Goal: Task Accomplishment & Management: Use online tool/utility

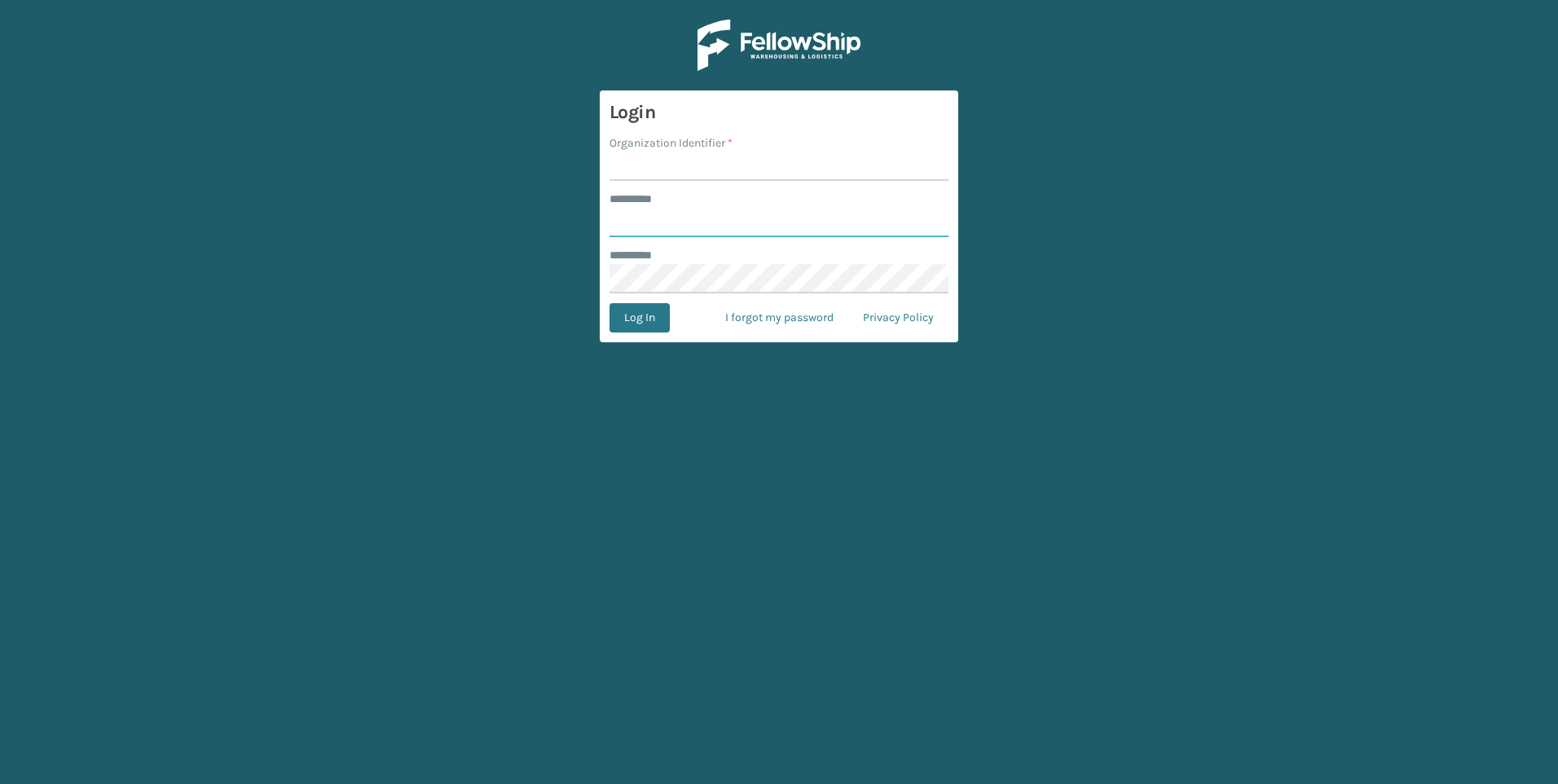
type input "***"
drag, startPoint x: 821, startPoint y: 181, endPoint x: 819, endPoint y: 168, distance: 13.2
click at [820, 181] on input "Organization Identifier *" at bounding box center [779, 165] width 339 height 29
drag, startPoint x: 819, startPoint y: 163, endPoint x: 819, endPoint y: 174, distance: 11.0
click at [819, 163] on input "Organization Identifier *" at bounding box center [779, 165] width 339 height 29
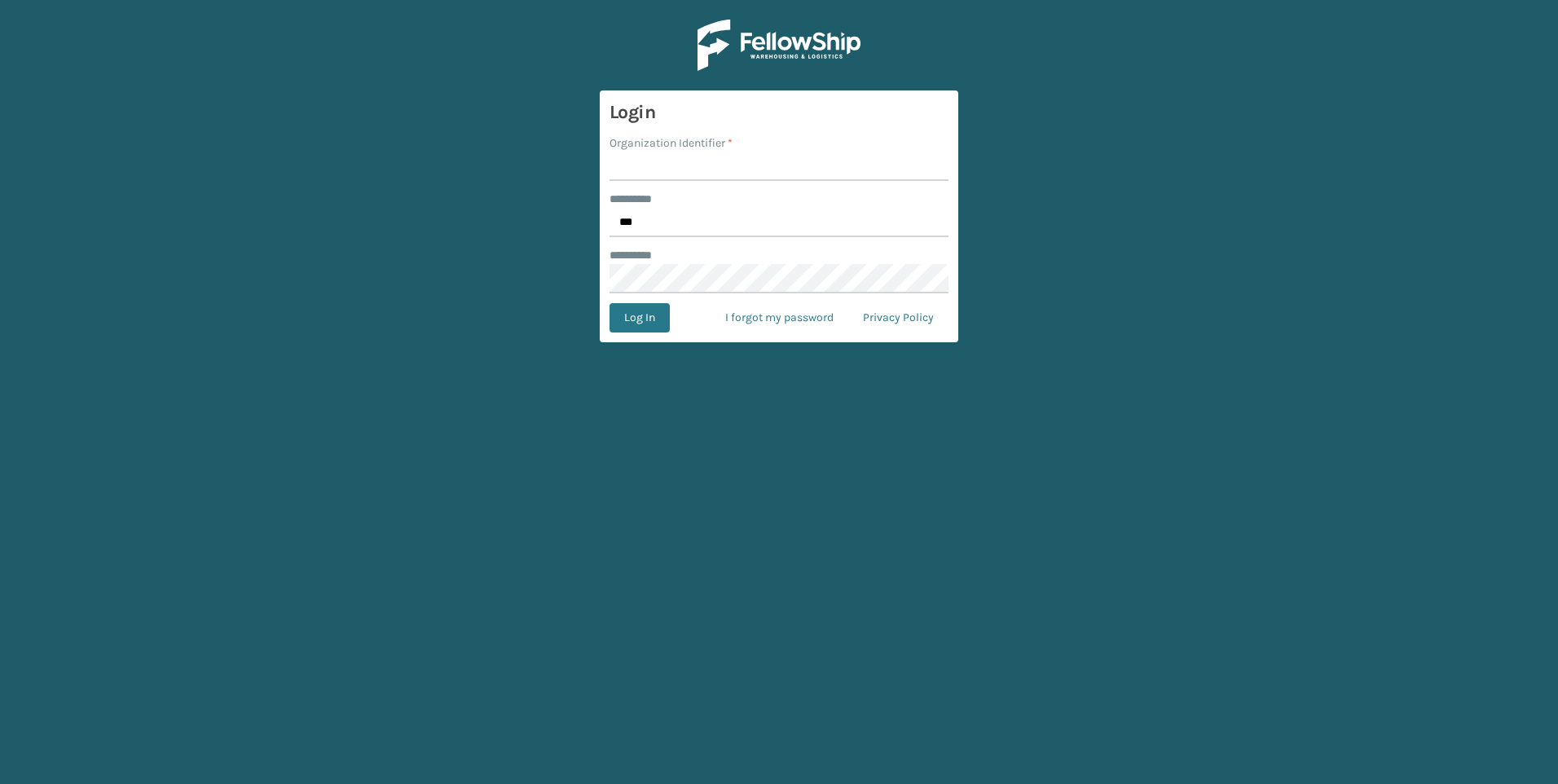
type input "Fellowship - West"
click at [631, 306] on button "Log In" at bounding box center [639, 317] width 60 height 29
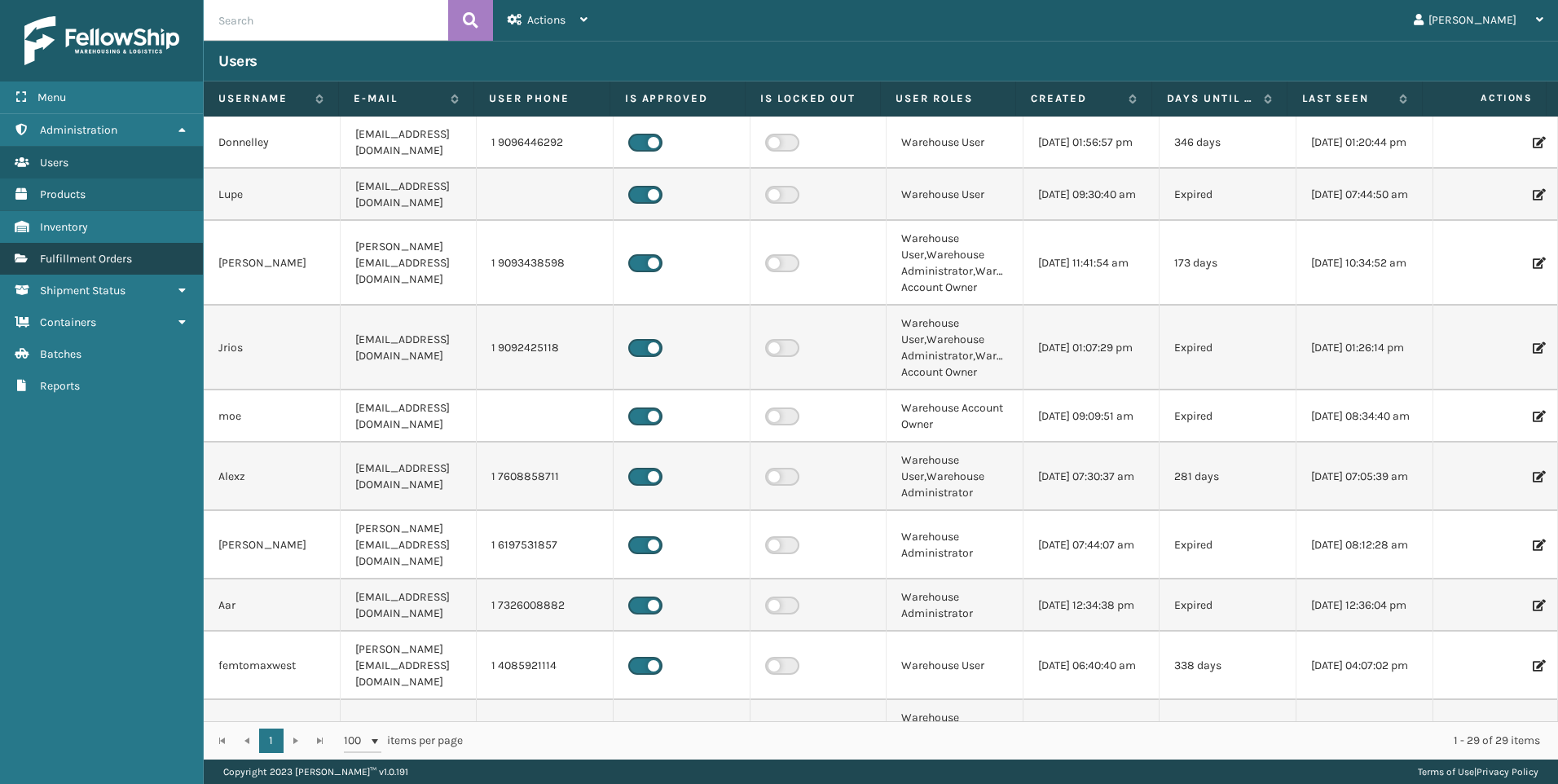
click at [104, 253] on span "Fulfillment Orders" at bounding box center [86, 258] width 92 height 14
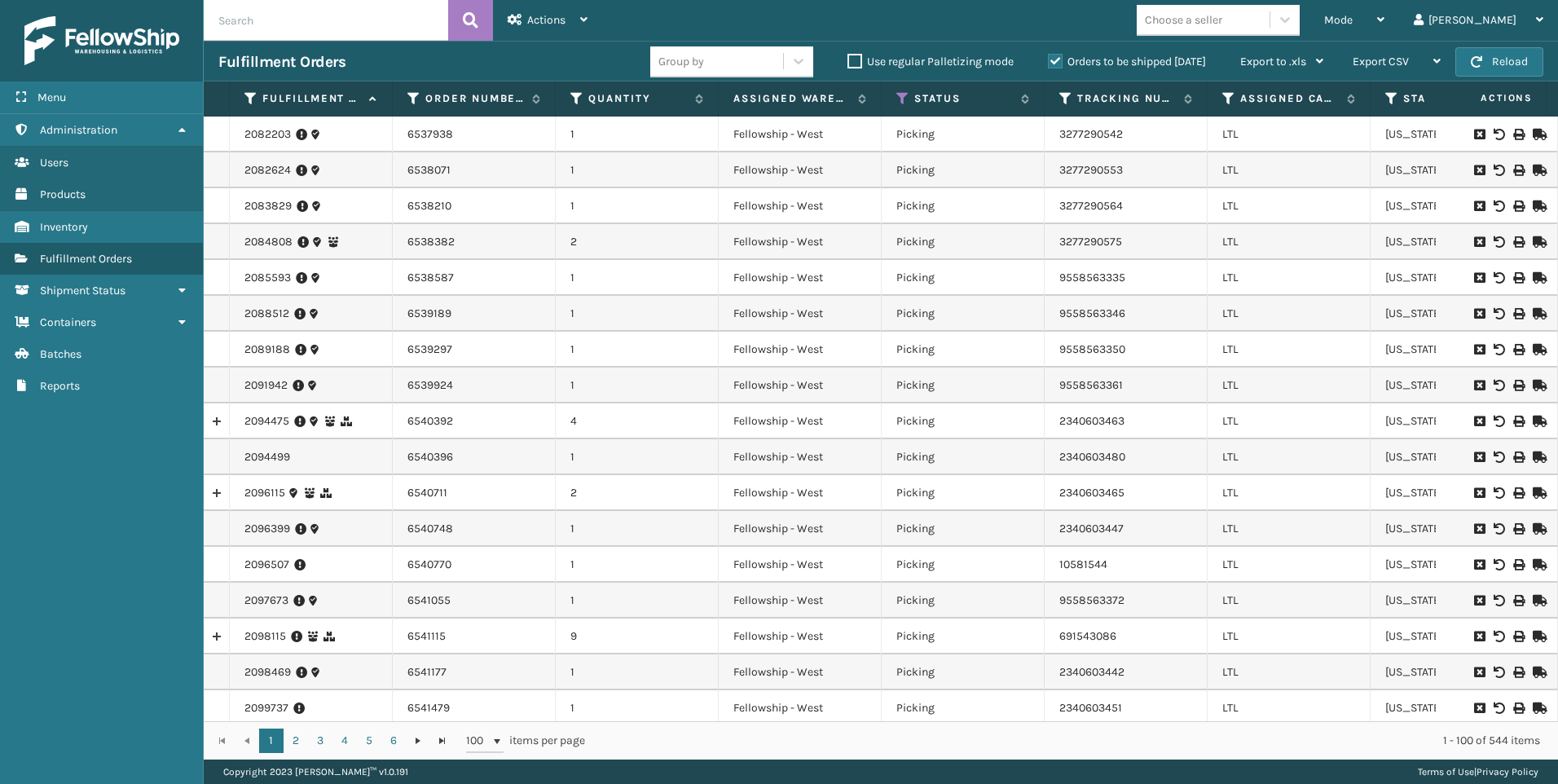
click at [1269, 30] on div "Choose a seller" at bounding box center [1203, 20] width 133 height 27
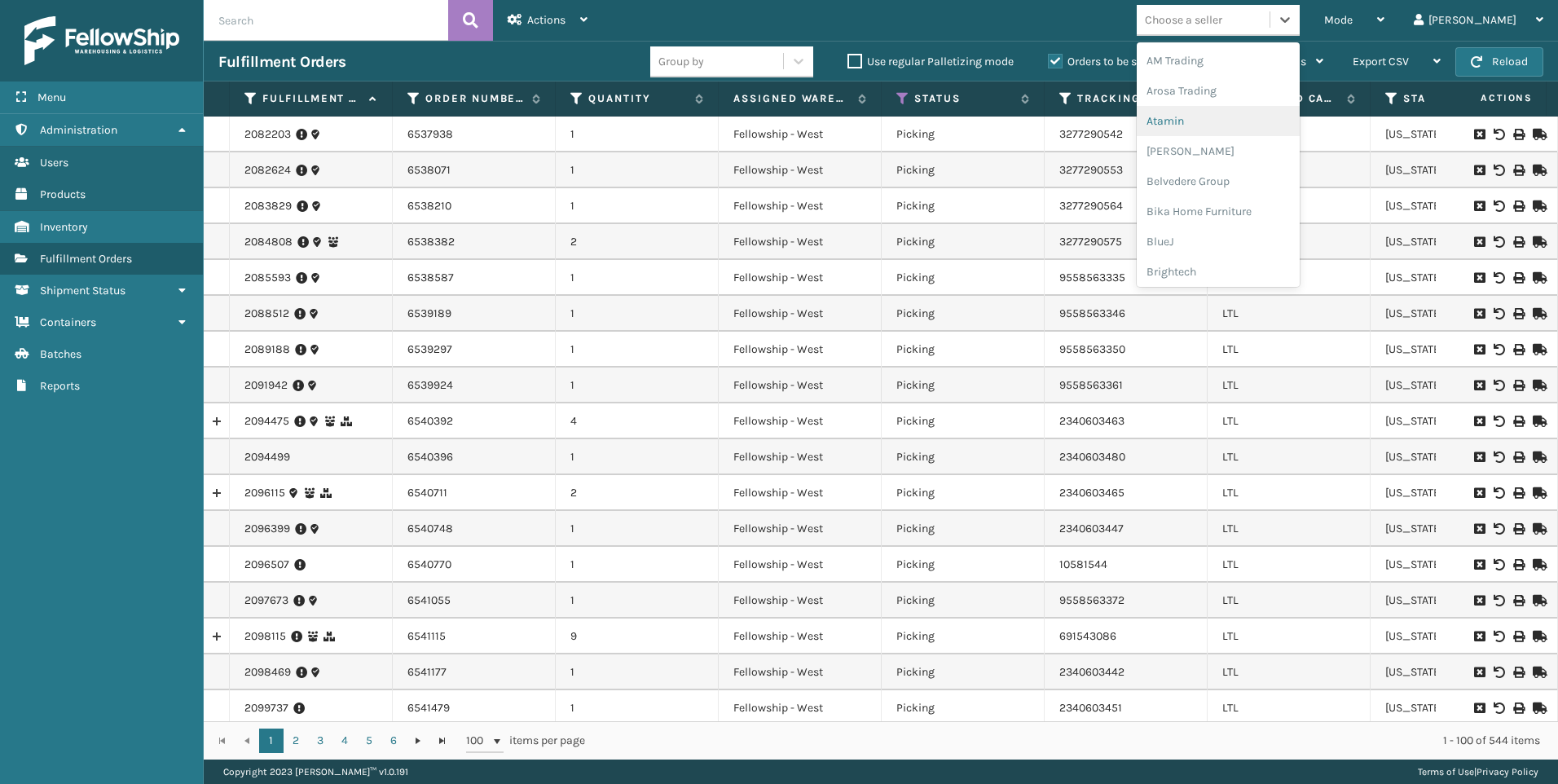
click at [1144, 55] on label "Orders to be shipped [DATE]" at bounding box center [1126, 61] width 158 height 14
click at [1048, 55] on input "Orders to be shipped [DATE]" at bounding box center [1048, 57] width 1 height 10
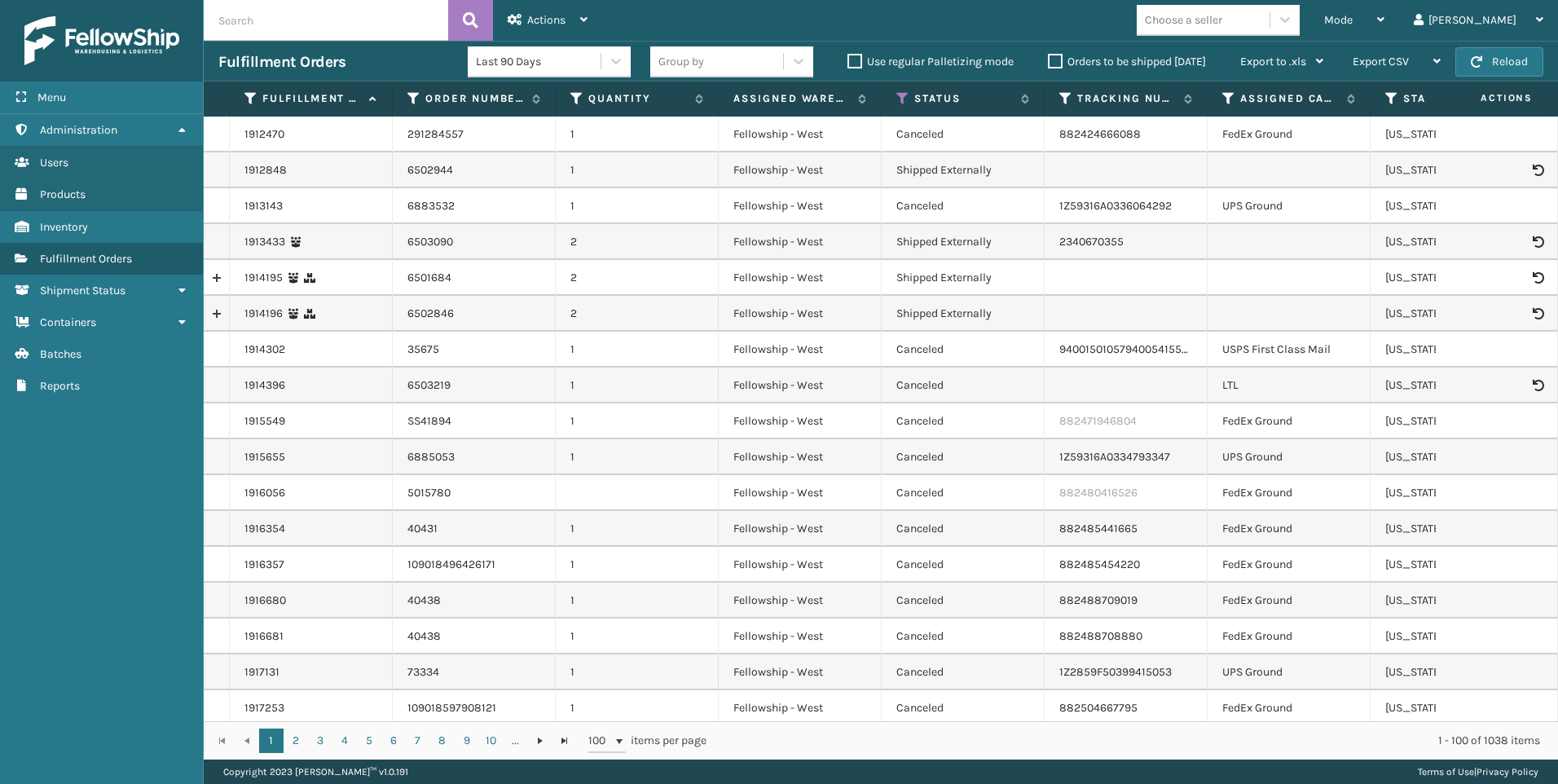
click at [1222, 25] on div "Choose a seller" at bounding box center [1183, 20] width 77 height 17
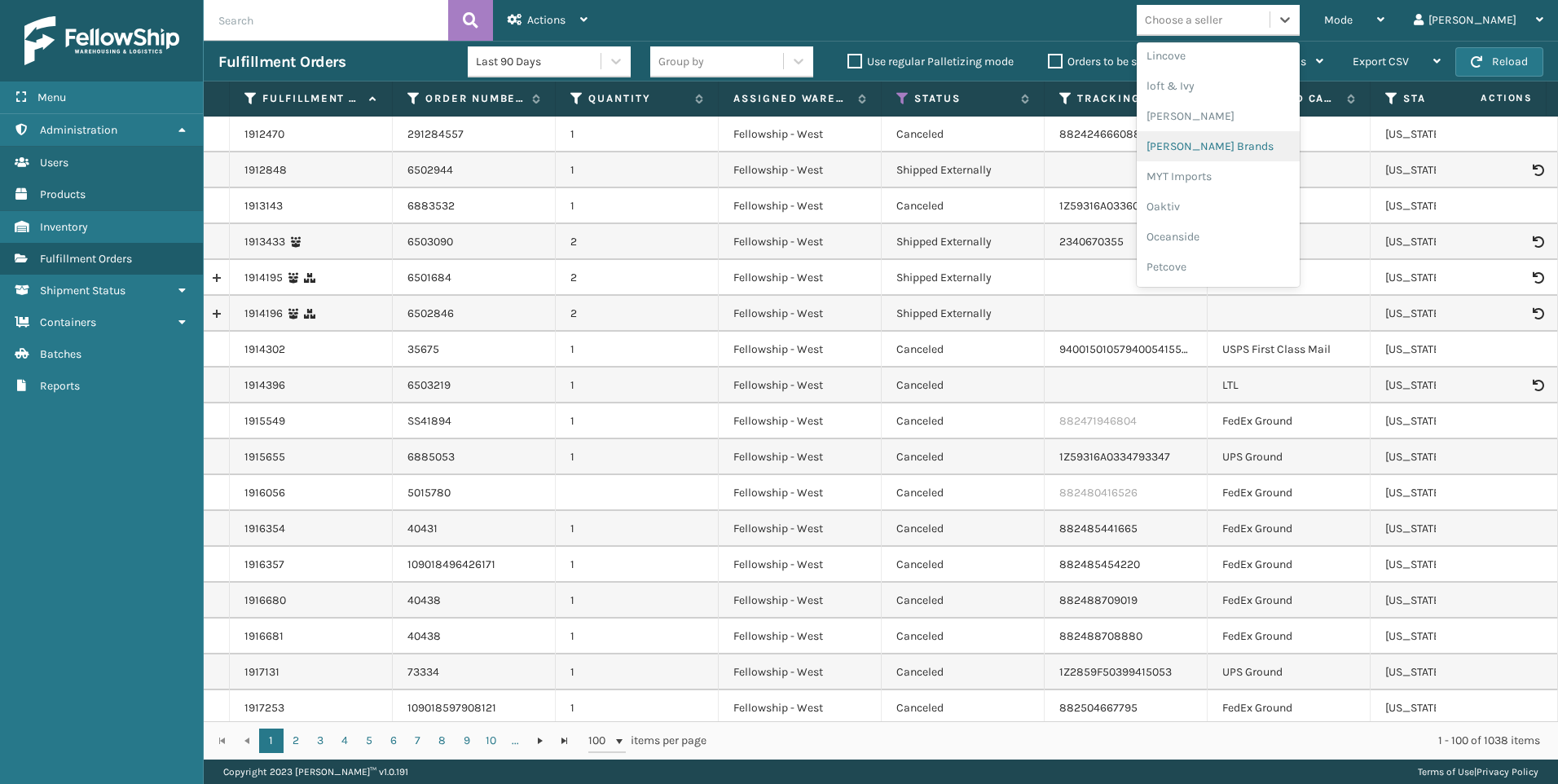
scroll to position [817, 0]
click at [1253, 243] on div "SleepGeekz" at bounding box center [1218, 239] width 163 height 30
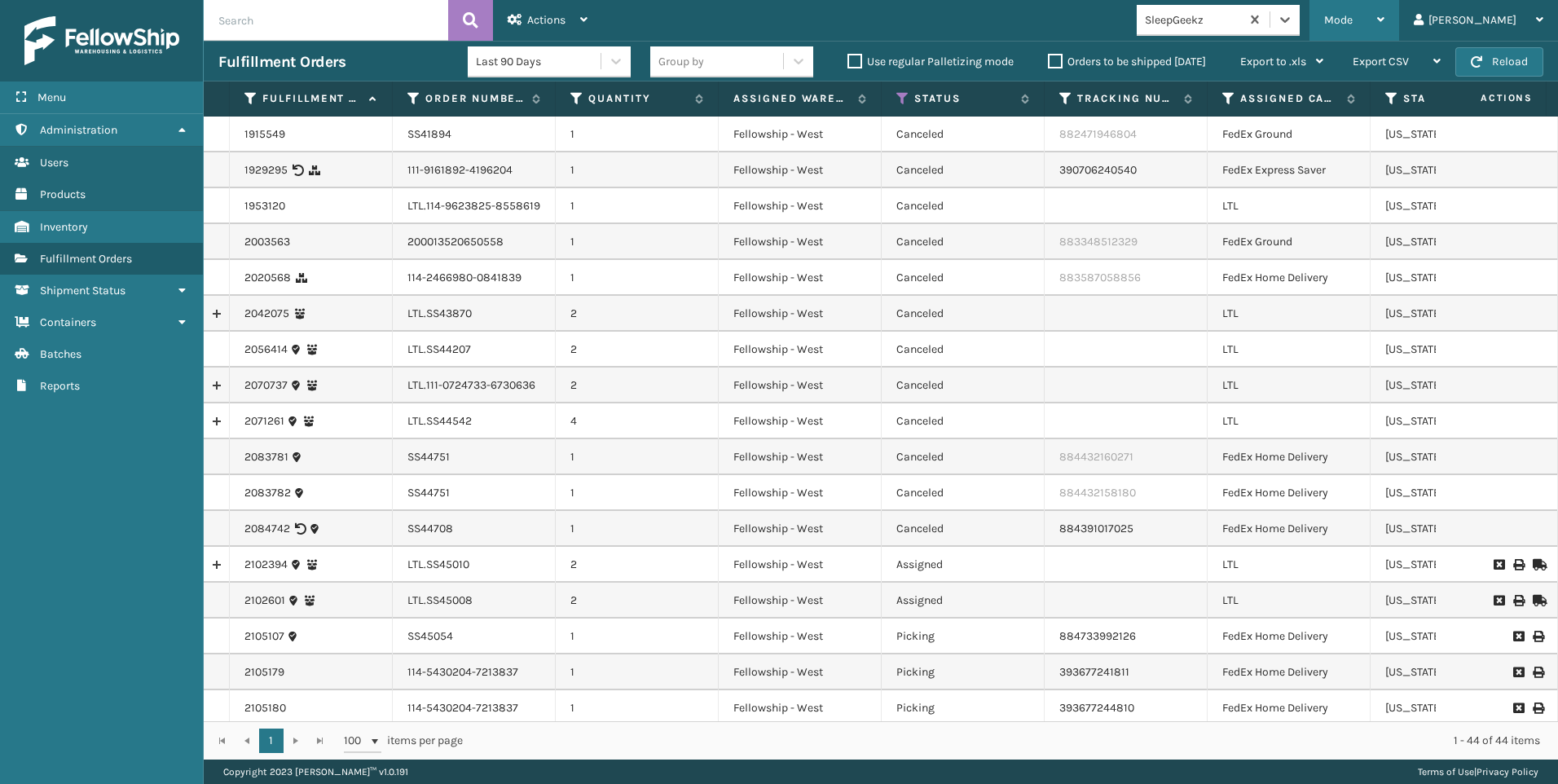
click at [1353, 18] on span "Mode" at bounding box center [1338, 20] width 29 height 14
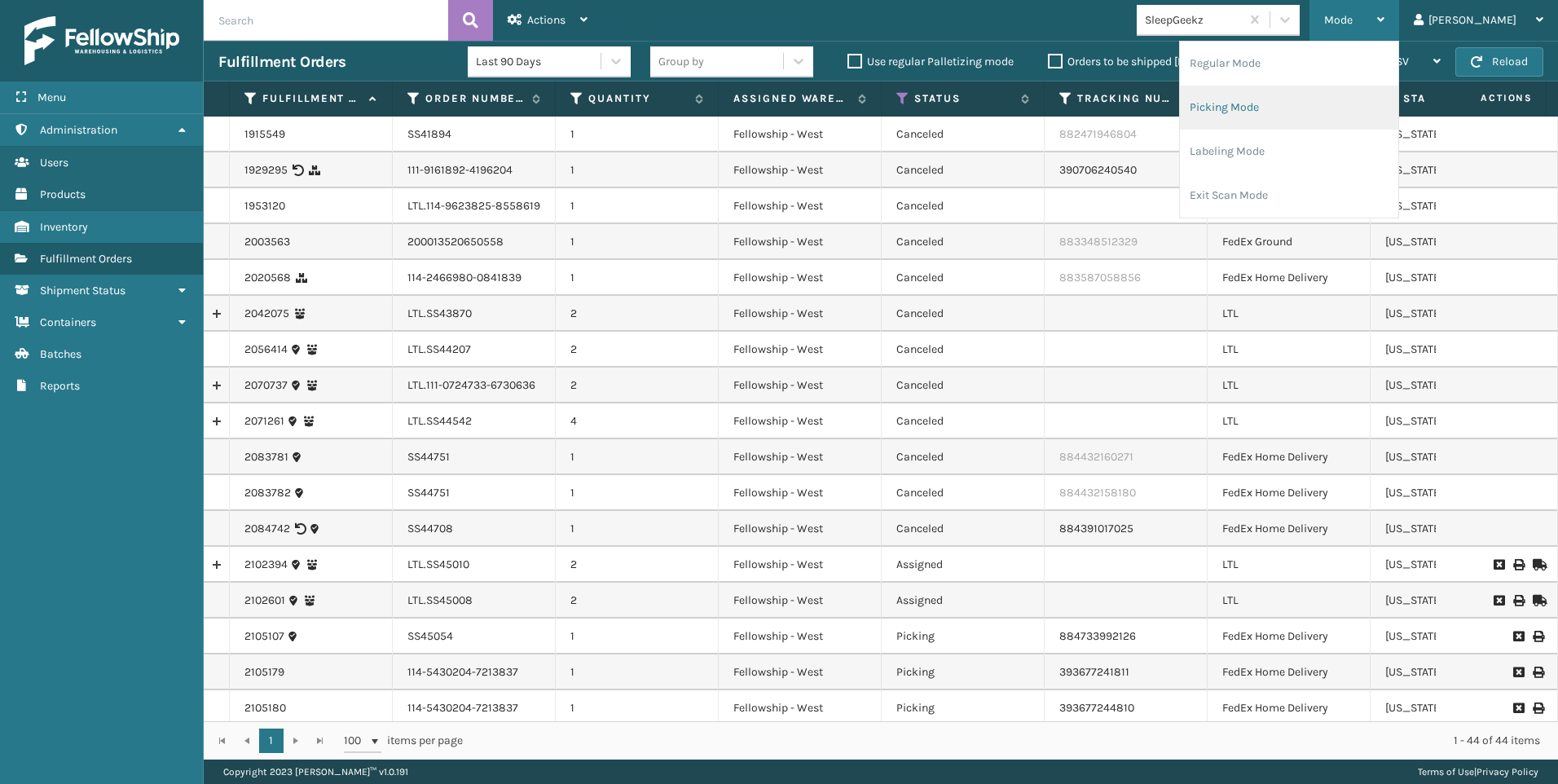
click at [1345, 96] on li "Picking Mode" at bounding box center [1289, 107] width 219 height 44
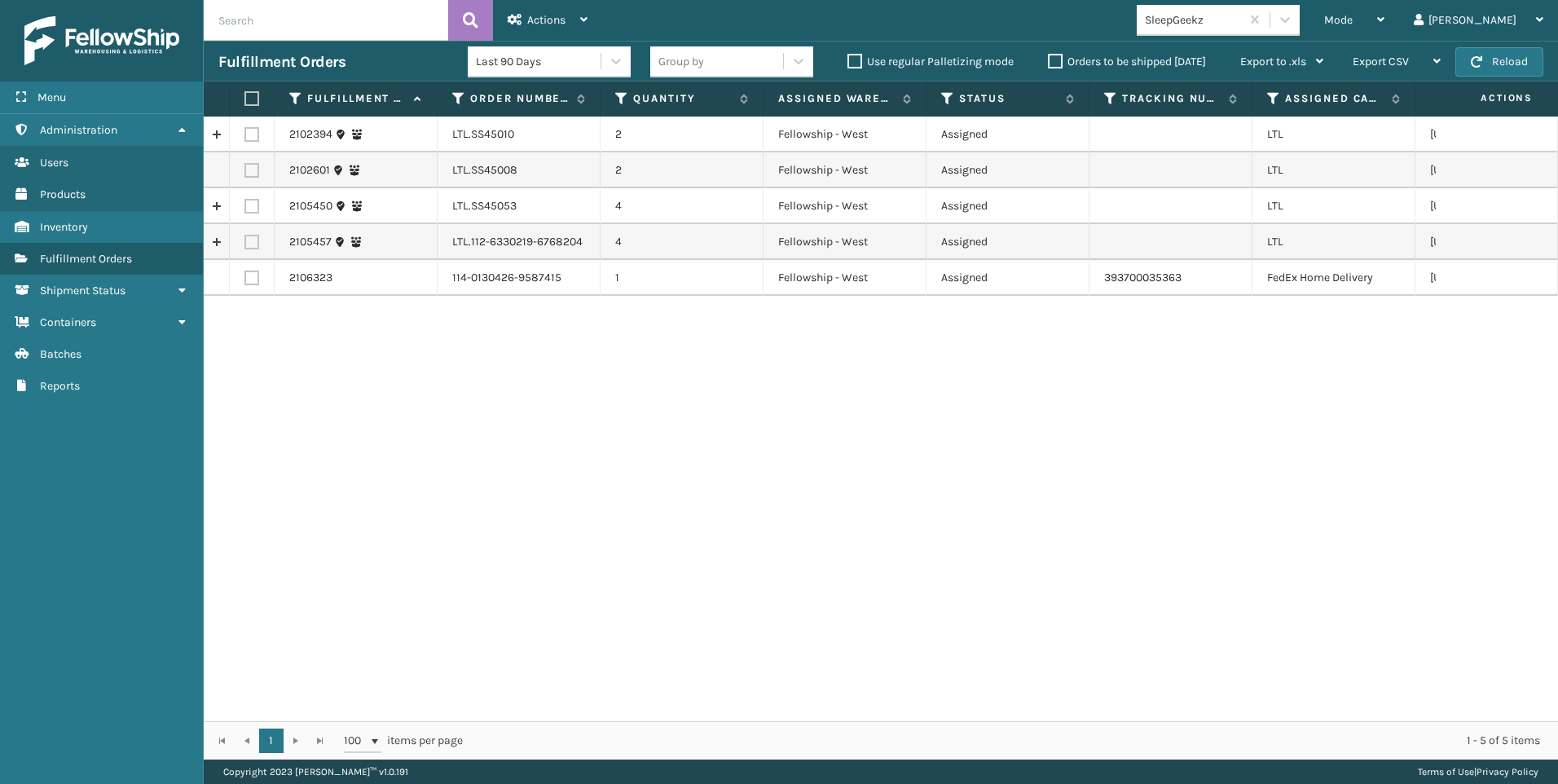
click at [248, 135] on label at bounding box center [251, 134] width 14 height 14
click at [245, 135] on input "checkbox" at bounding box center [244, 132] width 1 height 10
checkbox input "true"
click at [260, 208] on td at bounding box center [252, 206] width 45 height 36
click at [260, 200] on td at bounding box center [252, 206] width 45 height 36
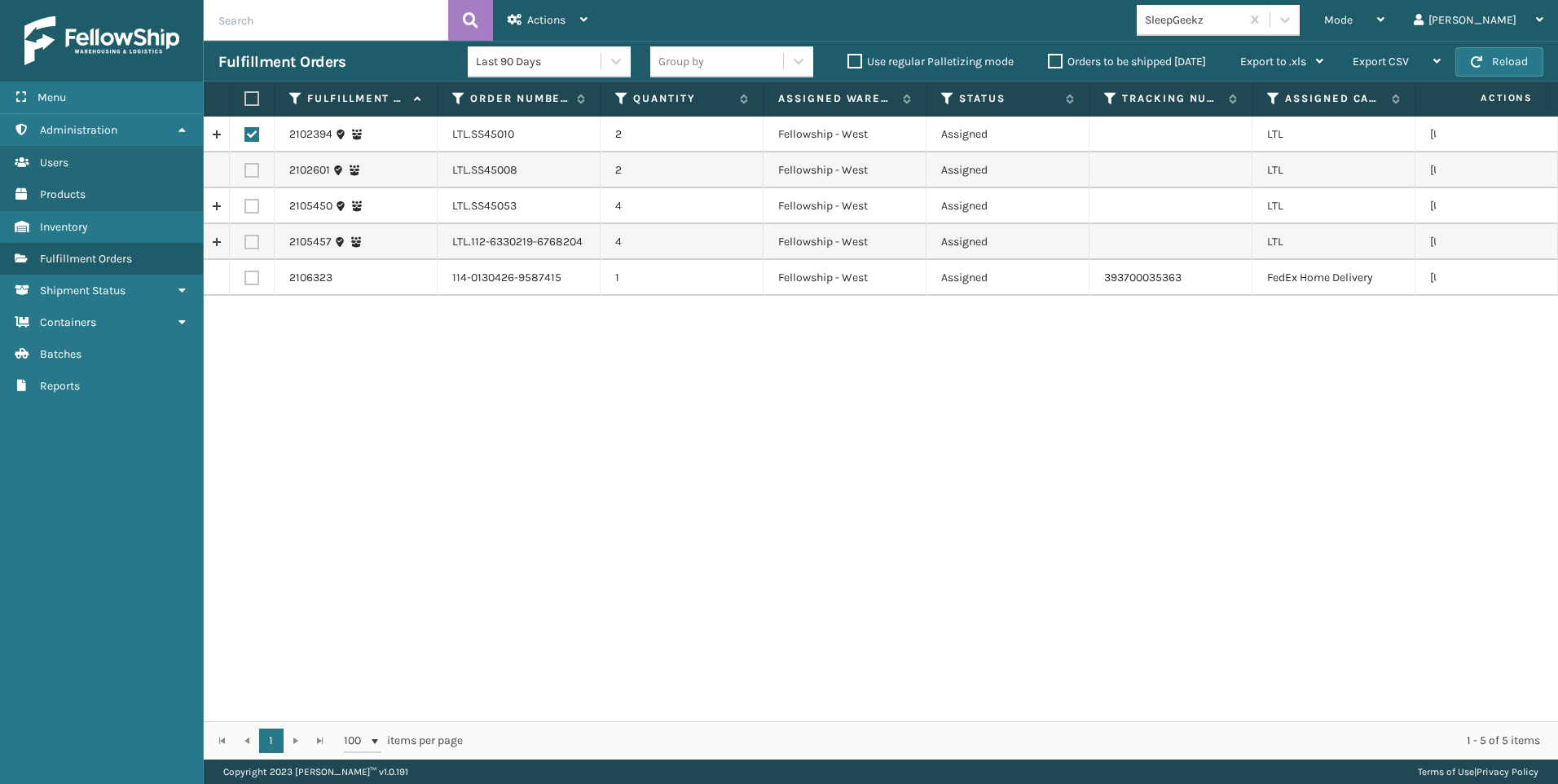
click at [260, 208] on td at bounding box center [252, 206] width 45 height 36
click at [251, 205] on label at bounding box center [251, 205] width 14 height 14
click at [245, 205] on input "checkbox" at bounding box center [244, 203] width 1 height 10
checkbox input "true"
click at [254, 237] on label at bounding box center [251, 241] width 14 height 14
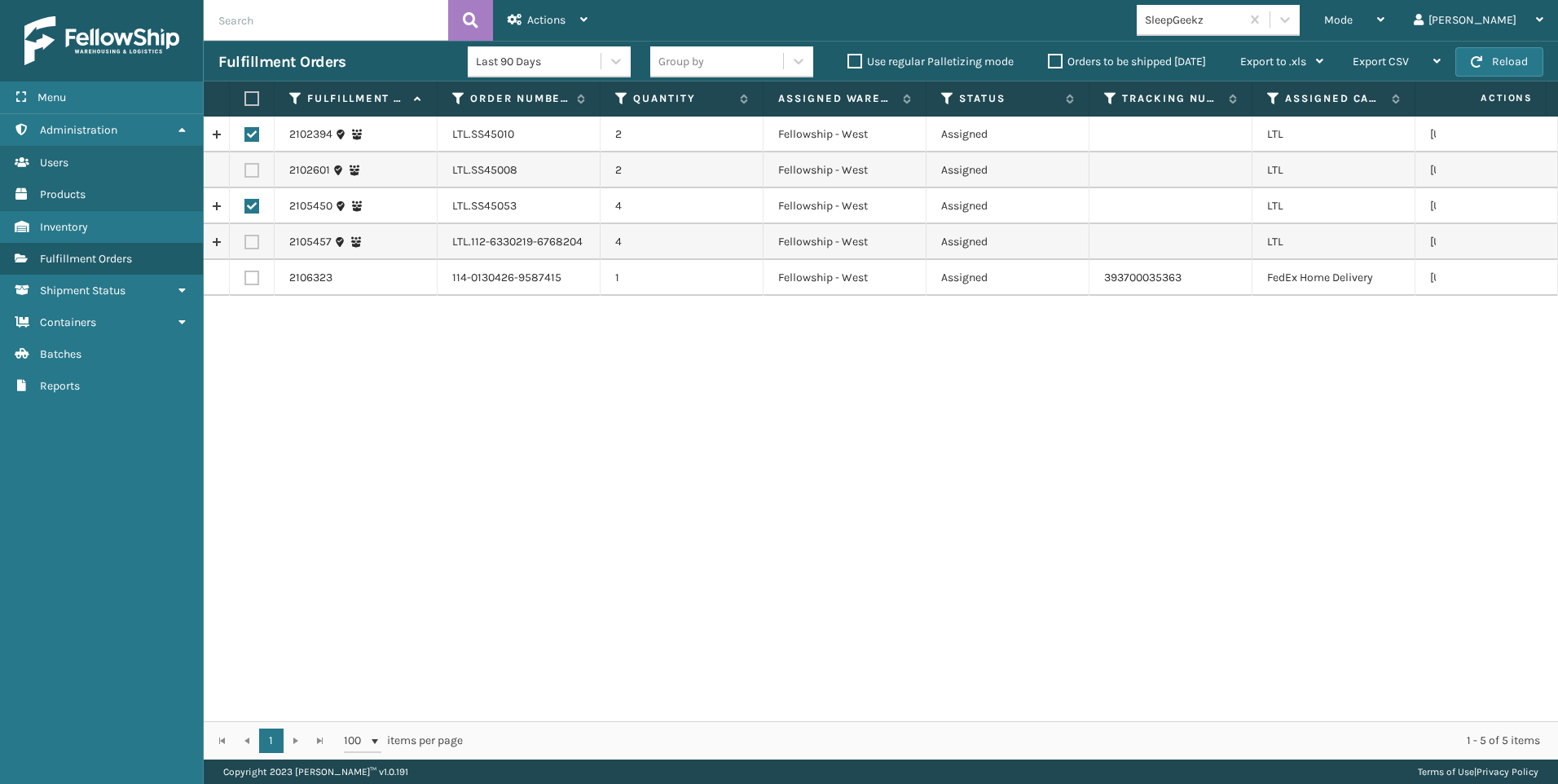
click at [245, 237] on input "checkbox" at bounding box center [244, 239] width 1 height 10
checkbox input "true"
click at [523, 6] on div "Actions" at bounding box center [548, 20] width 80 height 41
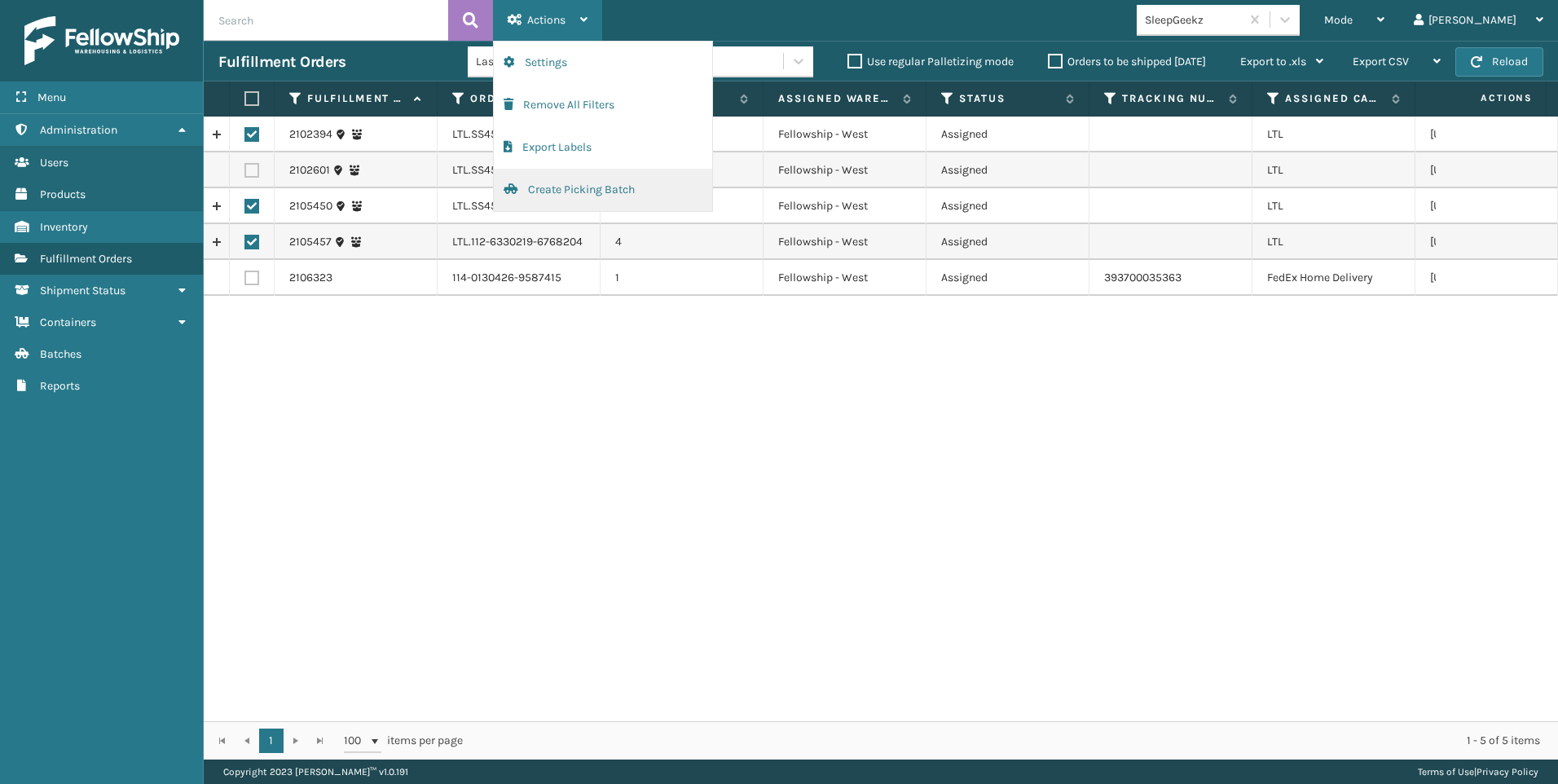
click at [554, 190] on button "Create Picking Batch" at bounding box center [603, 189] width 219 height 43
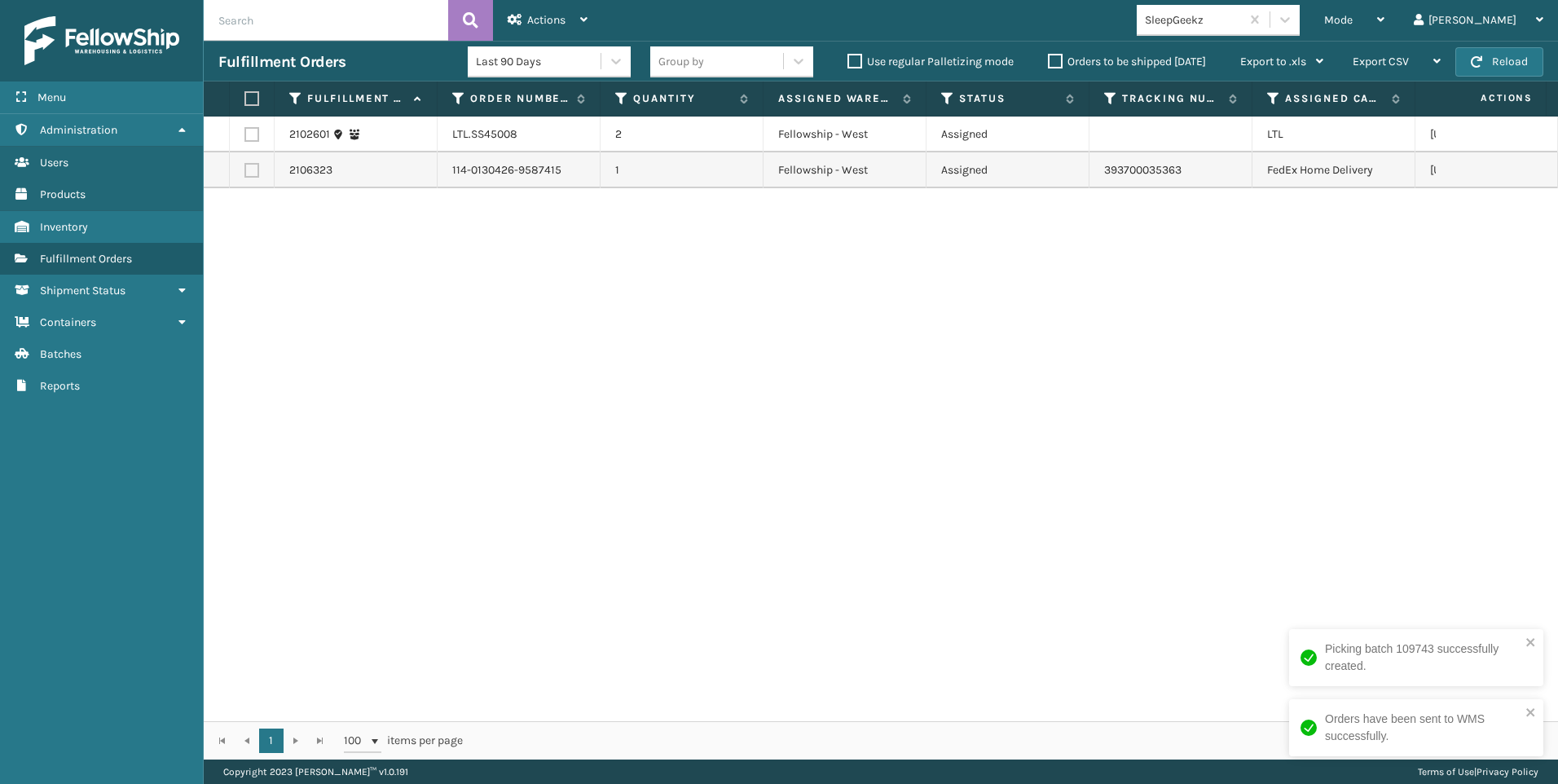
click at [1241, 20] on div "SleepGeekz" at bounding box center [1193, 20] width 97 height 17
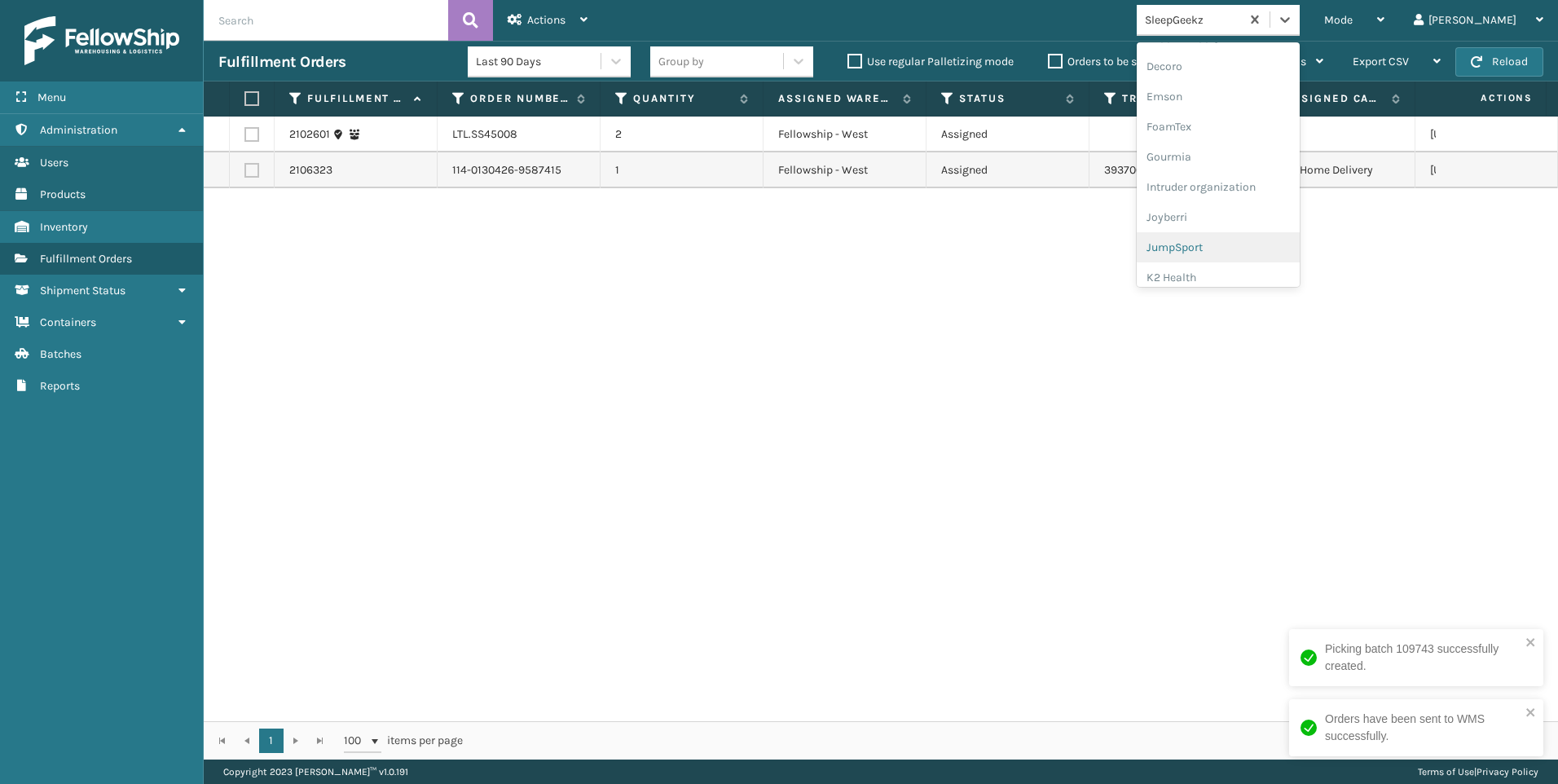
scroll to position [516, 0]
click at [1291, 117] on div "Koolmore" at bounding box center [1218, 118] width 163 height 30
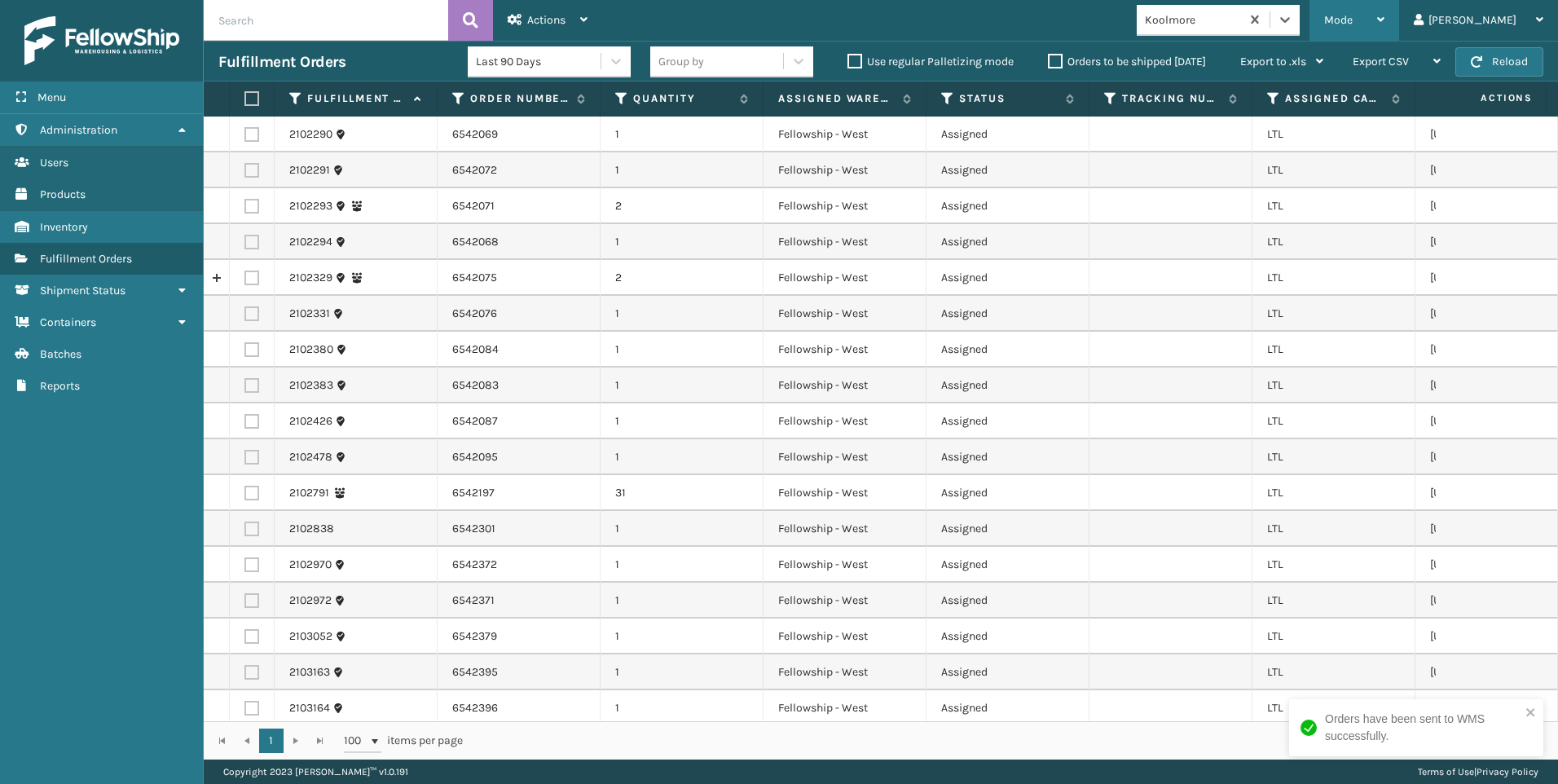
click at [1384, 10] on div "Mode" at bounding box center [1354, 20] width 60 height 41
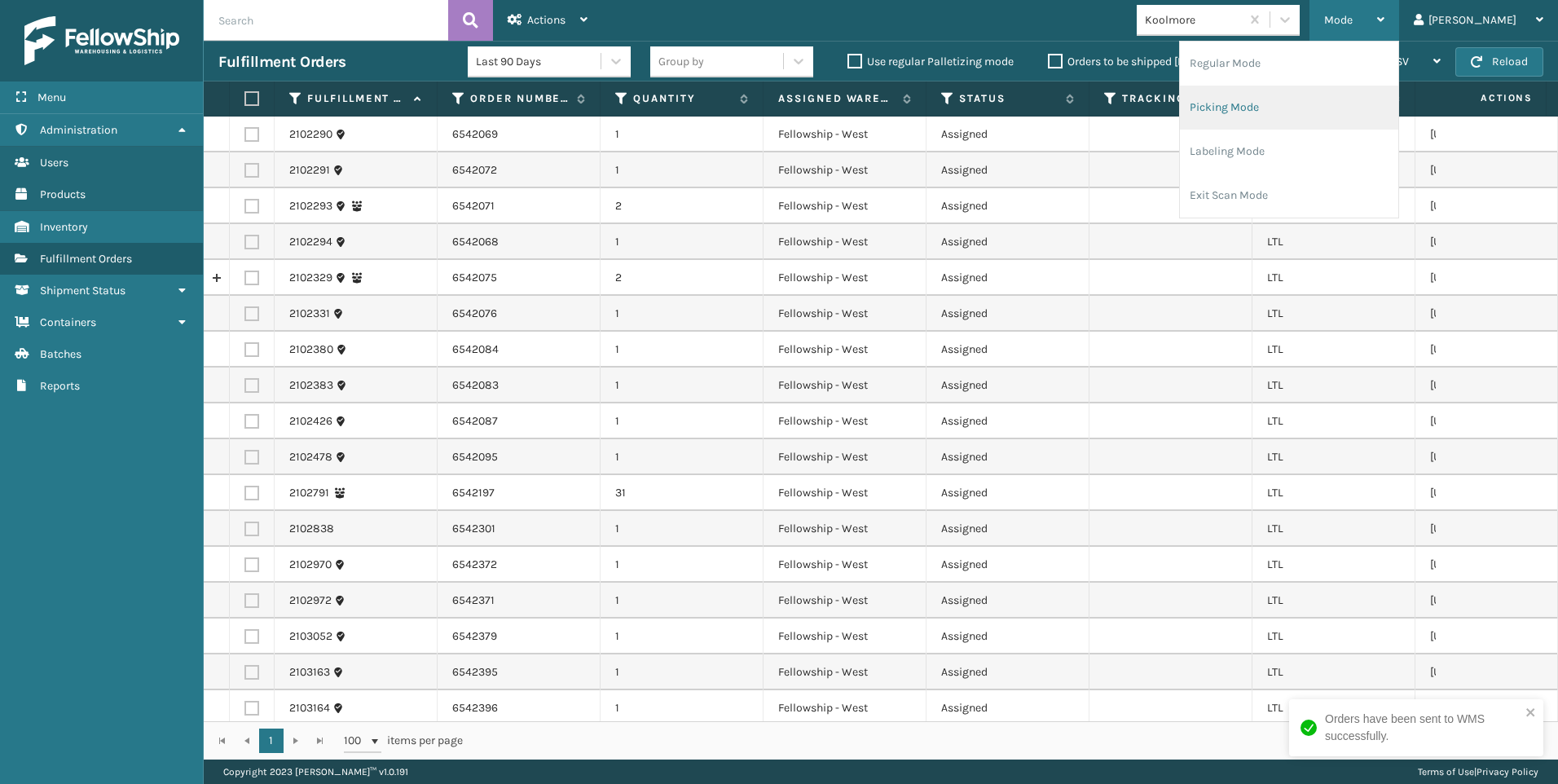
click at [1360, 96] on li "Picking Mode" at bounding box center [1289, 107] width 219 height 44
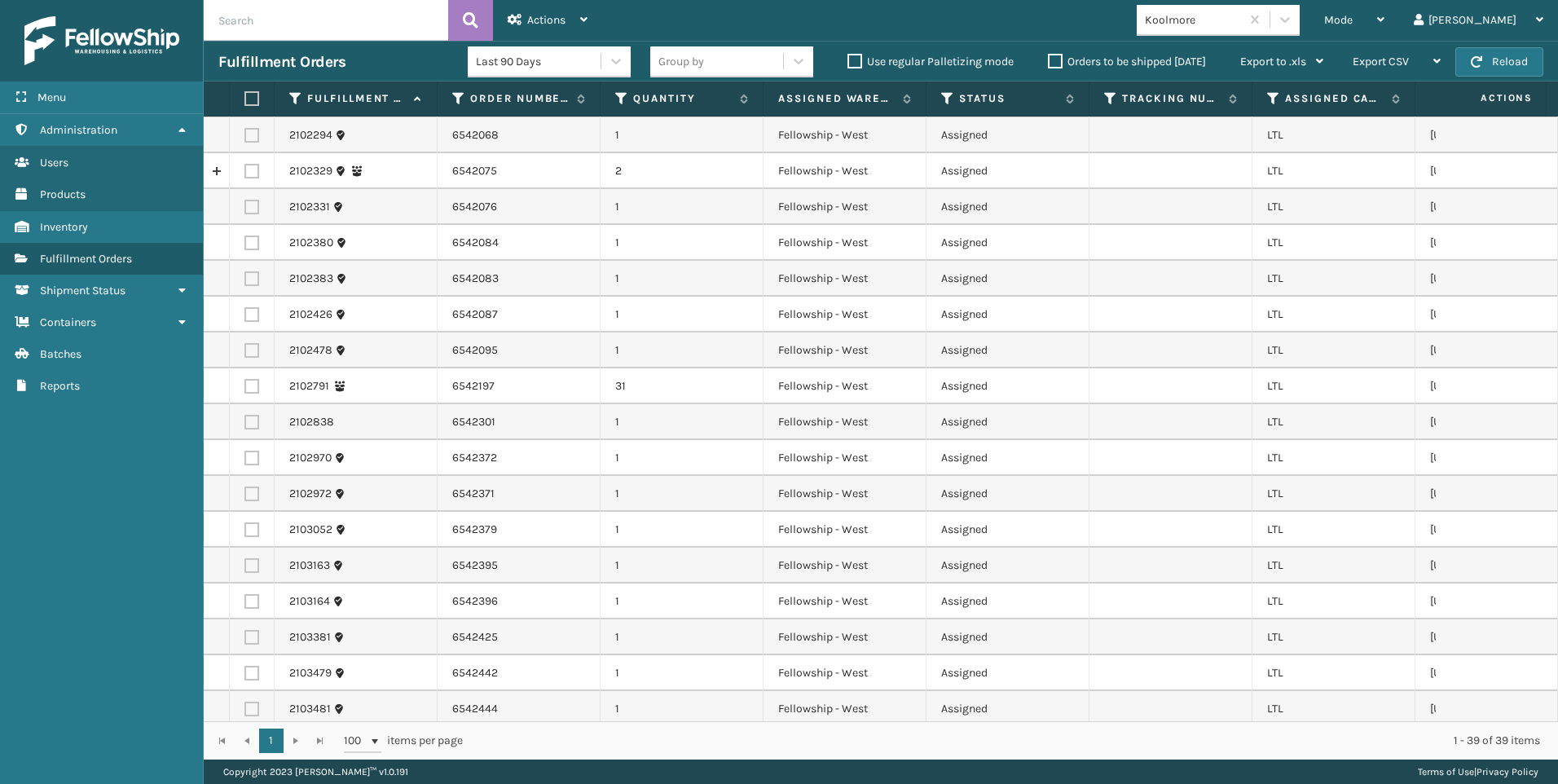
scroll to position [72, 0]
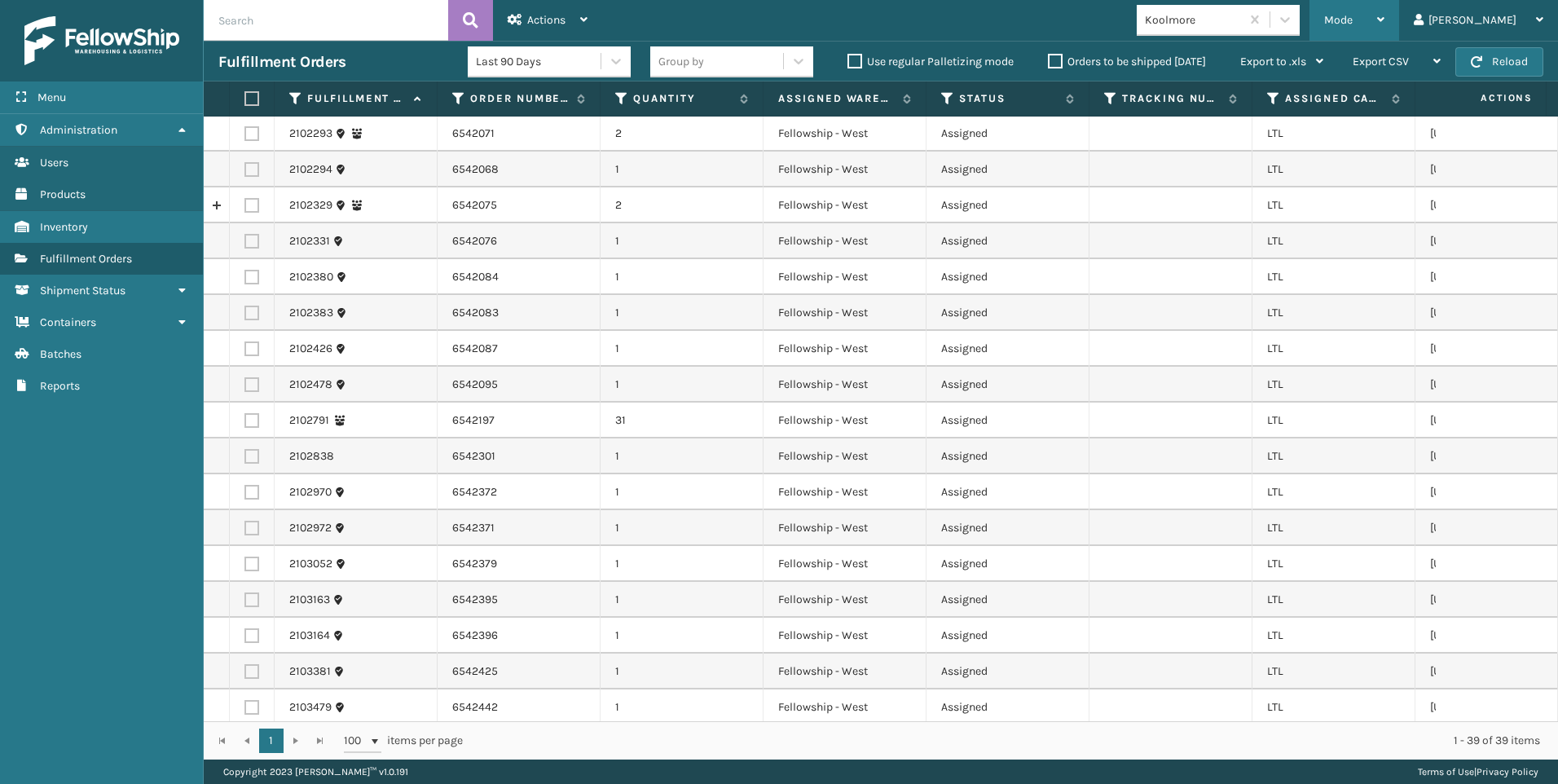
click at [1384, 33] on div "Mode" at bounding box center [1354, 20] width 60 height 41
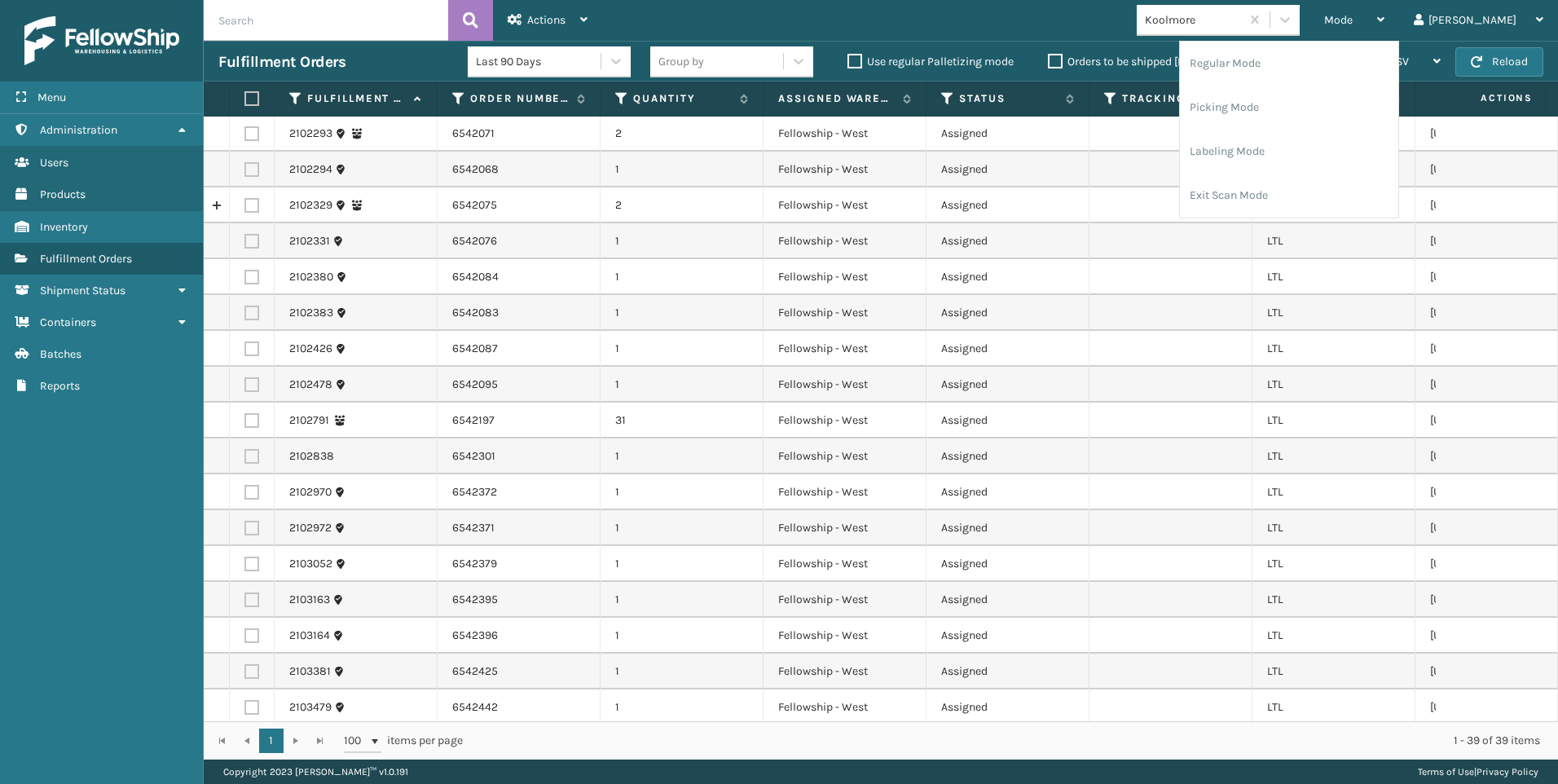
click at [1176, 13] on div "Mode Regular Mode Picking Mode Labeling Mode Exit Scan Mode Koolmore Liz Log Out" at bounding box center [1079, 20] width 955 height 41
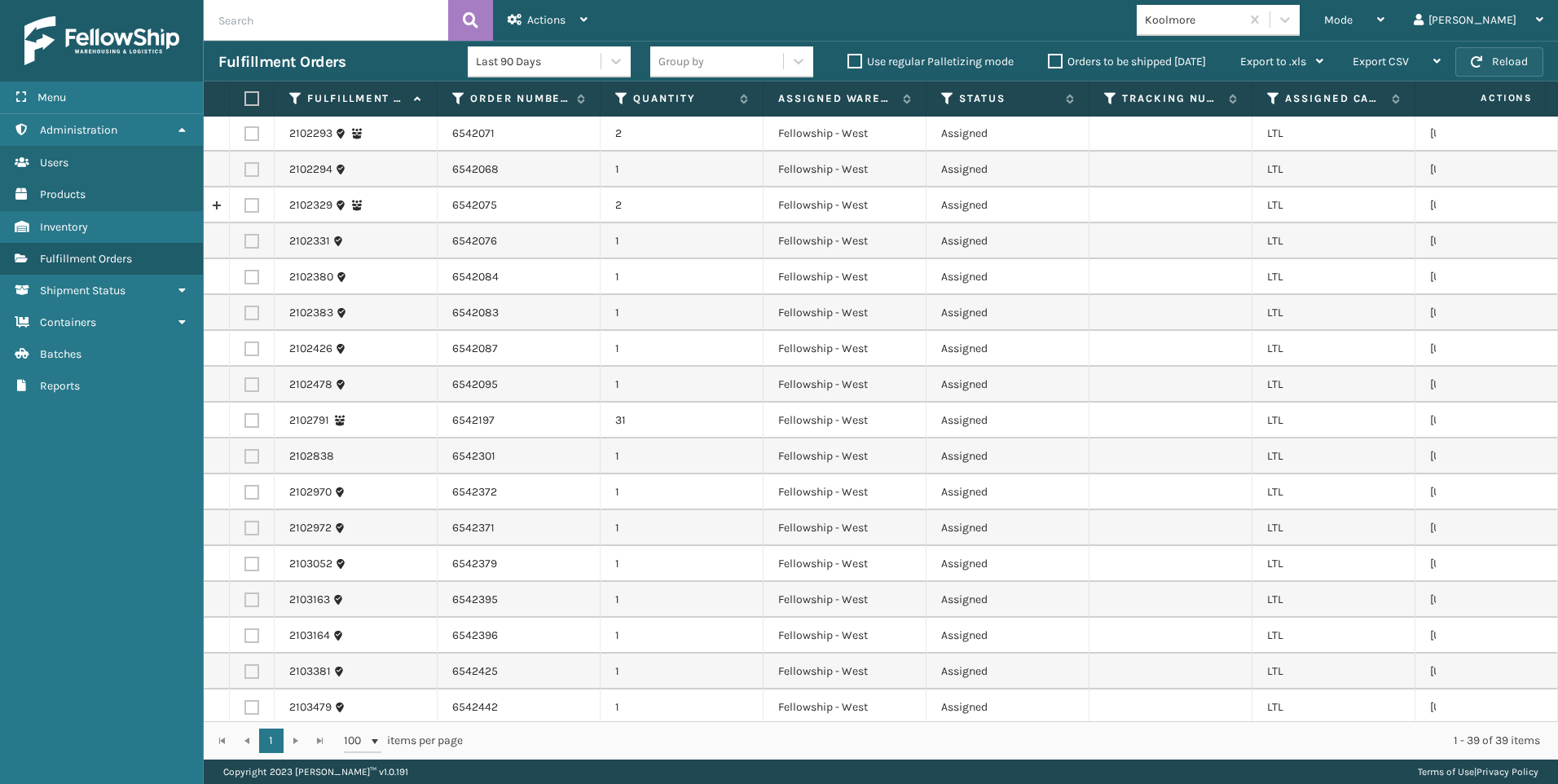
click at [1457, 62] on button "Reload" at bounding box center [1499, 62] width 88 height 29
click at [1384, 9] on div "Mode" at bounding box center [1354, 20] width 60 height 41
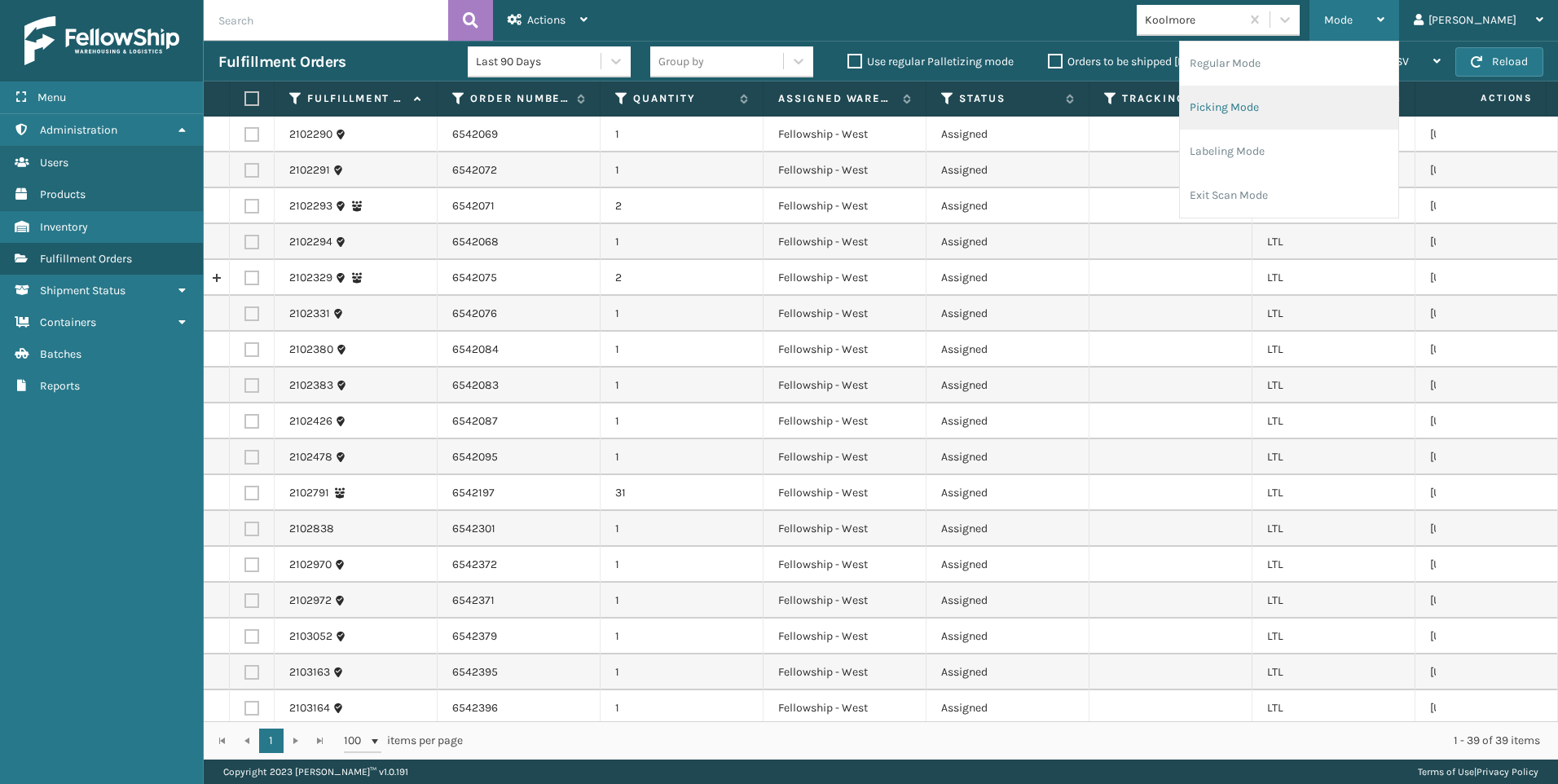
click at [1326, 99] on li "Picking Mode" at bounding box center [1289, 107] width 219 height 44
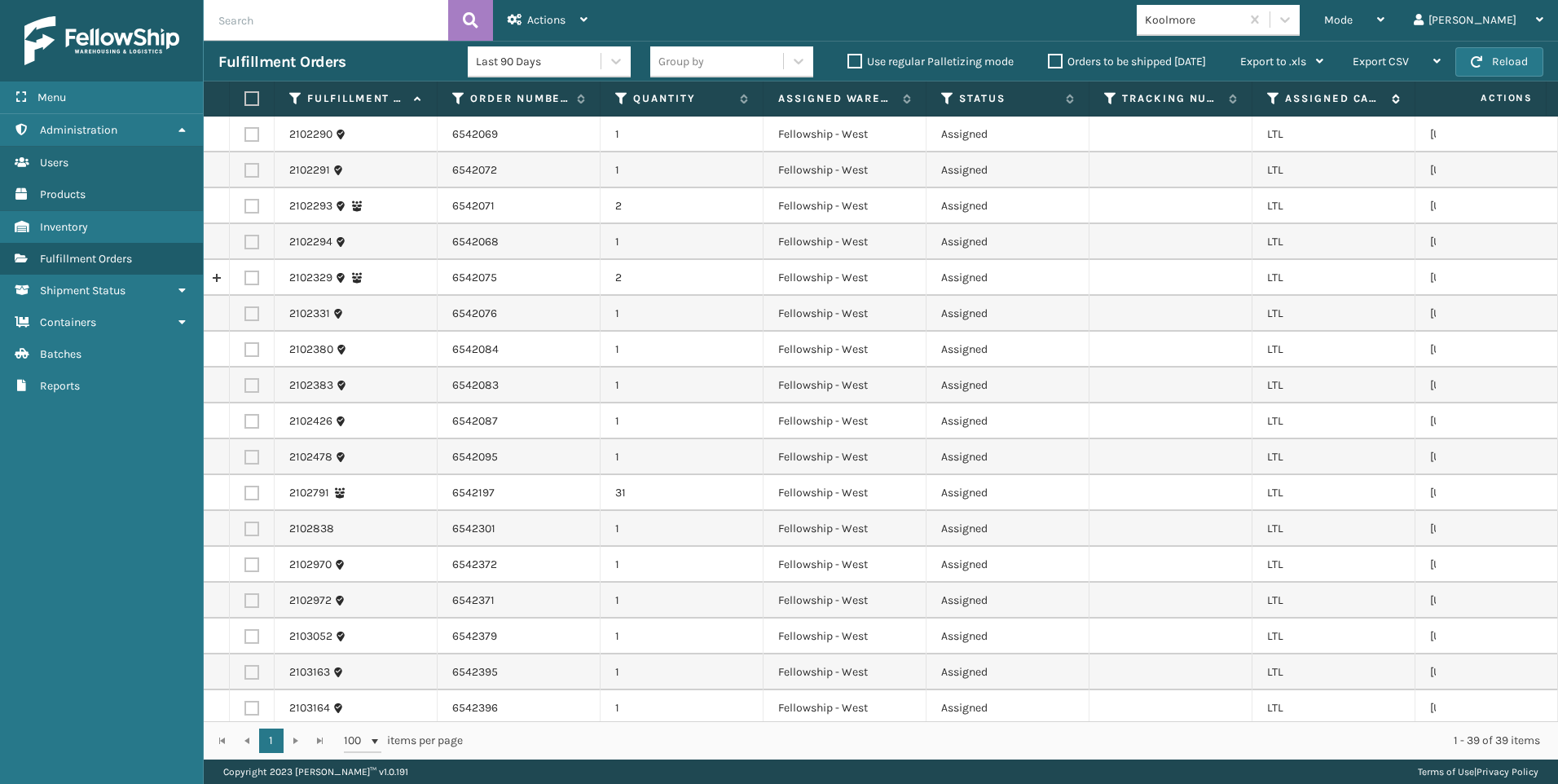
click at [1280, 96] on div "Assigned Carrier Service" at bounding box center [1334, 98] width 133 height 14
click at [1278, 94] on icon at bounding box center [1274, 98] width 13 height 14
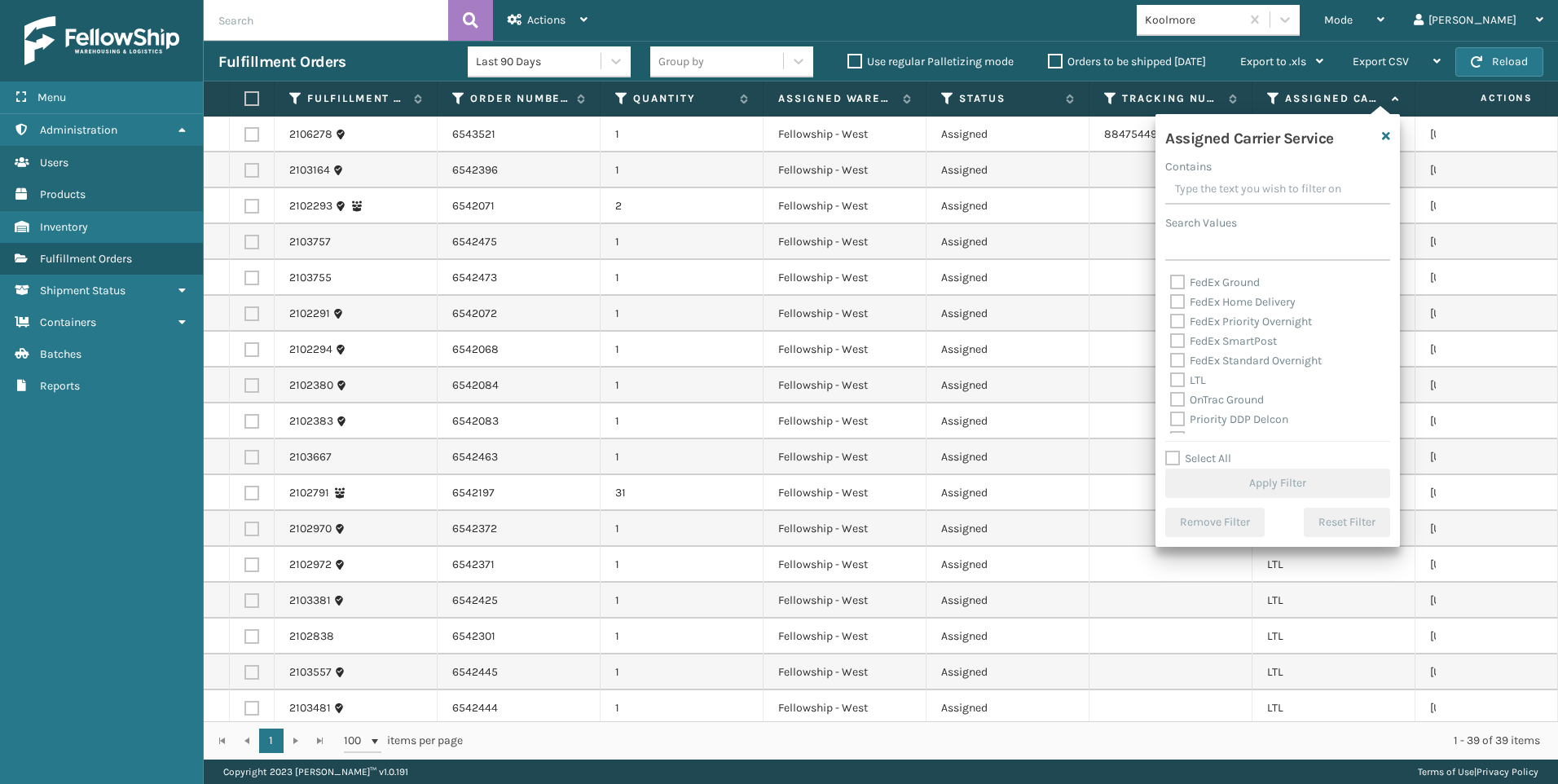
scroll to position [163, 0]
click at [1183, 356] on label "LTL" at bounding box center [1188, 352] width 36 height 14
click at [1171, 353] on input "LTL" at bounding box center [1170, 347] width 1 height 10
checkbox input "true"
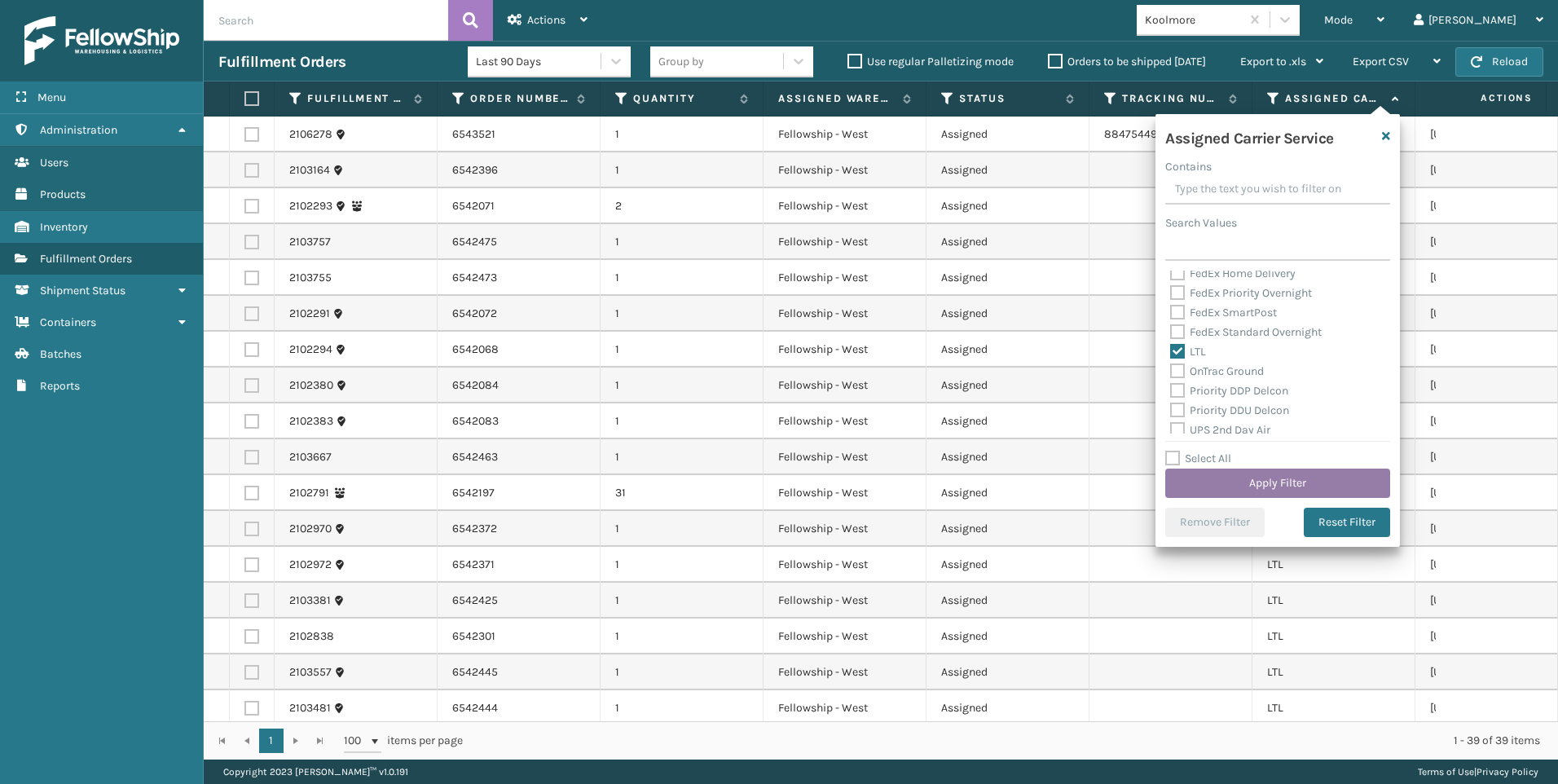
click at [1241, 478] on button "Apply Filter" at bounding box center [1278, 483] width 225 height 29
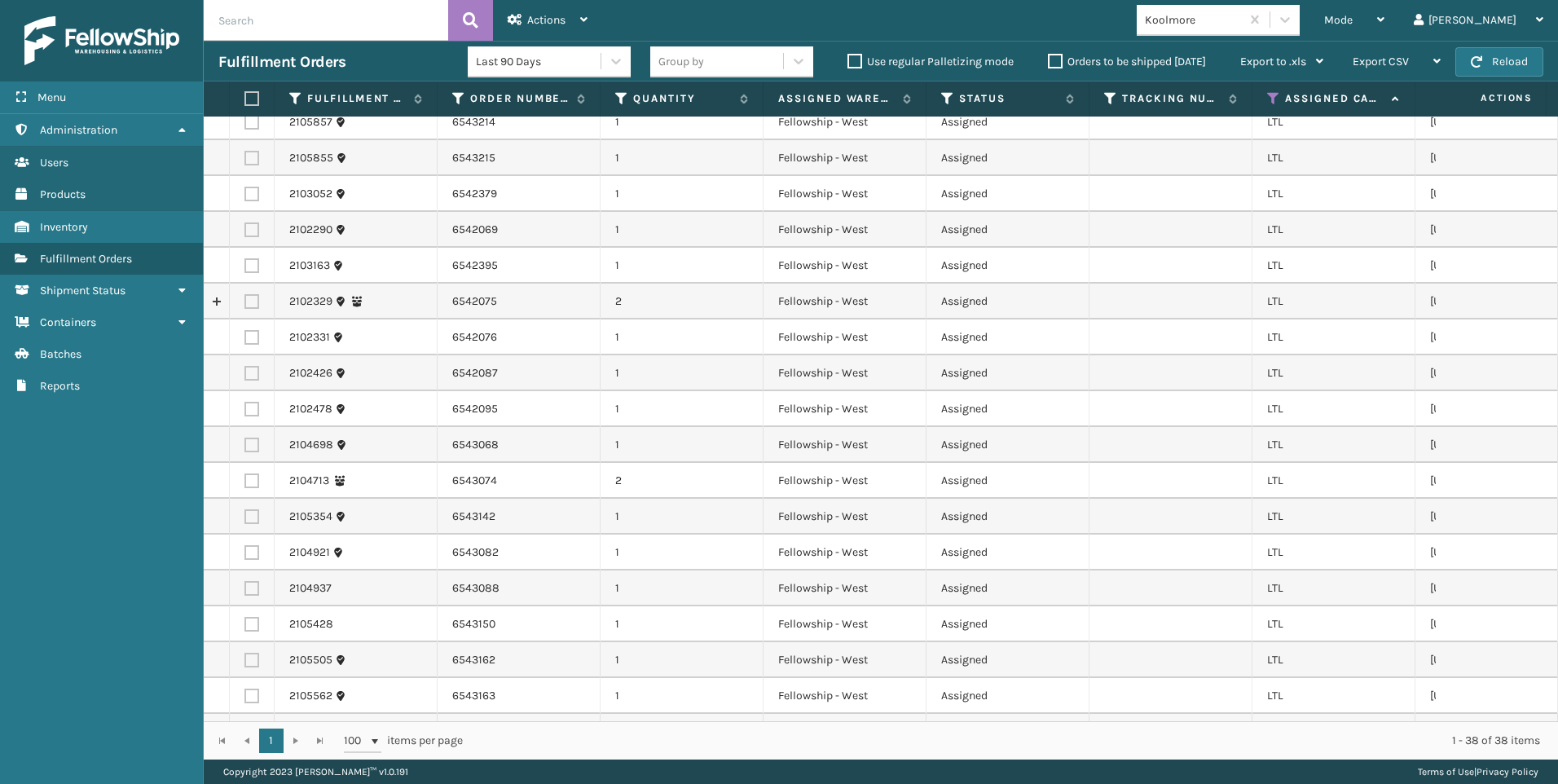
scroll to position [770, 0]
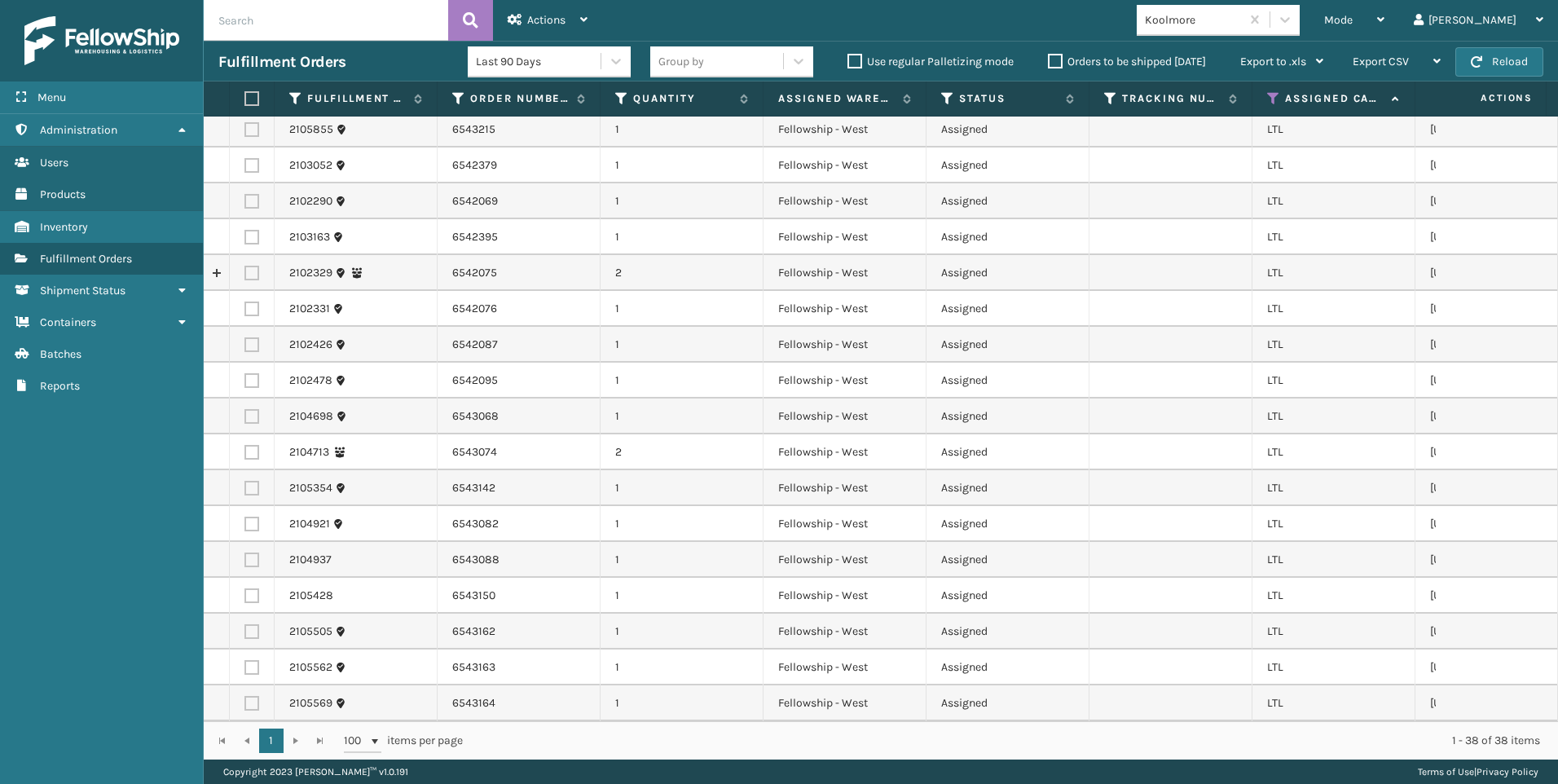
click at [239, 99] on th at bounding box center [252, 99] width 45 height 35
drag, startPoint x: 253, startPoint y: 100, endPoint x: 388, endPoint y: 111, distance: 135.4
click at [254, 101] on label at bounding box center [249, 98] width 10 height 14
click at [245, 101] on input "checkbox" at bounding box center [244, 99] width 1 height 10
checkbox input "true"
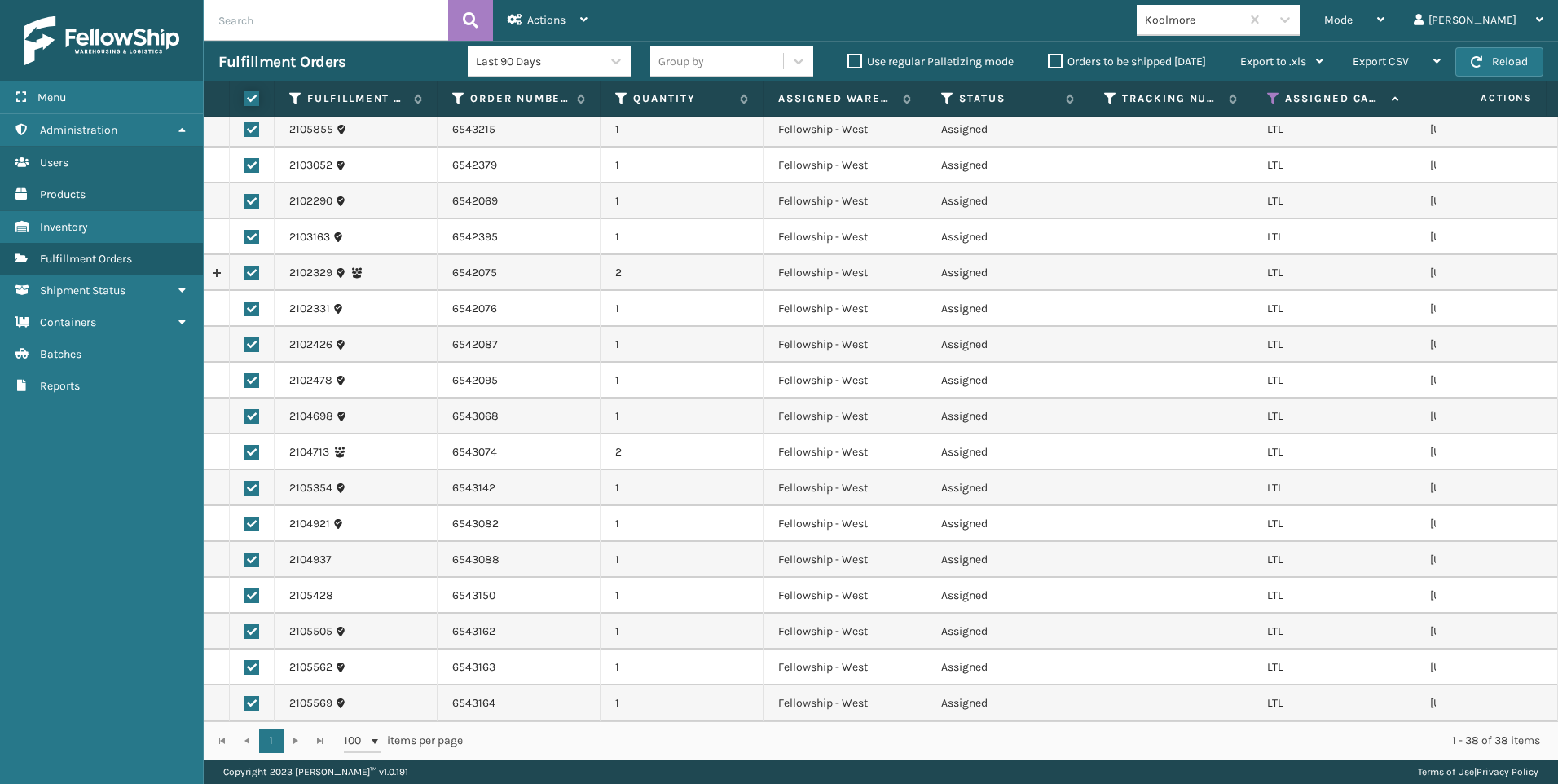
checkbox input "true"
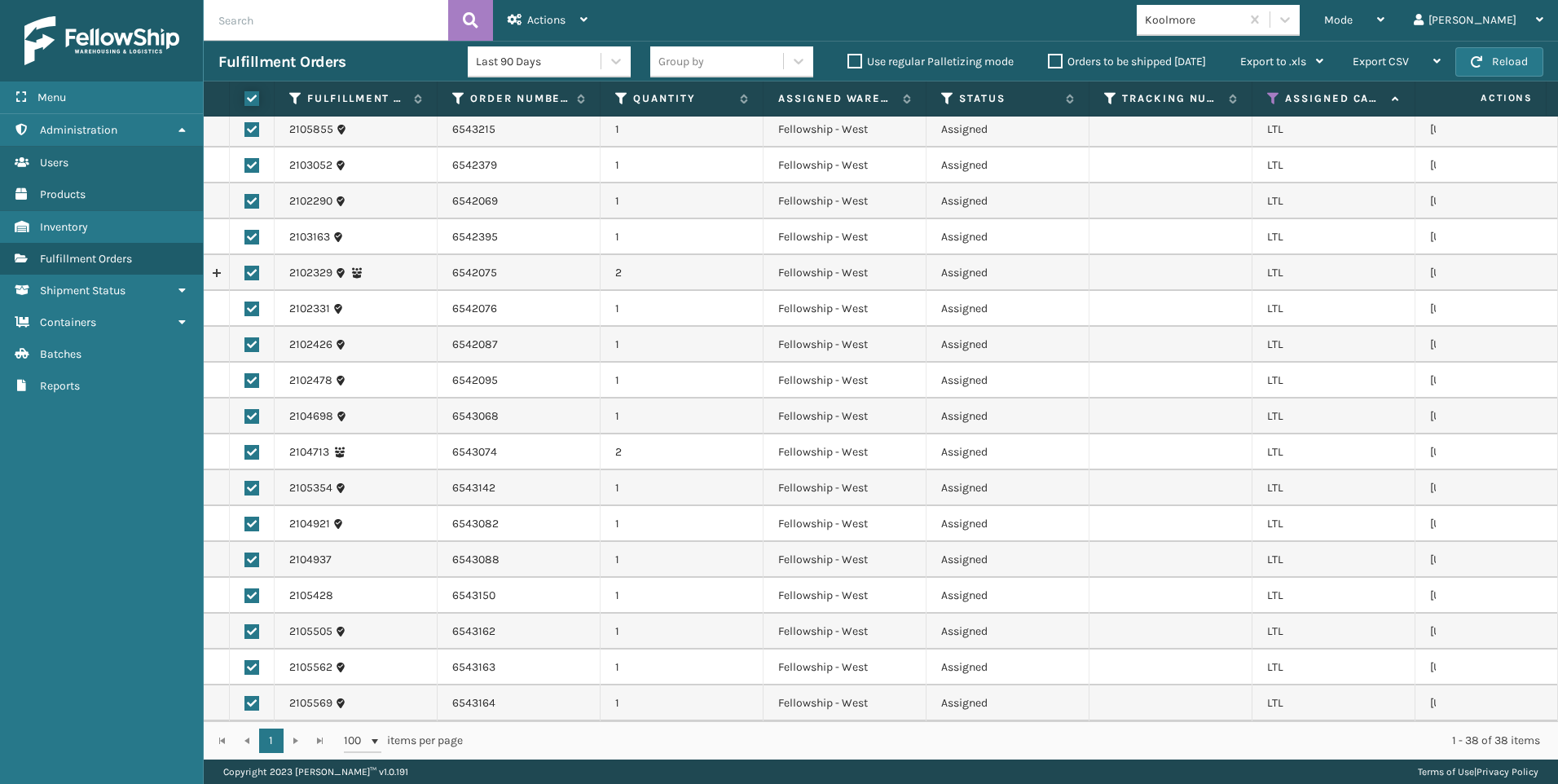
checkbox input "true"
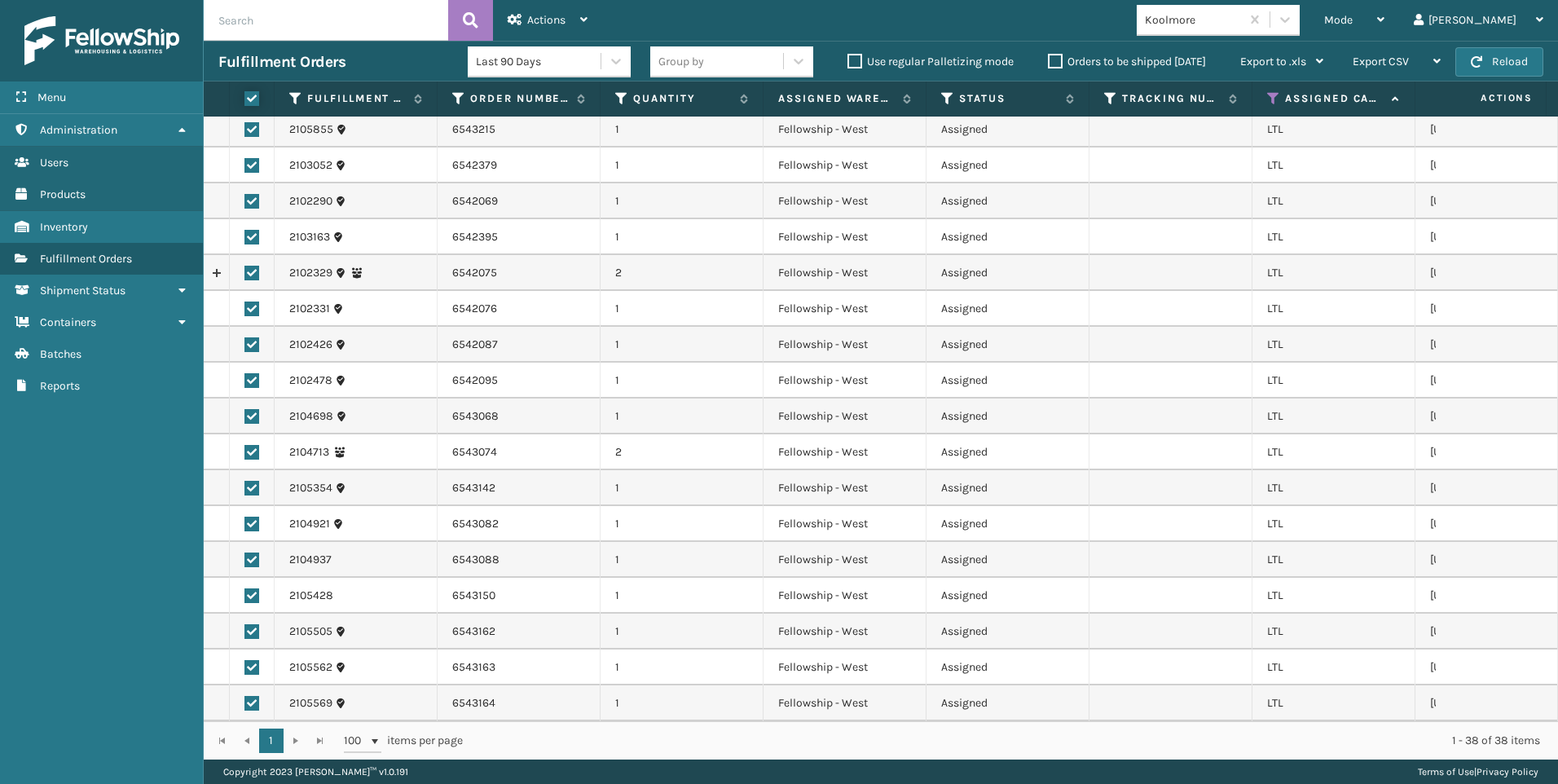
checkbox input "true"
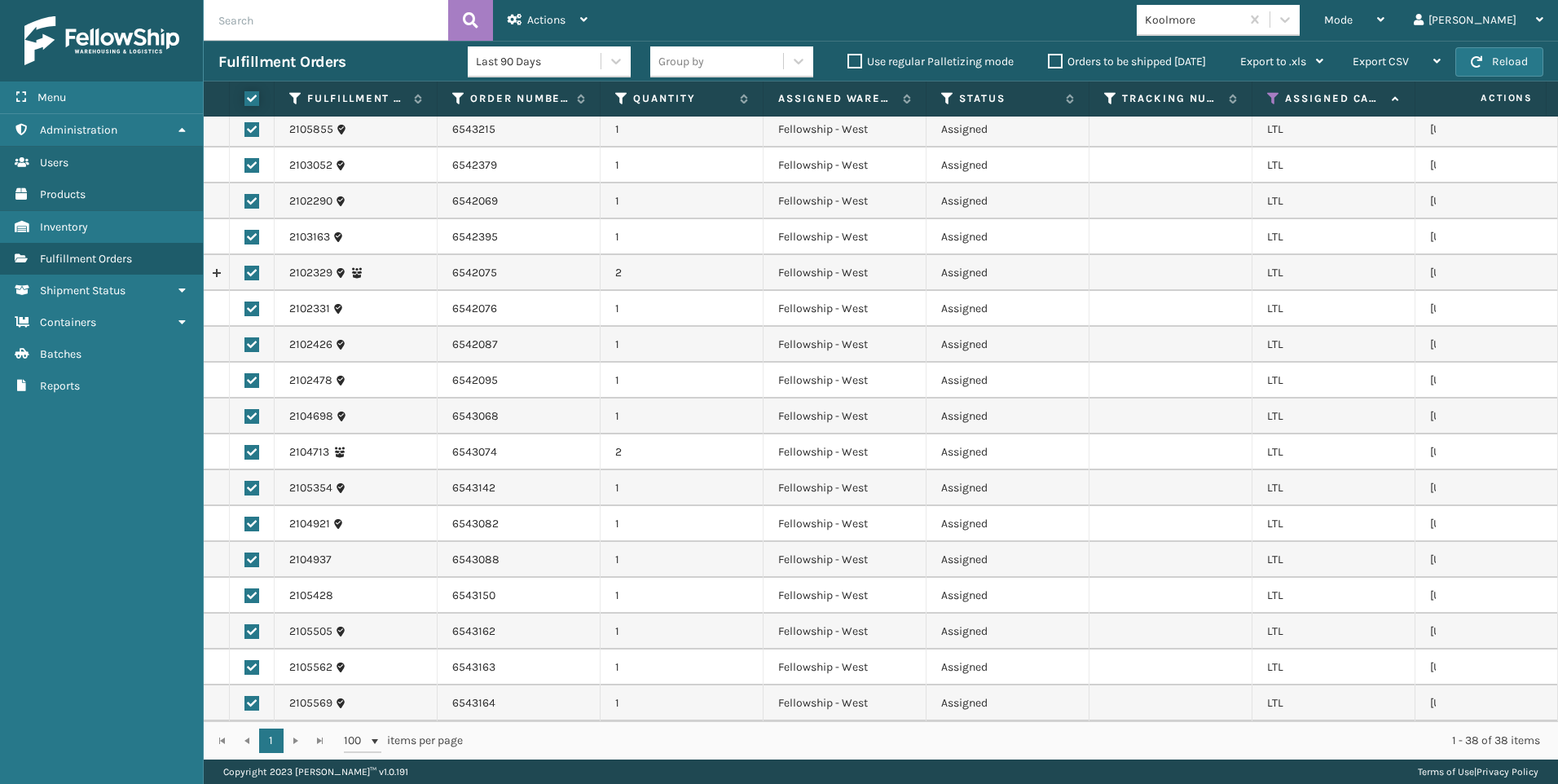
checkbox input "true"
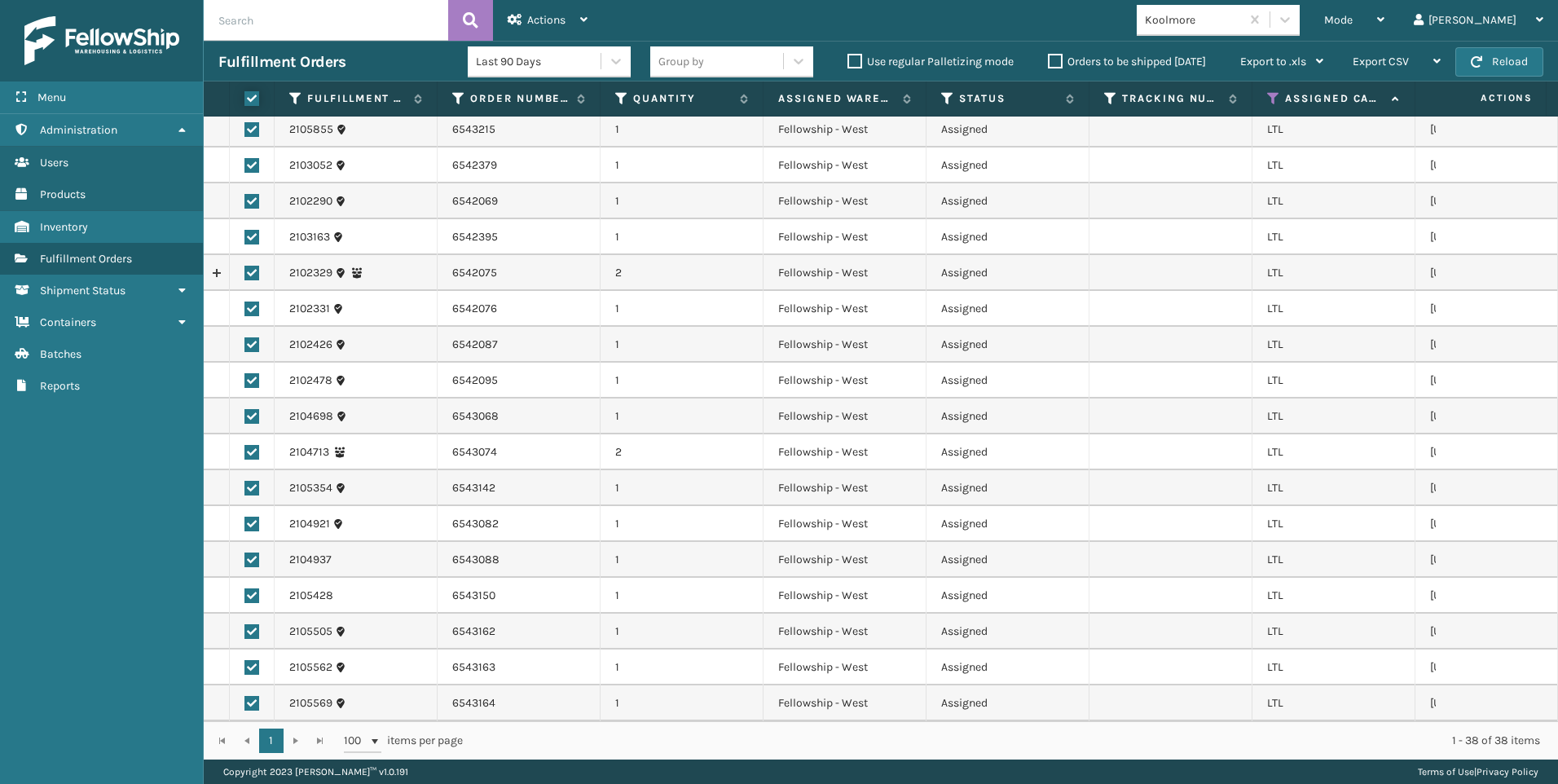
checkbox input "true"
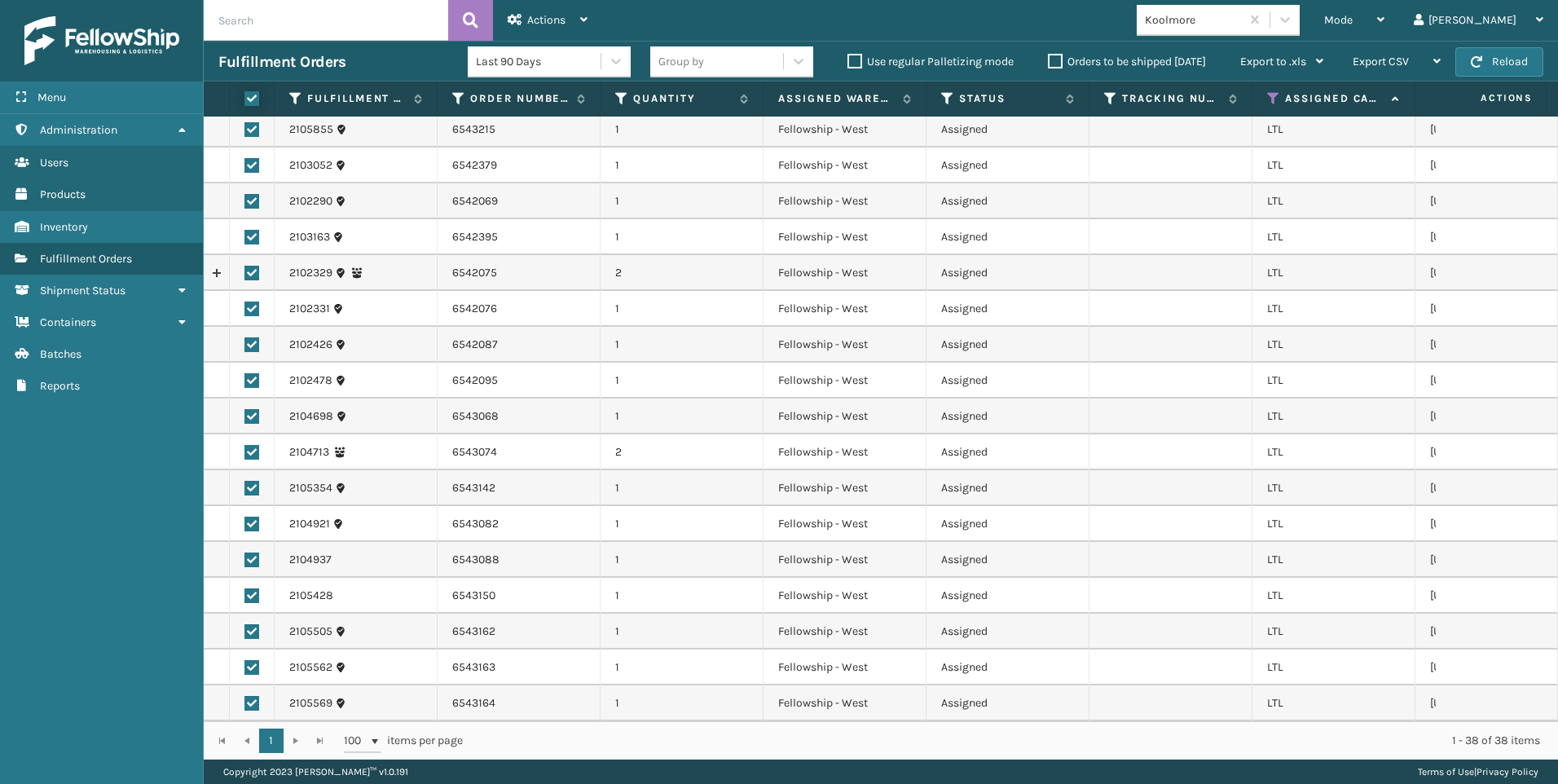
checkbox input "true"
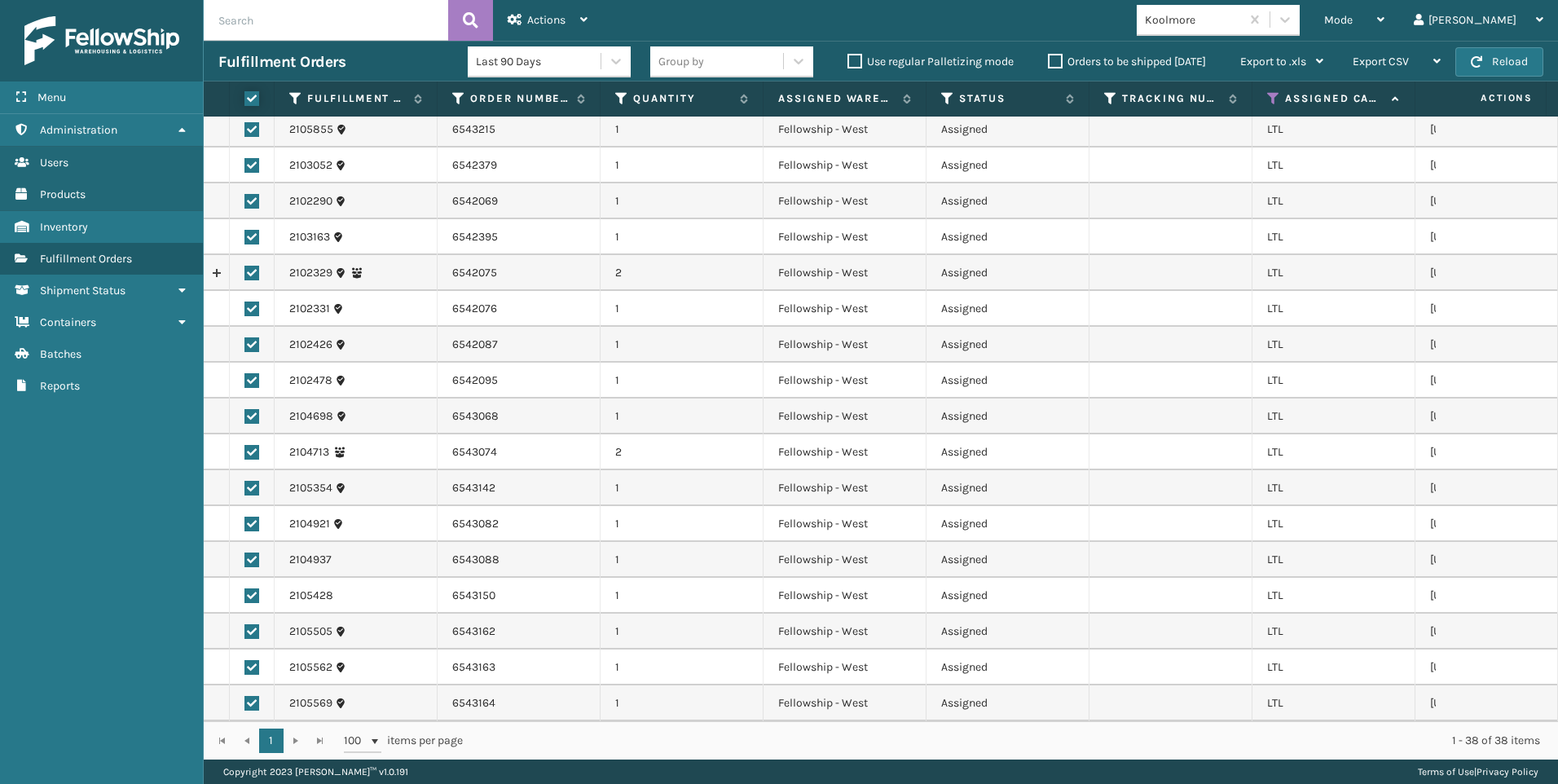
checkbox input "true"
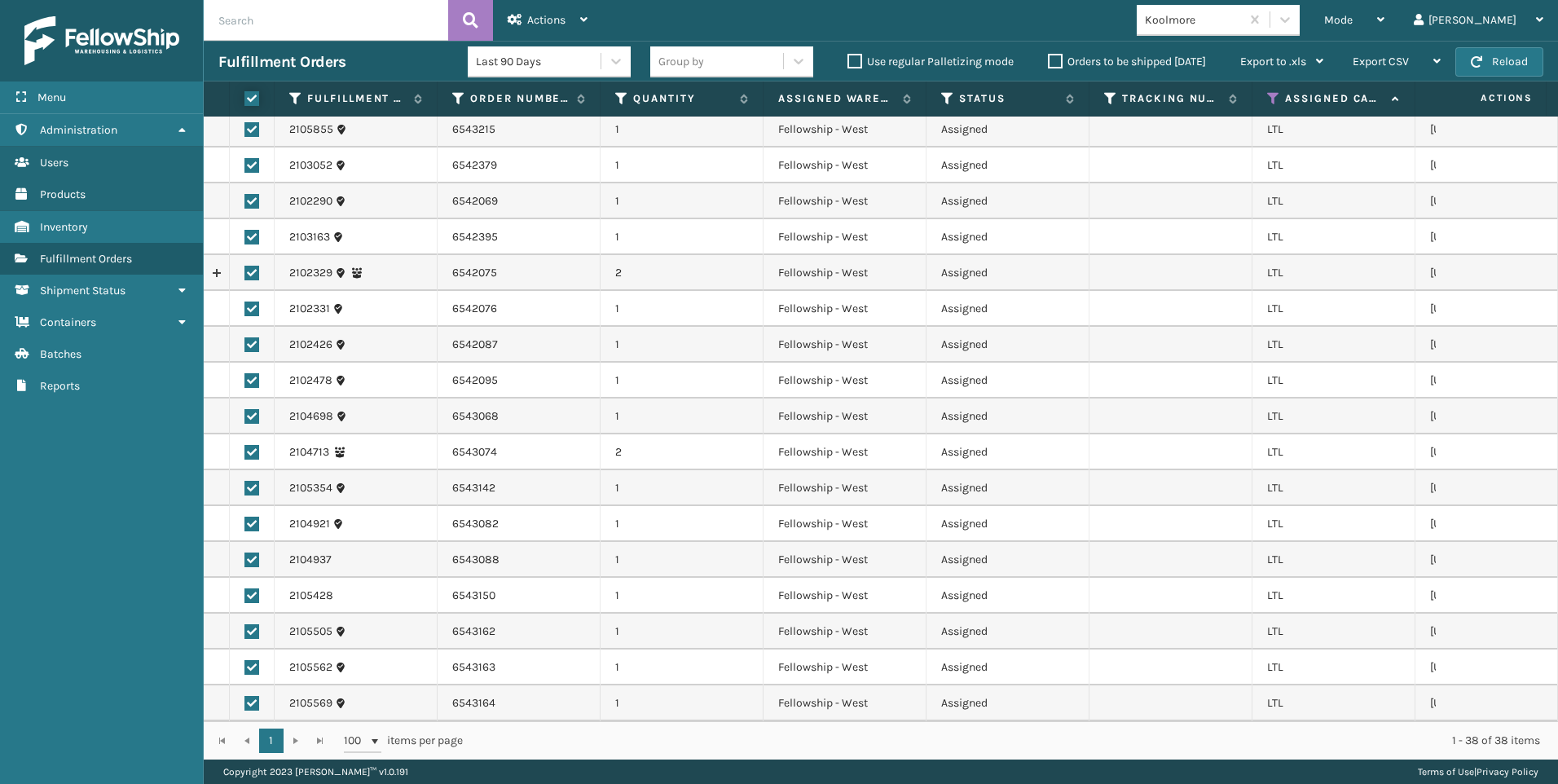
checkbox input "true"
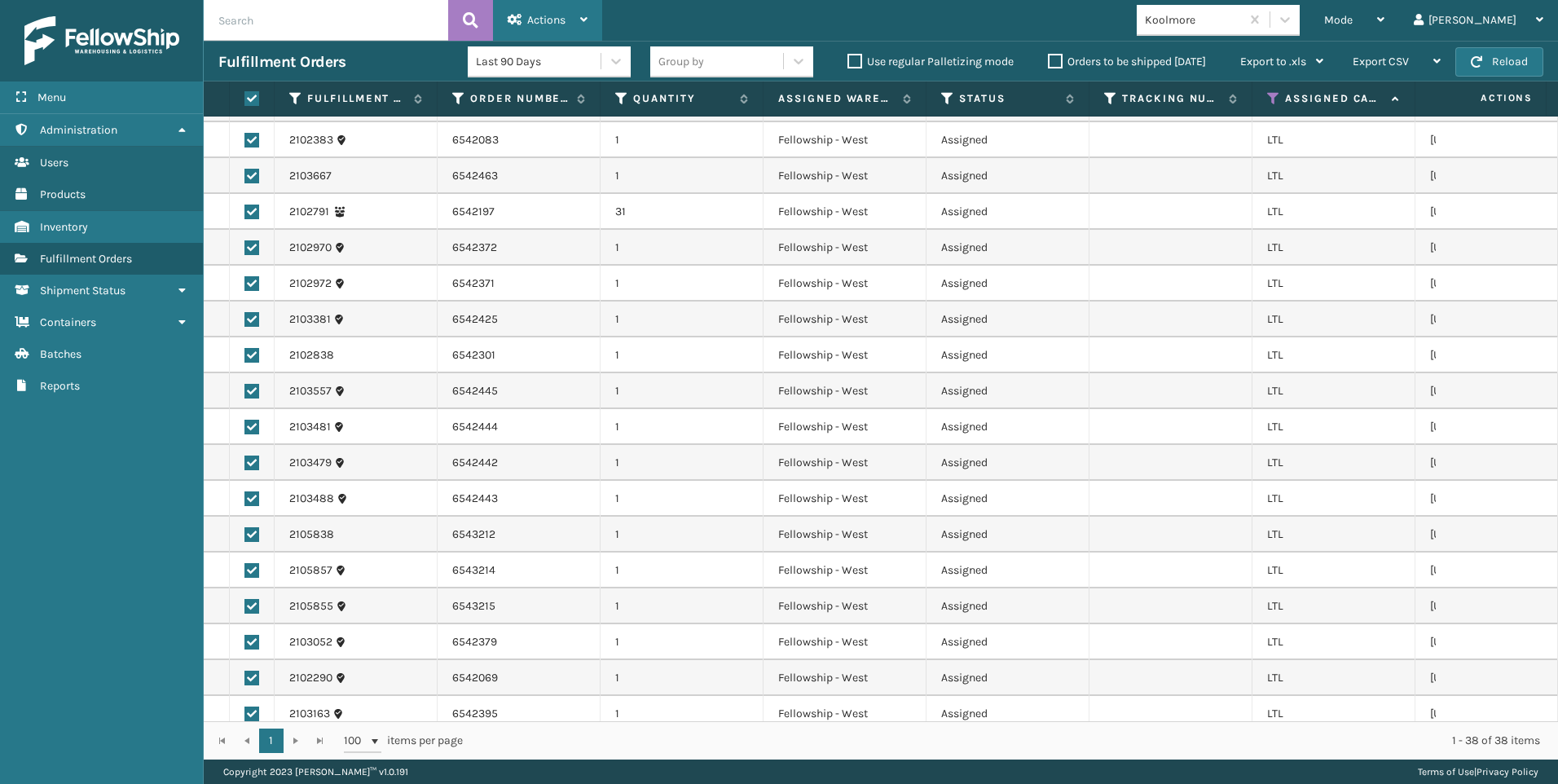
click at [545, 10] on div "Actions" at bounding box center [548, 20] width 80 height 41
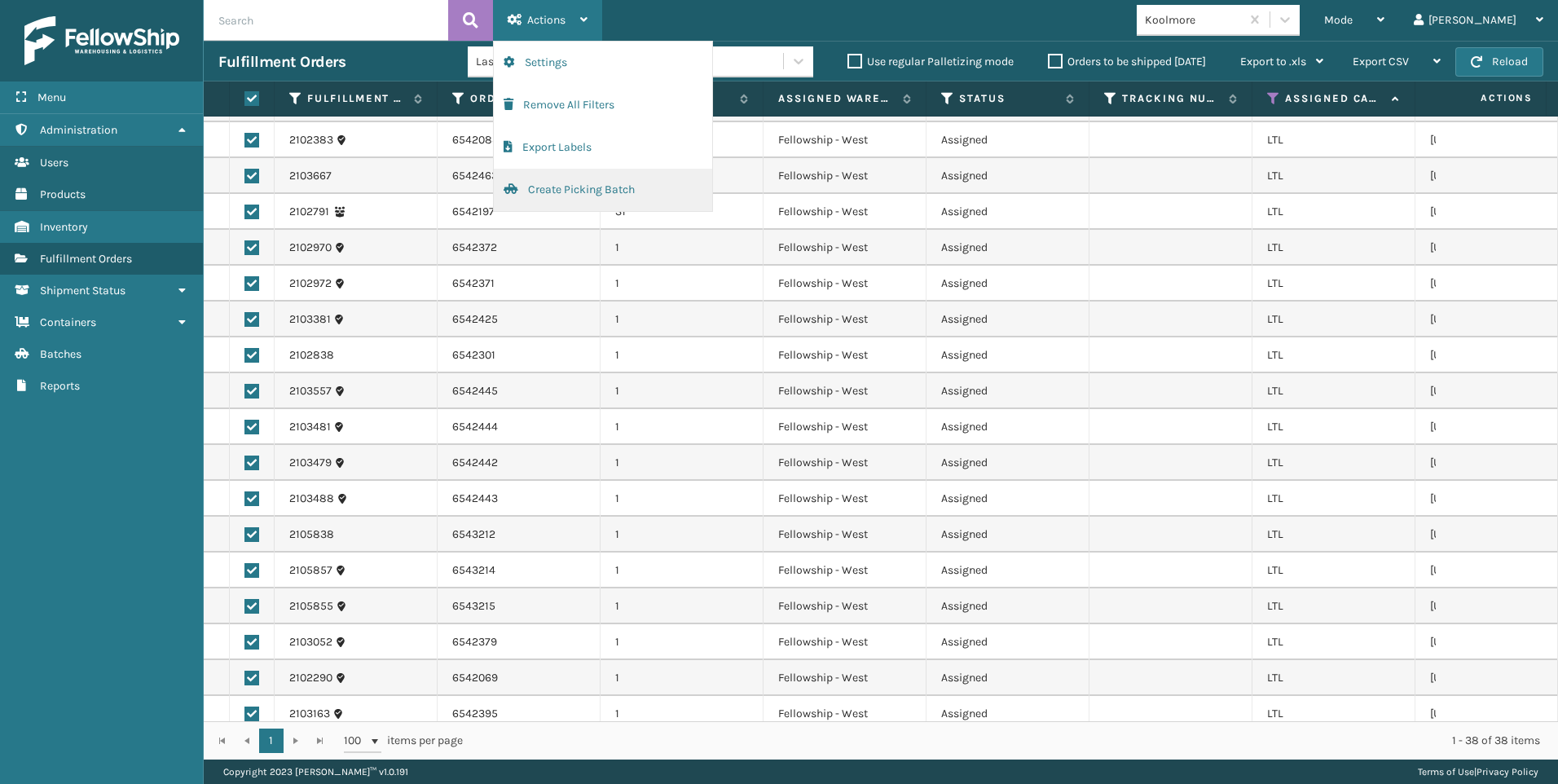
click at [595, 202] on button "Create Picking Batch" at bounding box center [603, 189] width 219 height 43
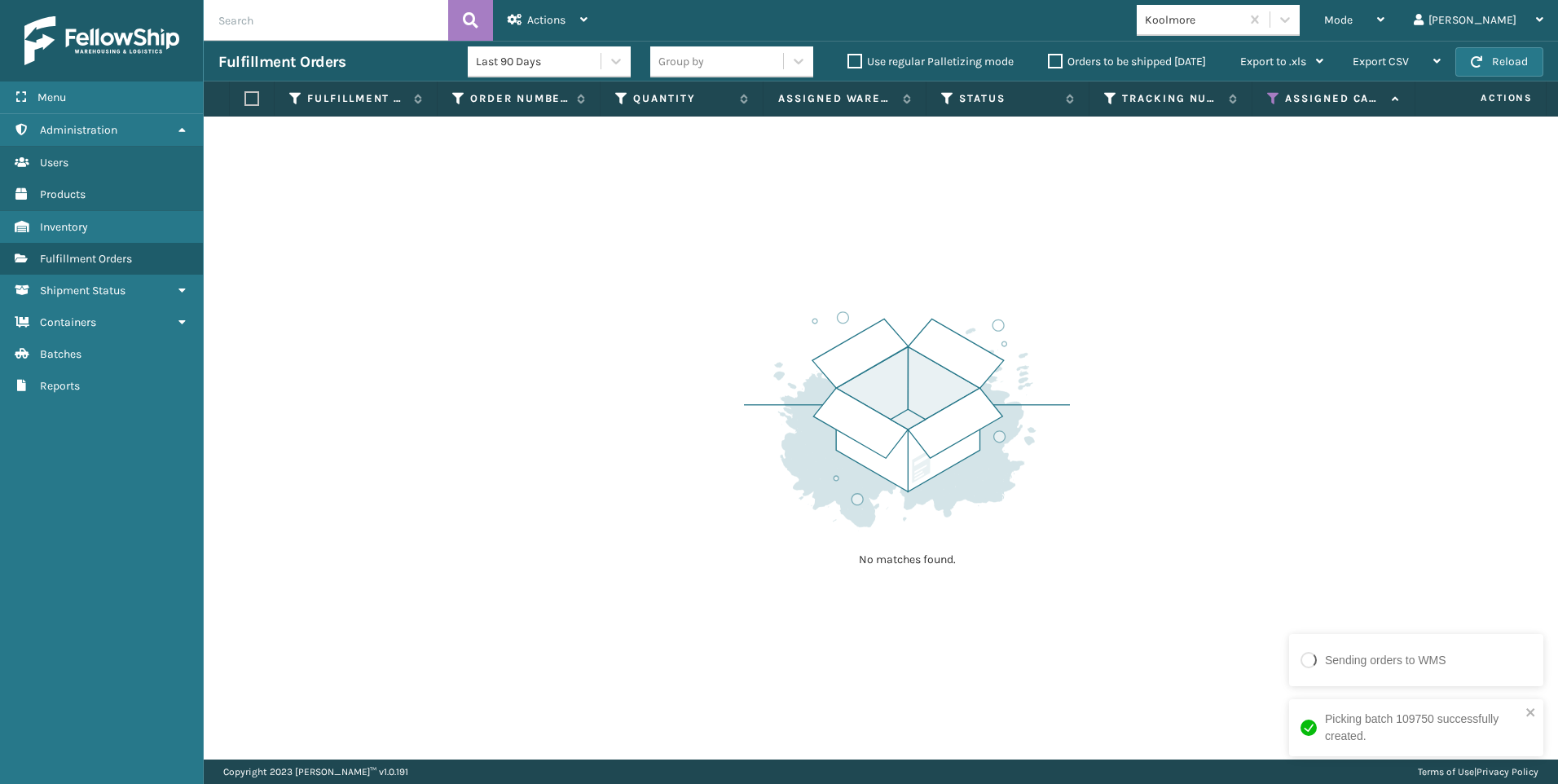
click at [121, 681] on div "Menu Administration Users Products Inventory Fulfillment Orders Shipment Status…" at bounding box center [102, 392] width 203 height 784
click at [979, 425] on img at bounding box center [907, 418] width 326 height 225
click at [1472, 72] on button "Reload" at bounding box center [1499, 62] width 88 height 29
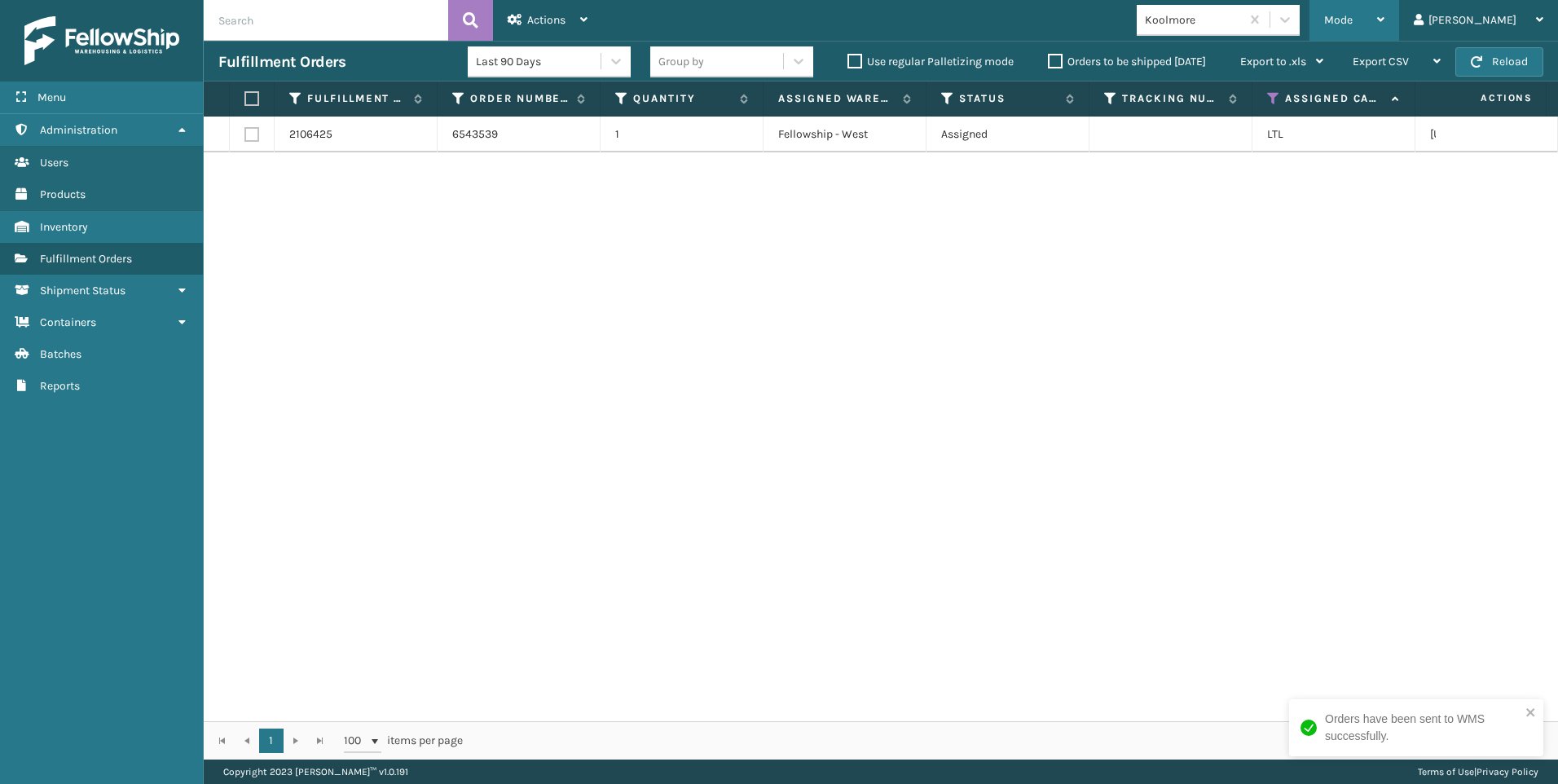
click at [1384, 31] on div "Mode" at bounding box center [1354, 20] width 60 height 41
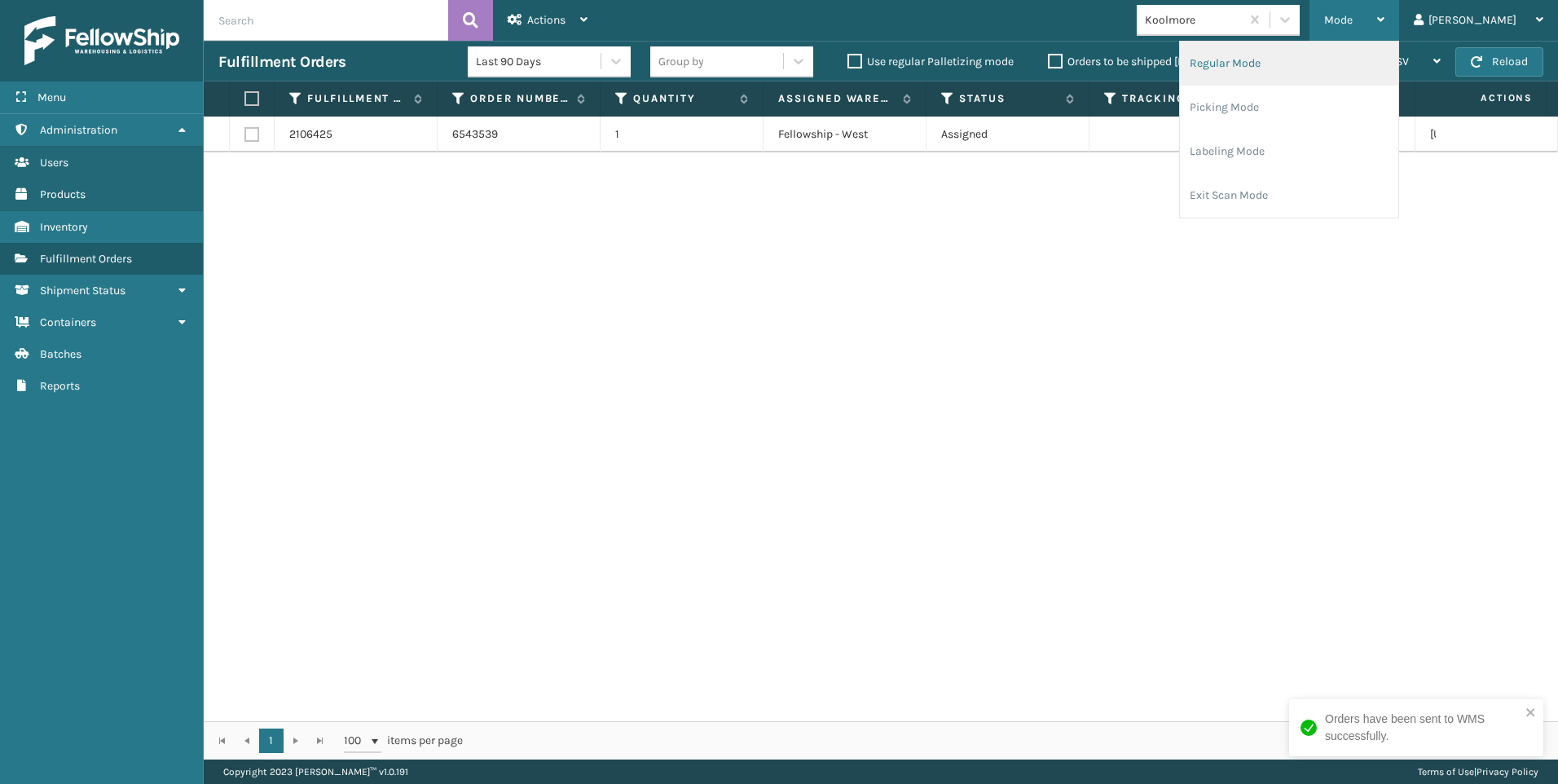
click at [1332, 68] on li "Regular Mode" at bounding box center [1289, 64] width 219 height 44
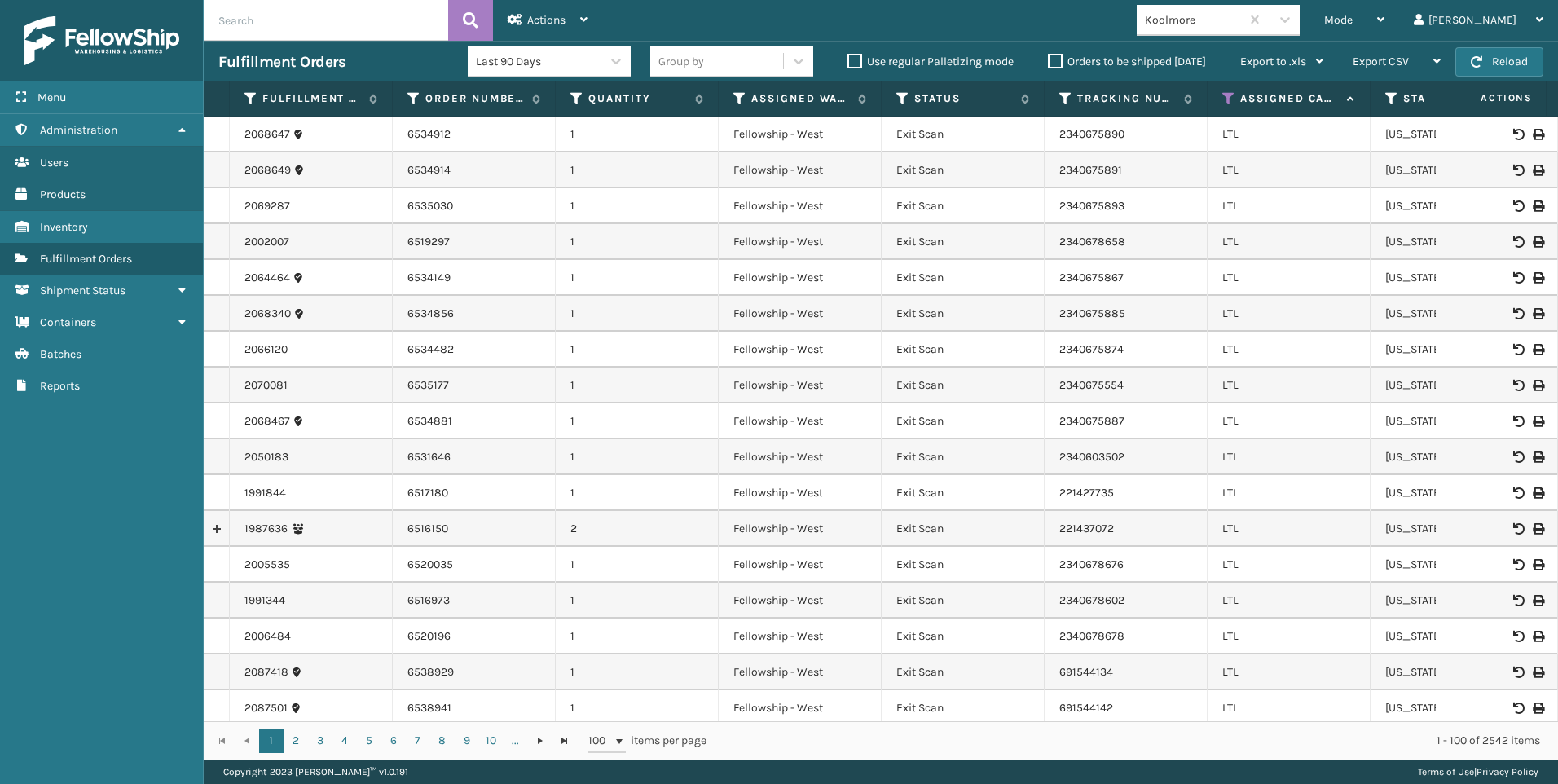
click at [341, 34] on input "text" at bounding box center [325, 20] width 244 height 41
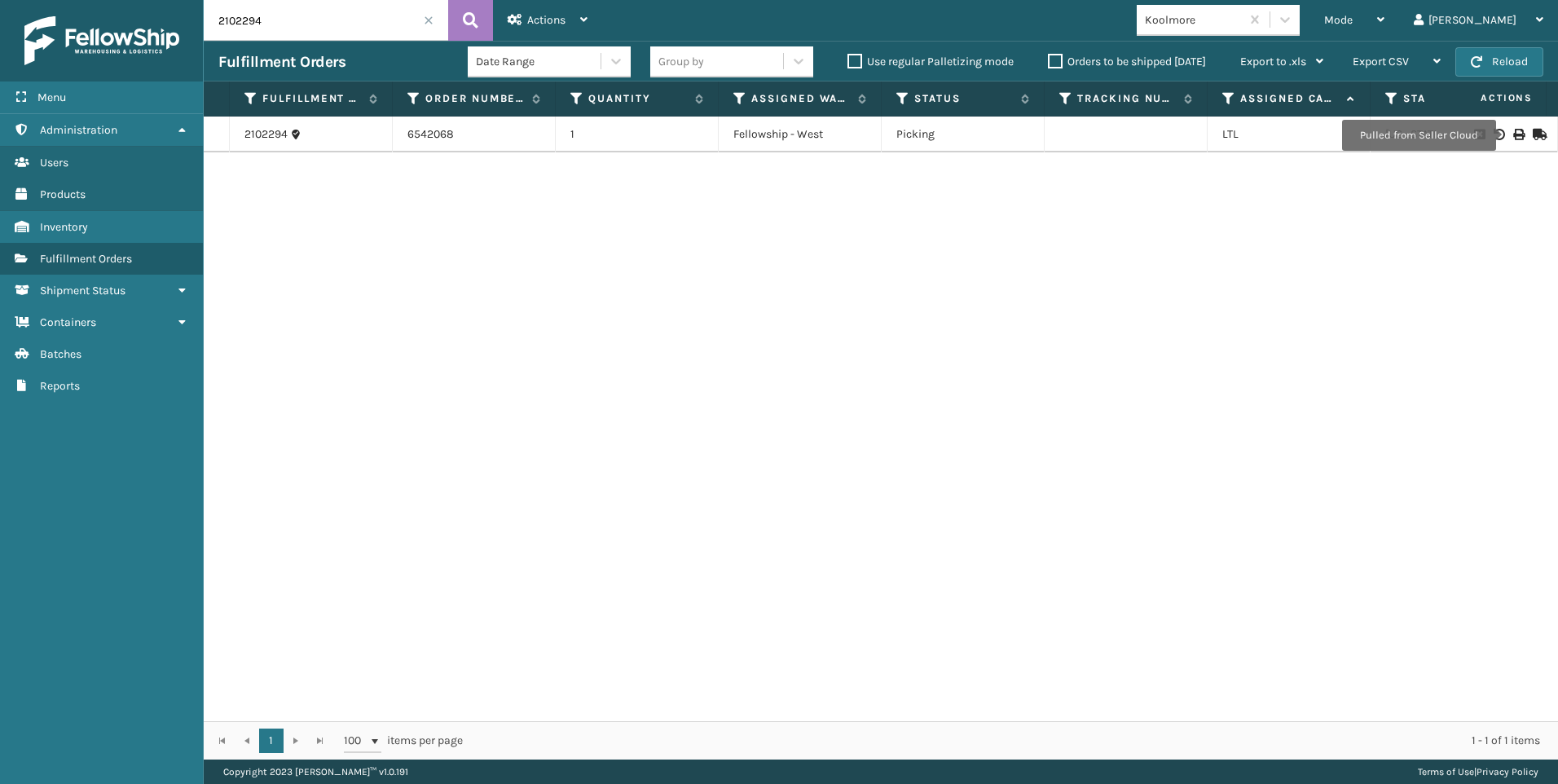
click at [1513, 134] on icon at bounding box center [1518, 134] width 10 height 11
drag, startPoint x: 188, startPoint y: 19, endPoint x: 0, endPoint y: 31, distance: 188.4
click at [54, 0] on div "Menu Administration Users Products Inventory Fulfillment Orders Shipment Status…" at bounding box center [779, 0] width 1558 height 0
click at [1513, 130] on div at bounding box center [1496, 134] width 92 height 11
click at [1513, 133] on icon at bounding box center [1518, 134] width 10 height 11
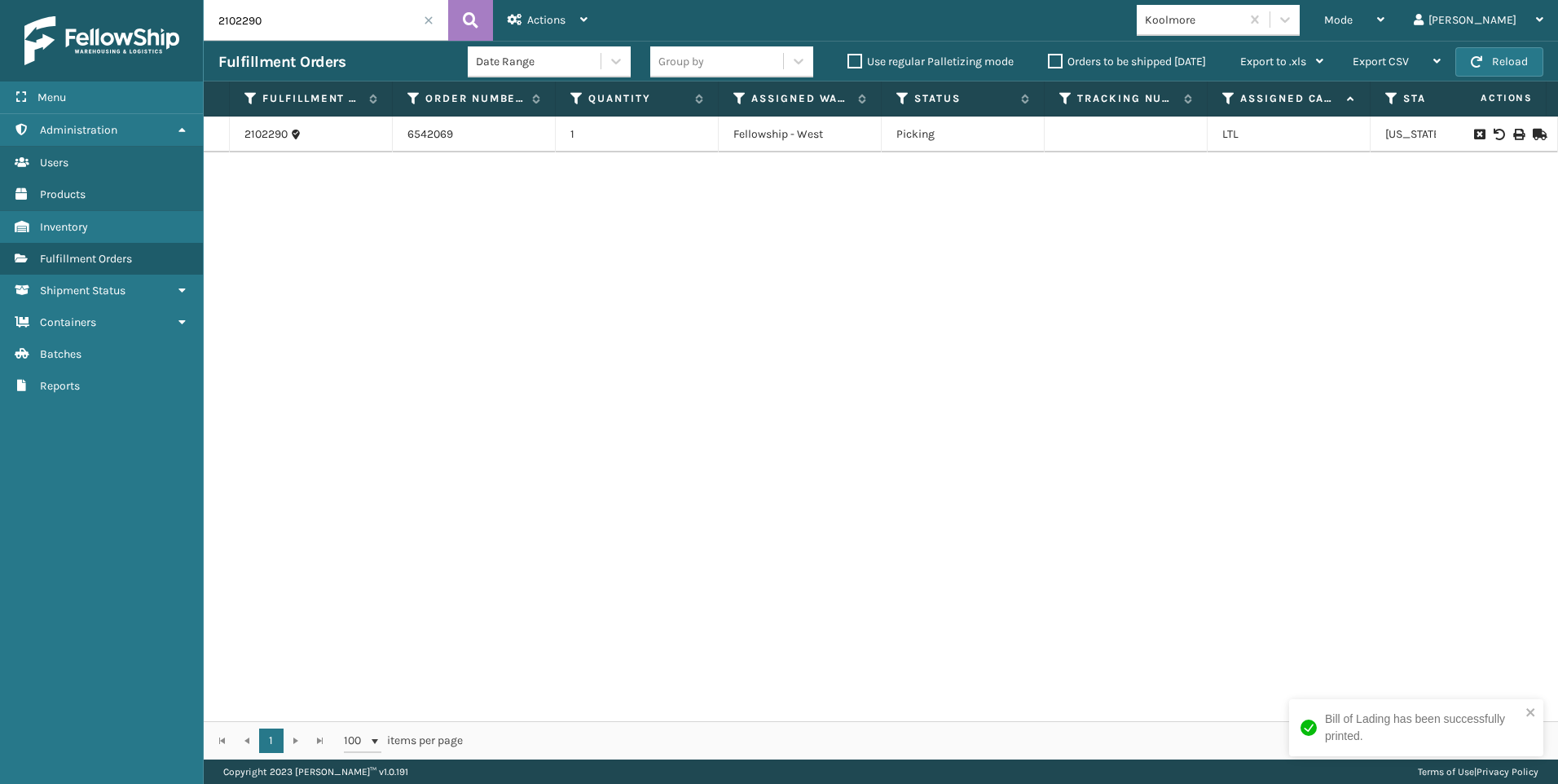
drag, startPoint x: 300, startPoint y: 14, endPoint x: 0, endPoint y: 41, distance: 301.2
click at [61, 0] on div "Menu Administration Users Products Inventory Fulfillment Orders Shipment Status…" at bounding box center [779, 0] width 1558 height 0
click at [1513, 128] on icon at bounding box center [1518, 134] width 10 height 11
drag, startPoint x: 303, startPoint y: 22, endPoint x: 150, endPoint y: 26, distance: 153.1
click at [155, 0] on div "Menu Administration Users Products Inventory Fulfillment Orders Shipment Status…" at bounding box center [779, 0] width 1558 height 0
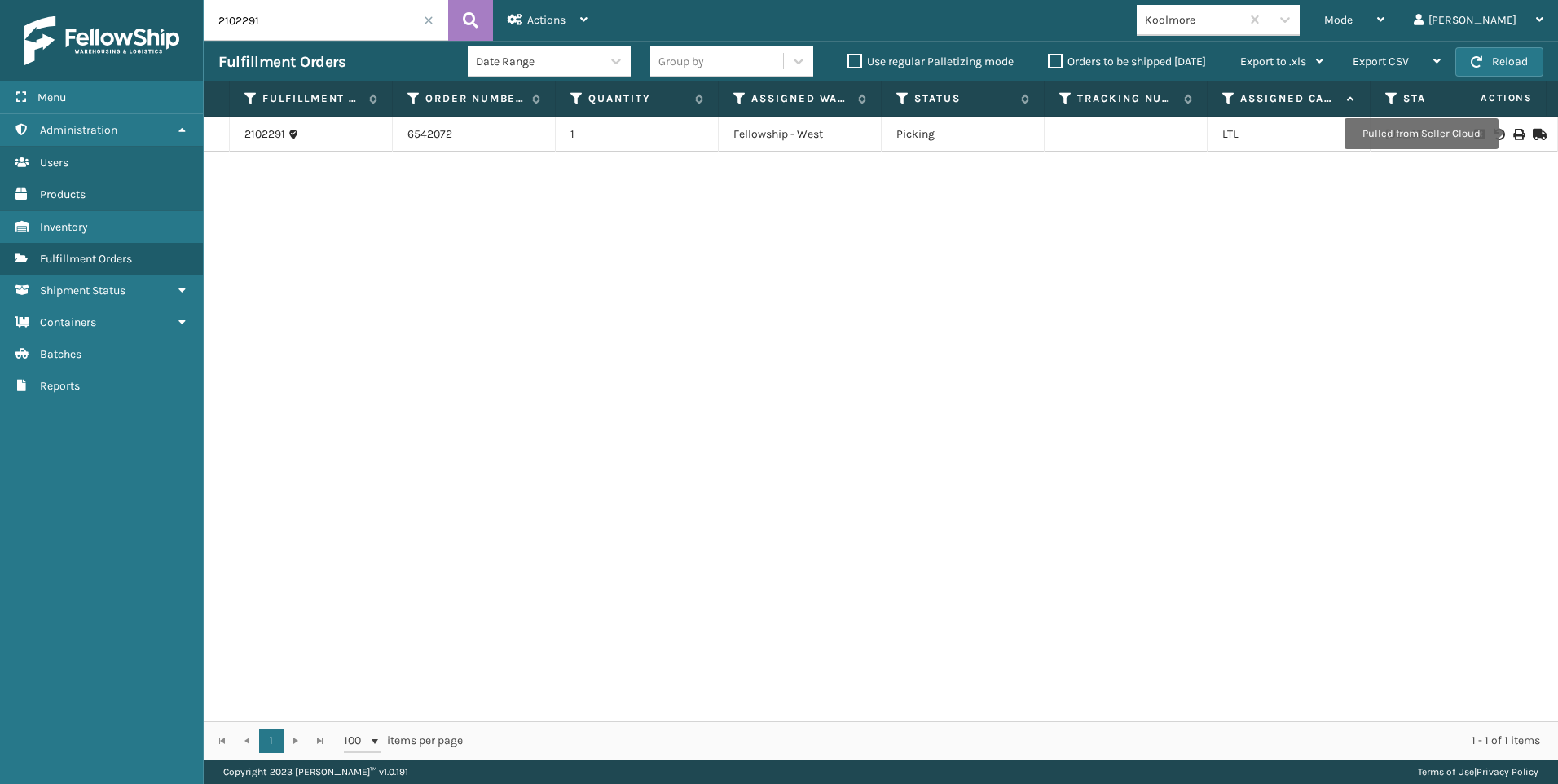
click at [1513, 134] on icon at bounding box center [1518, 134] width 10 height 11
drag, startPoint x: 292, startPoint y: 31, endPoint x: 72, endPoint y: 29, distance: 220.0
click at [115, 0] on div "Menu Administration Users Products Inventory Fulfillment Orders Shipment Status…" at bounding box center [779, 0] width 1558 height 0
click at [1513, 131] on icon at bounding box center [1518, 134] width 10 height 11
drag, startPoint x: 270, startPoint y: 14, endPoint x: 125, endPoint y: 20, distance: 145.1
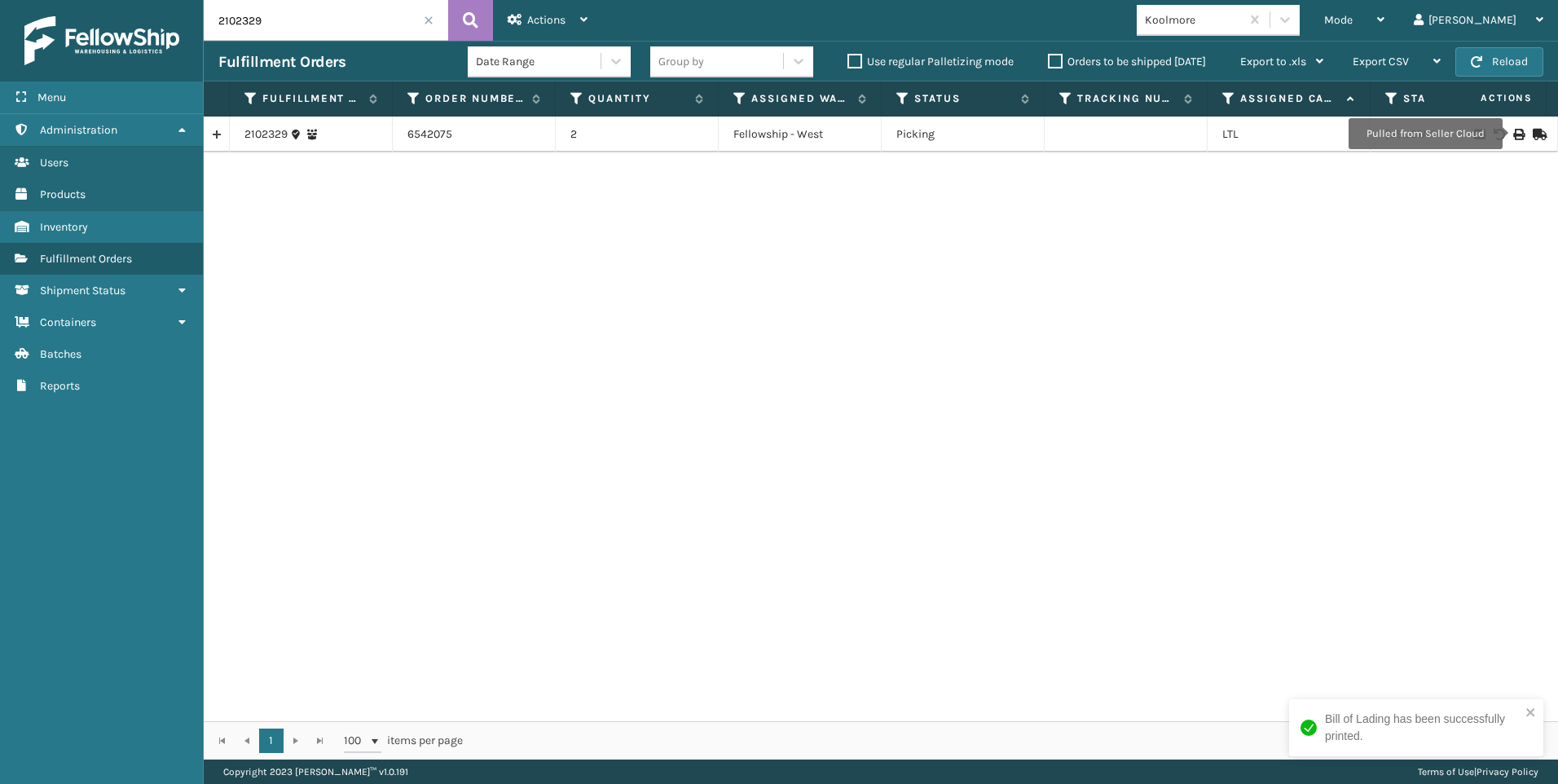
click at [131, 0] on div "Menu Administration Users Products Inventory Fulfillment Orders Shipment Status…" at bounding box center [779, 0] width 1558 height 0
click at [1513, 134] on icon at bounding box center [1518, 134] width 10 height 11
drag, startPoint x: 272, startPoint y: 16, endPoint x: 55, endPoint y: 16, distance: 217.0
click at [78, 0] on div "Menu Administration Users Products Inventory Fulfillment Orders Shipment Status…" at bounding box center [779, 0] width 1558 height 0
click at [1513, 129] on icon at bounding box center [1518, 134] width 10 height 11
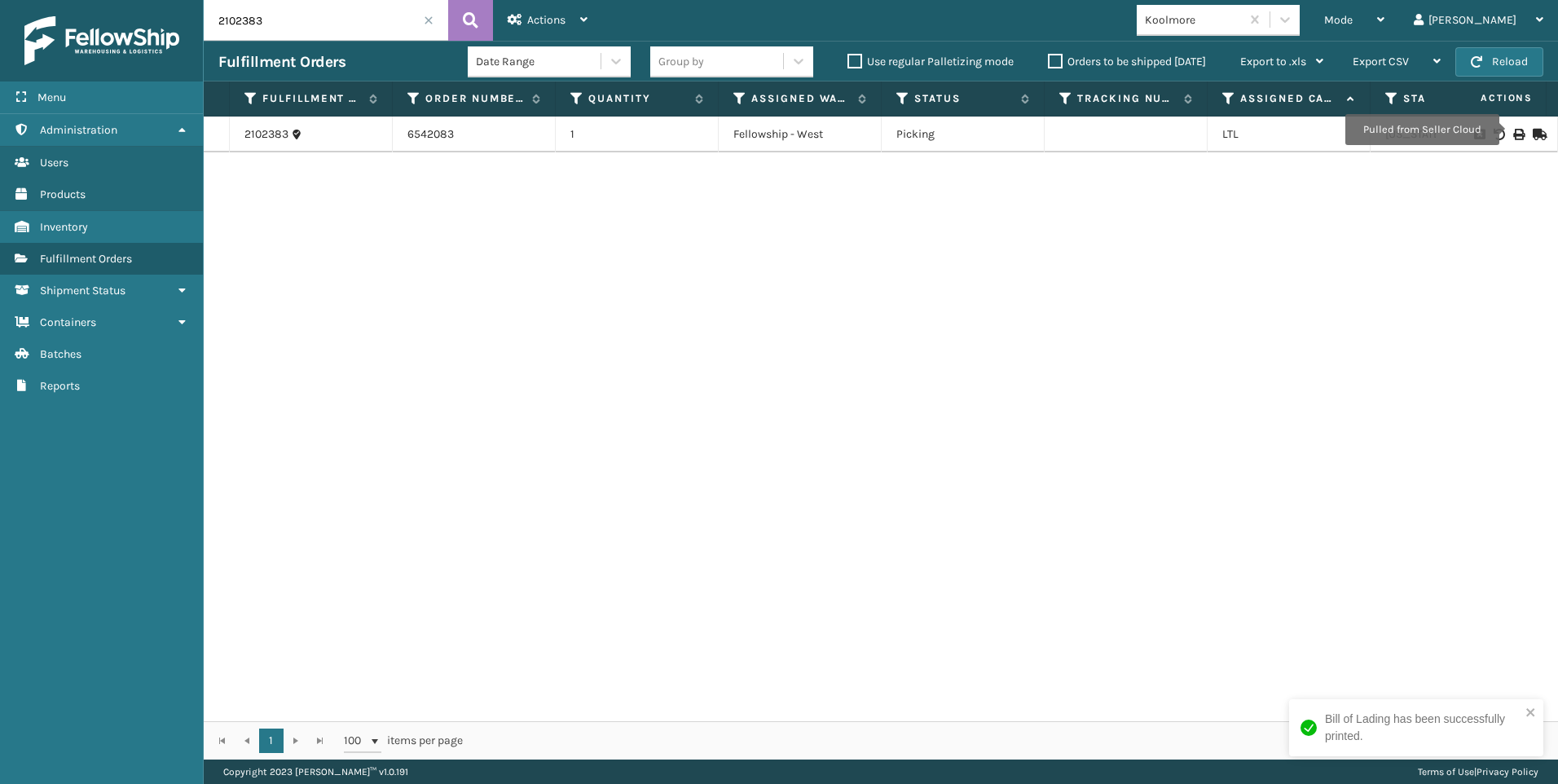
drag, startPoint x: 260, startPoint y: 10, endPoint x: 142, endPoint y: 5, distance: 118.1
click at [168, 0] on div "Menu Administration Users Products Inventory Fulfillment Orders Shipment Status…" at bounding box center [779, 0] width 1558 height 0
click at [1513, 136] on icon at bounding box center [1518, 134] width 10 height 11
drag, startPoint x: 277, startPoint y: 15, endPoint x: 32, endPoint y: 29, distance: 245.4
click at [45, 0] on div "Menu Administration Users Products Inventory Fulfillment Orders Shipment Status…" at bounding box center [779, 0] width 1558 height 0
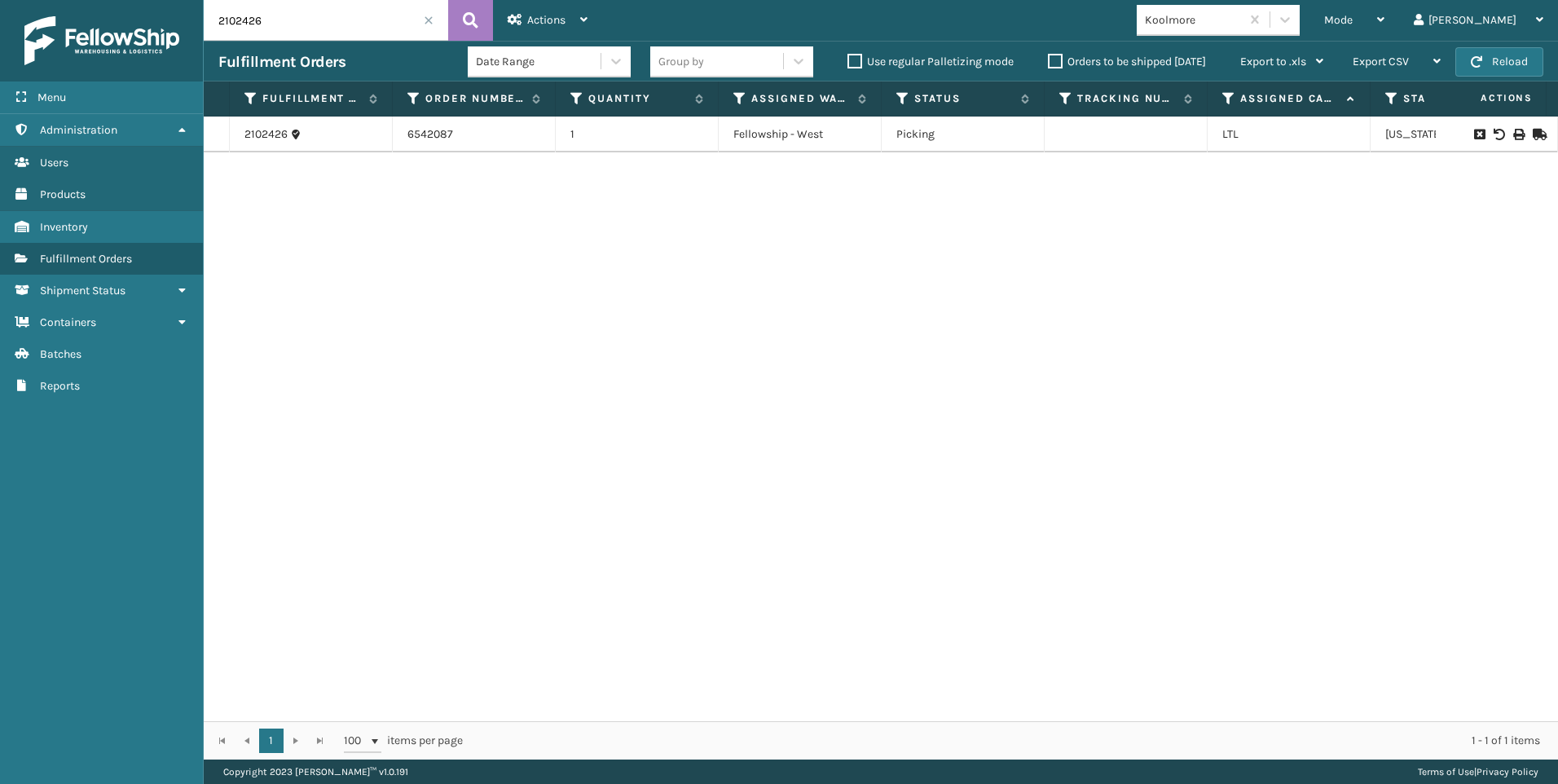
click at [1510, 130] on div at bounding box center [1496, 134] width 92 height 11
click at [1513, 130] on icon at bounding box center [1518, 134] width 10 height 11
drag, startPoint x: 278, startPoint y: 20, endPoint x: 31, endPoint y: 17, distance: 247.0
click at [121, 0] on div "Menu Administration Users Products Inventory Fulfillment Orders Shipment Status…" at bounding box center [779, 0] width 1558 height 0
click at [1499, 136] on div at bounding box center [1496, 134] width 92 height 11
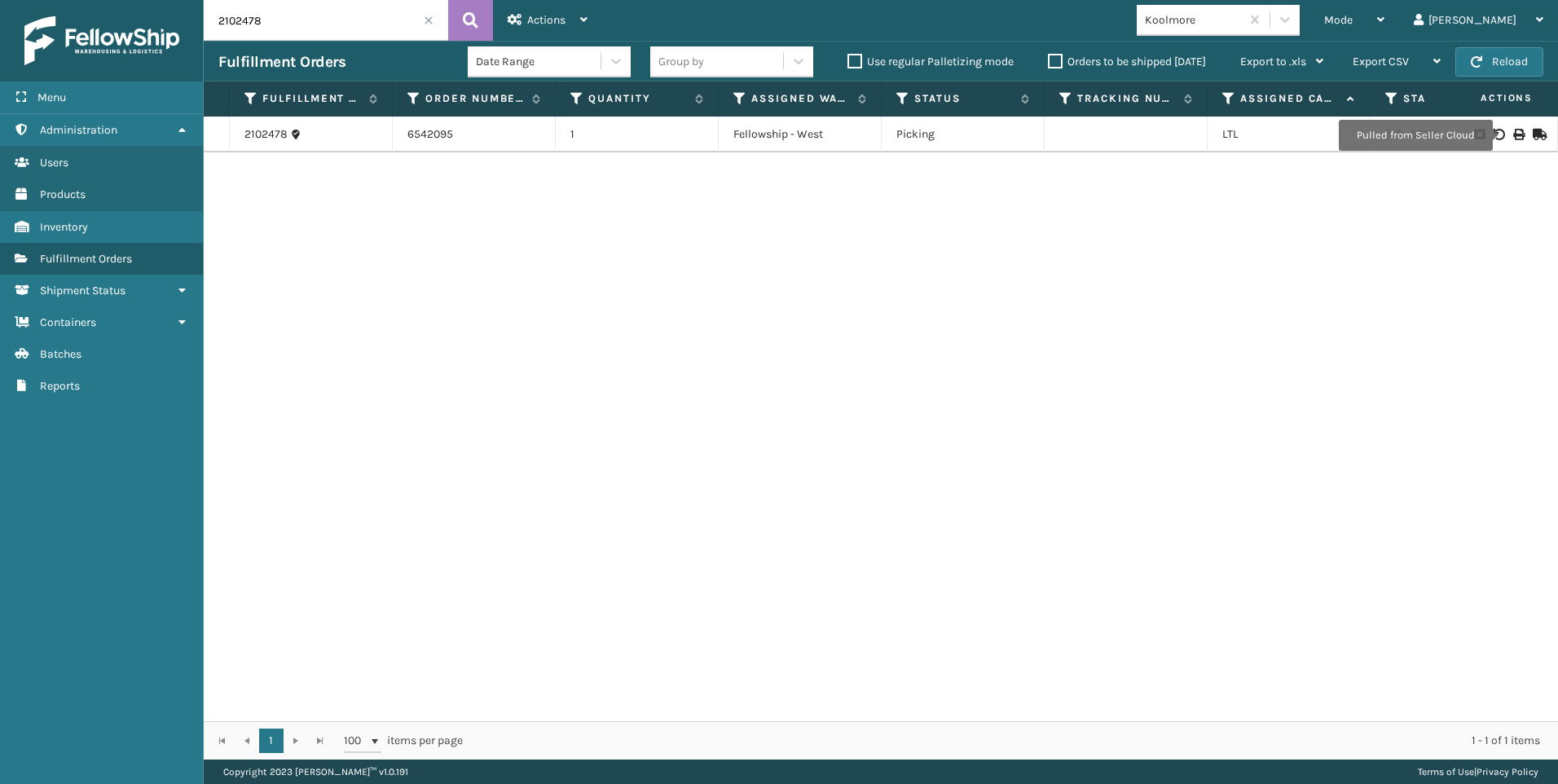
click at [1513, 135] on icon at bounding box center [1518, 134] width 10 height 11
drag, startPoint x: 144, startPoint y: 10, endPoint x: 0, endPoint y: 43, distance: 147.7
click at [77, 0] on div "Menu Administration Users Products Inventory Fulfillment Orders Shipment Status…" at bounding box center [779, 0] width 1558 height 0
click at [1513, 133] on icon at bounding box center [1518, 134] width 10 height 11
drag, startPoint x: 134, startPoint y: 19, endPoint x: 20, endPoint y: 18, distance: 114.0
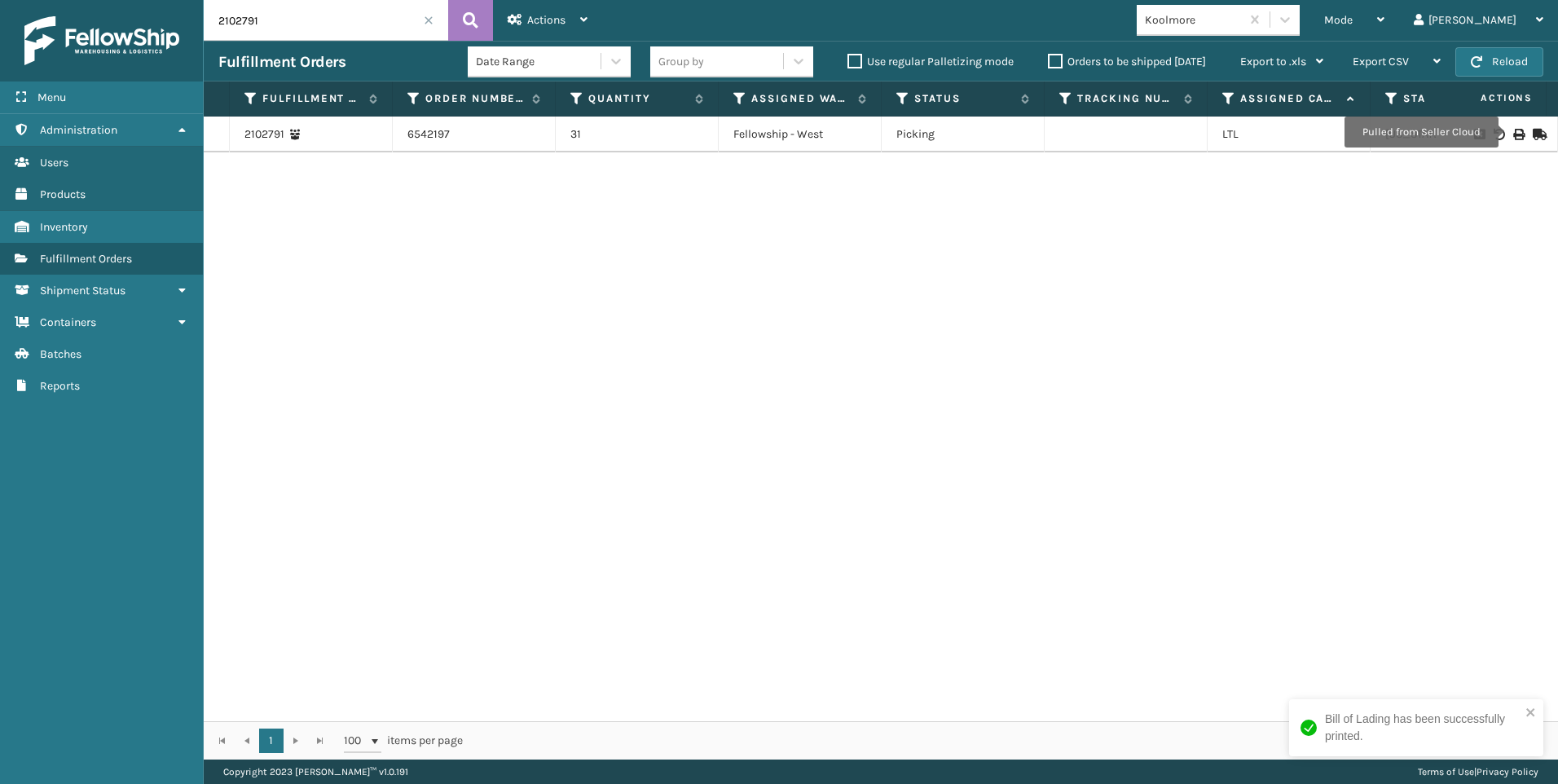
click at [68, 0] on div "Menu Administration Users Products Inventory Fulfillment Orders Shipment Status…" at bounding box center [779, 0] width 1558 height 0
click at [1513, 133] on icon at bounding box center [1518, 134] width 10 height 11
drag, startPoint x: 295, startPoint y: 18, endPoint x: 0, endPoint y: 48, distance: 296.5
click at [0, 10] on html "Bill of Lading has been successfully printed. Menu Administration Users Product…" at bounding box center [779, 392] width 1558 height 784
click at [1513, 134] on icon at bounding box center [1518, 134] width 10 height 11
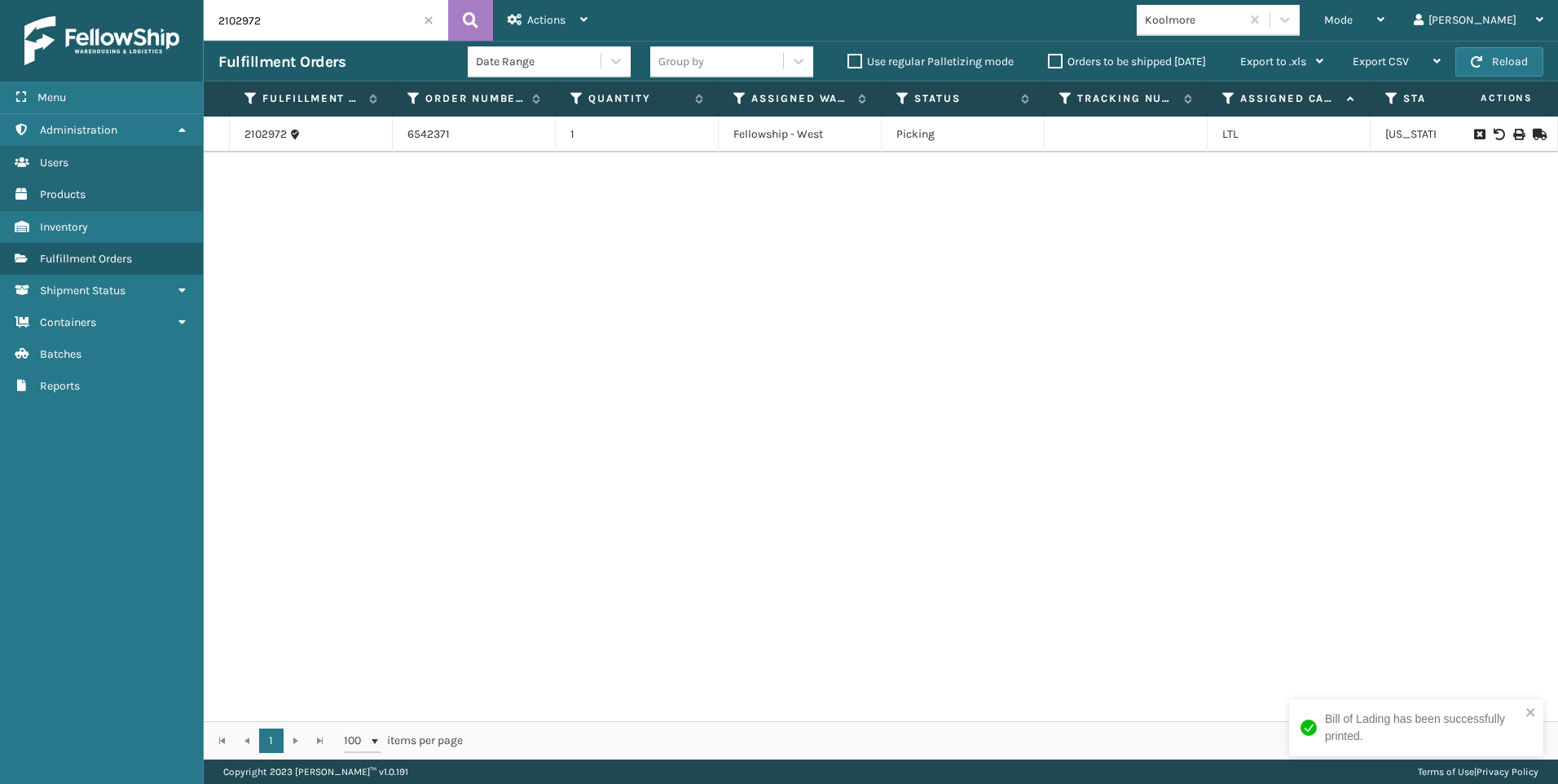
drag, startPoint x: 195, startPoint y: 9, endPoint x: 18, endPoint y: 0, distance: 177.2
click at [49, 0] on div "Menu Administration Users Products Inventory Fulfillment Orders Shipment Status…" at bounding box center [779, 0] width 1558 height 0
click at [1513, 139] on icon at bounding box center [1518, 134] width 10 height 11
drag, startPoint x: 263, startPoint y: 21, endPoint x: 83, endPoint y: 16, distance: 180.1
click at [119, 0] on div "Menu Administration Users Products Inventory Fulfillment Orders Shipment Status…" at bounding box center [779, 0] width 1558 height 0
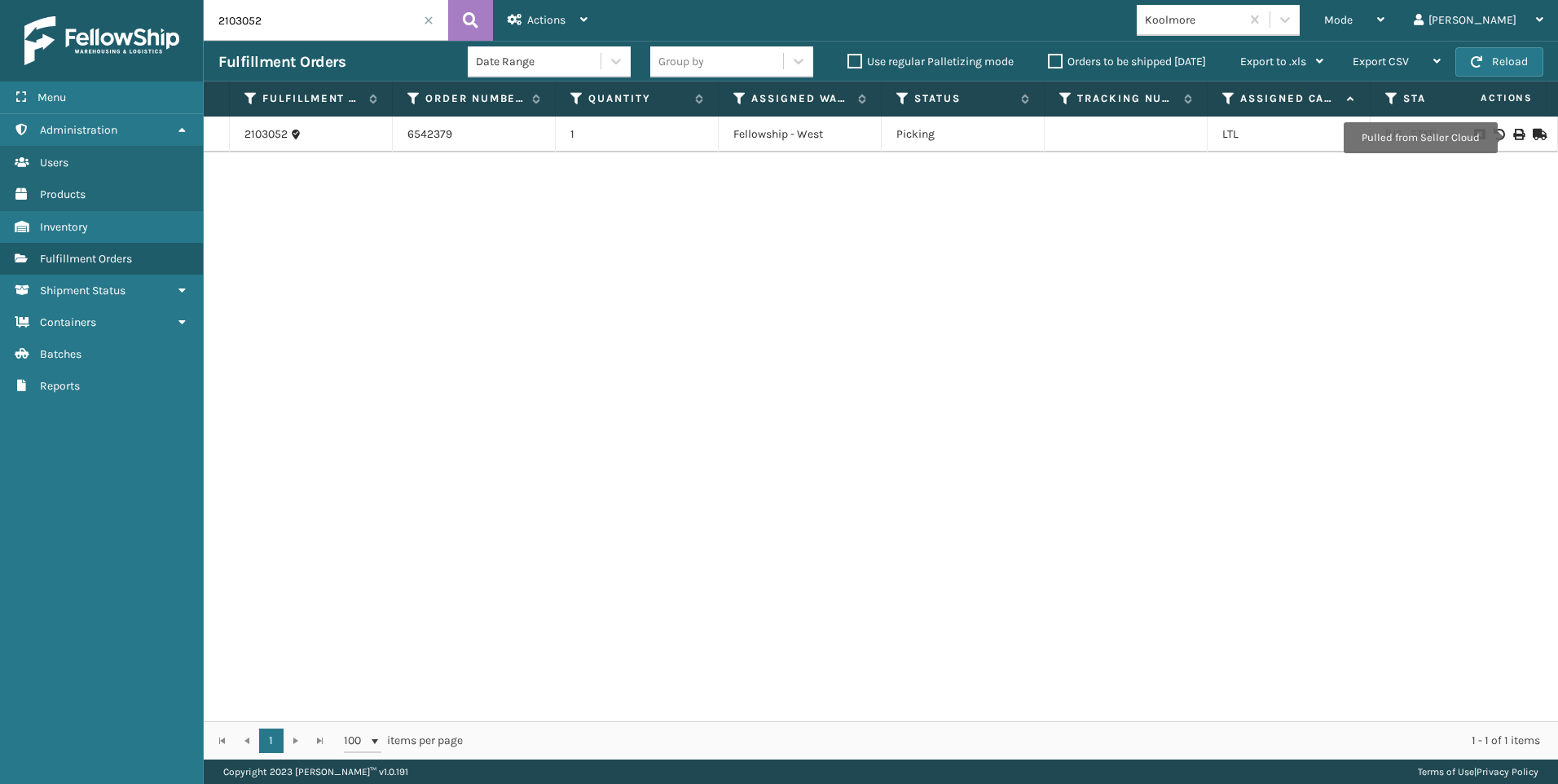
click at [1513, 138] on icon at bounding box center [1518, 134] width 10 height 11
drag, startPoint x: 263, startPoint y: 23, endPoint x: 134, endPoint y: 15, distance: 129.2
click at [143, 0] on div "Menu Administration Users Products Inventory Fulfillment Orders Shipment Status…" at bounding box center [779, 0] width 1558 height 0
click at [1513, 135] on icon at bounding box center [1518, 134] width 10 height 11
drag, startPoint x: 287, startPoint y: 14, endPoint x: 6, endPoint y: 14, distance: 281.0
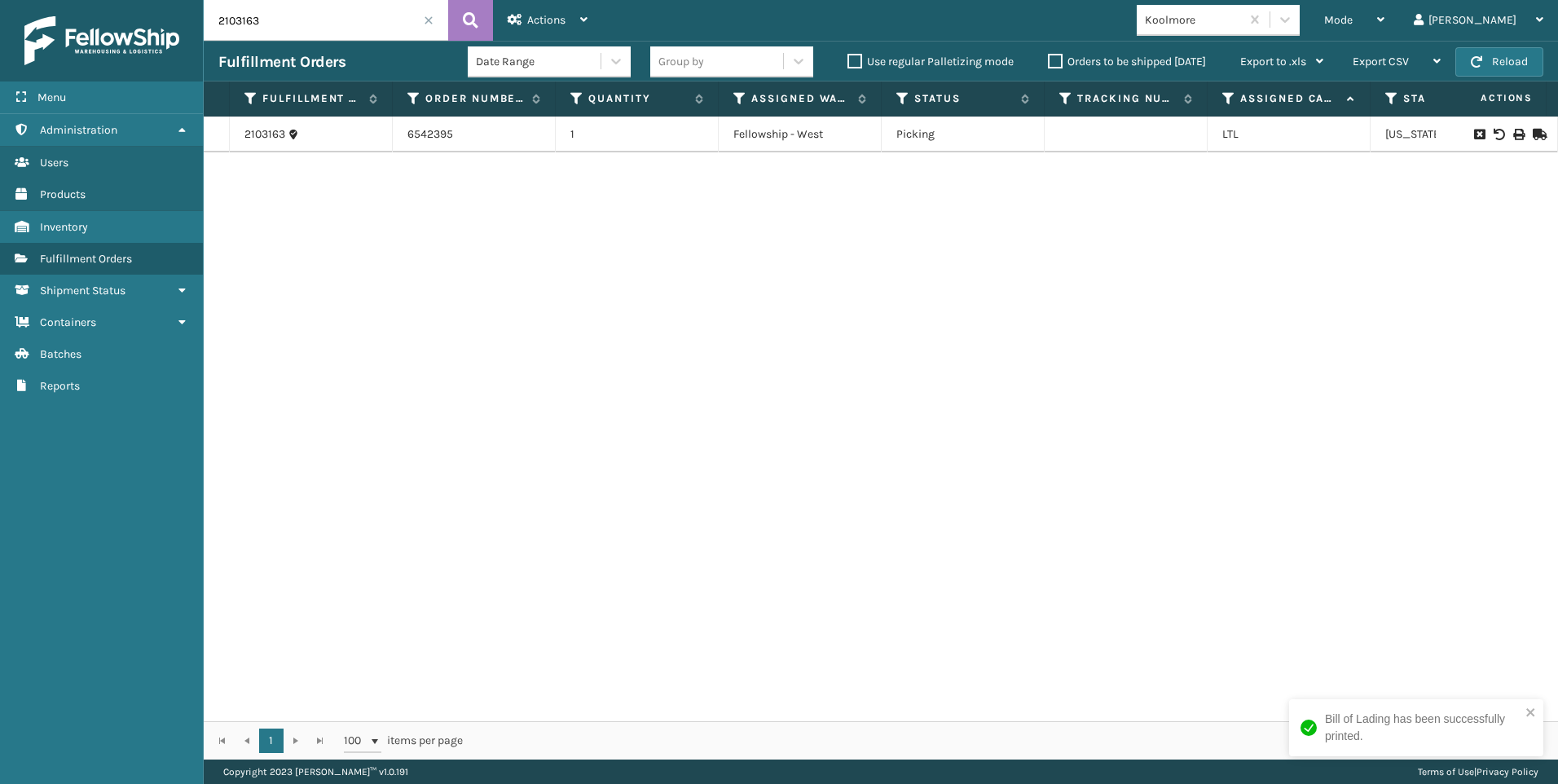
click at [6, 0] on div "Menu Administration Users Products Inventory Fulfillment Orders Shipment Status…" at bounding box center [779, 0] width 1558 height 0
click at [1513, 136] on icon at bounding box center [1518, 134] width 10 height 11
drag, startPoint x: 294, startPoint y: 26, endPoint x: 31, endPoint y: 19, distance: 263.1
click at [101, 0] on div "Menu Administration Users Products Inventory Fulfillment Orders Shipment Status…" at bounding box center [779, 0] width 1558 height 0
click at [1499, 129] on div at bounding box center [1496, 134] width 92 height 11
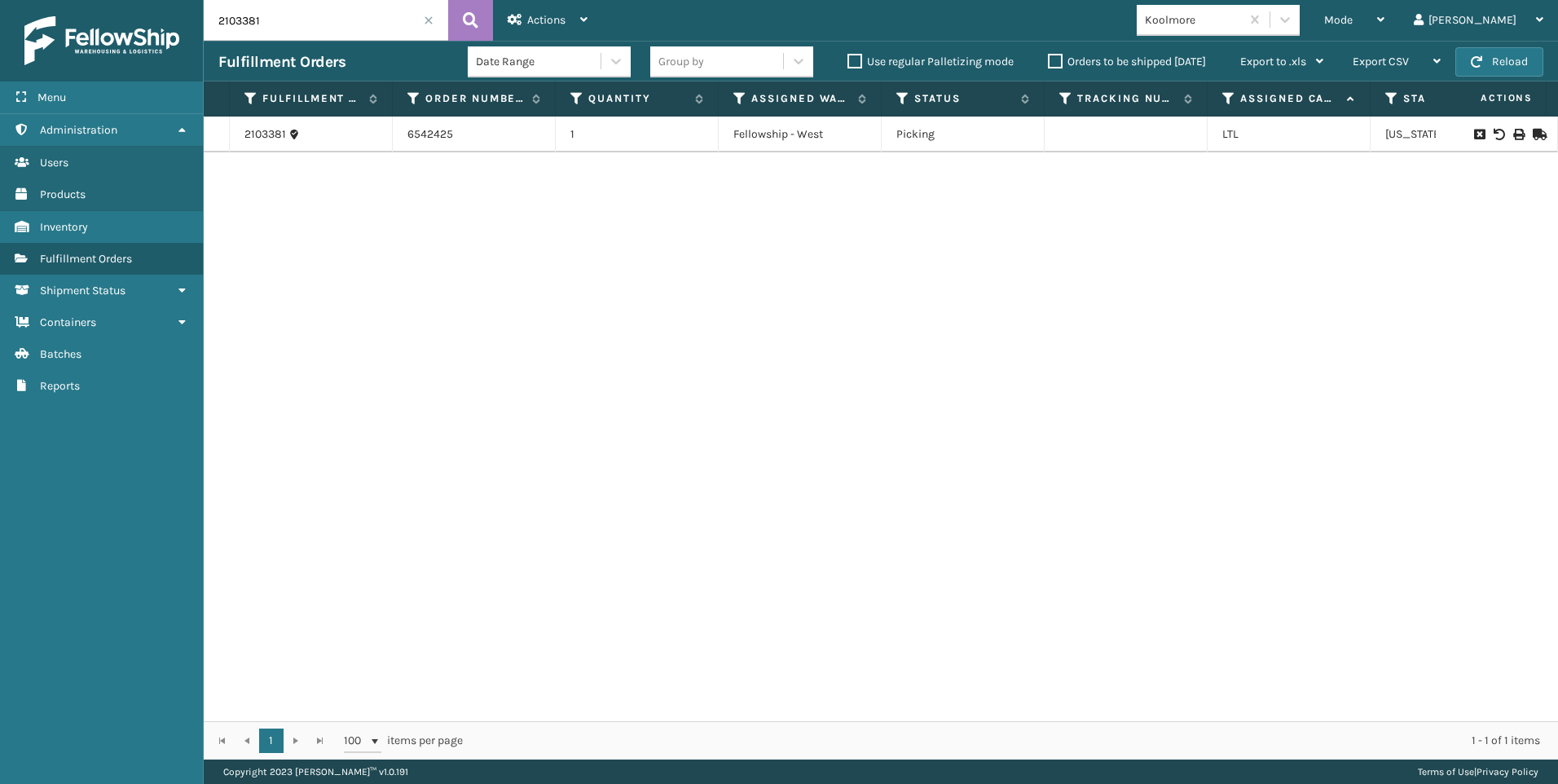
click at [1514, 131] on div at bounding box center [1496, 134] width 92 height 11
click at [1510, 127] on td at bounding box center [1496, 135] width 123 height 36
click at [1513, 130] on icon at bounding box center [1518, 134] width 10 height 11
drag, startPoint x: 336, startPoint y: 21, endPoint x: 0, endPoint y: 10, distance: 336.2
click at [0, 10] on html "Bill of Lading has been successfully printed. Menu Administration Users Product…" at bounding box center [779, 392] width 1558 height 784
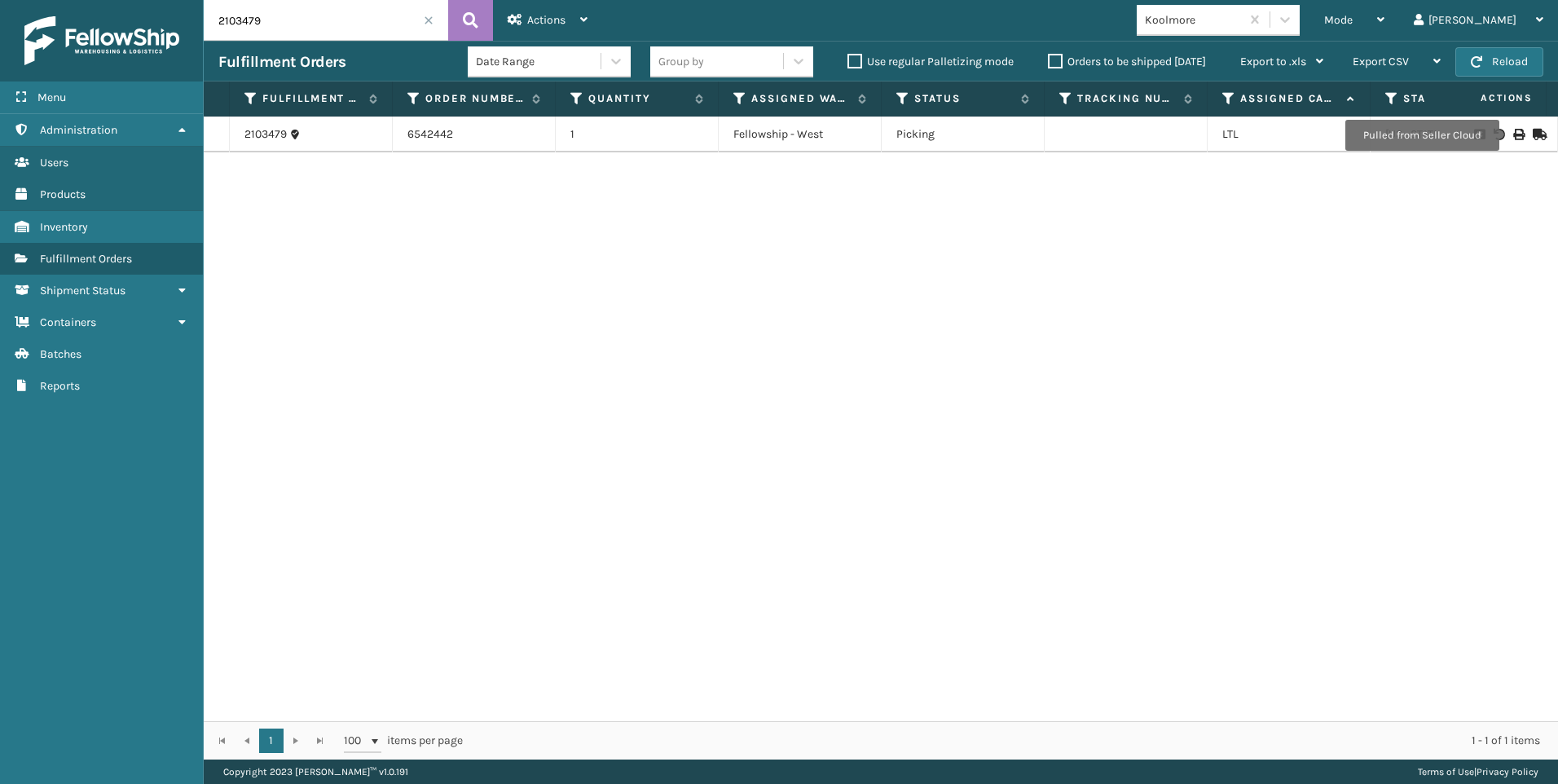
click at [1513, 135] on icon at bounding box center [1518, 134] width 10 height 11
drag, startPoint x: 237, startPoint y: 21, endPoint x: 0, endPoint y: 35, distance: 237.4
click at [9, 0] on div "Menu Administration Users Products Inventory Fulfillment Orders Shipment Status…" at bounding box center [779, 0] width 1558 height 0
click at [1513, 135] on icon at bounding box center [1518, 134] width 10 height 11
click at [71, 0] on div "Menu Administration Users Products Inventory Fulfillment Orders Shipment Status…" at bounding box center [779, 0] width 1558 height 0
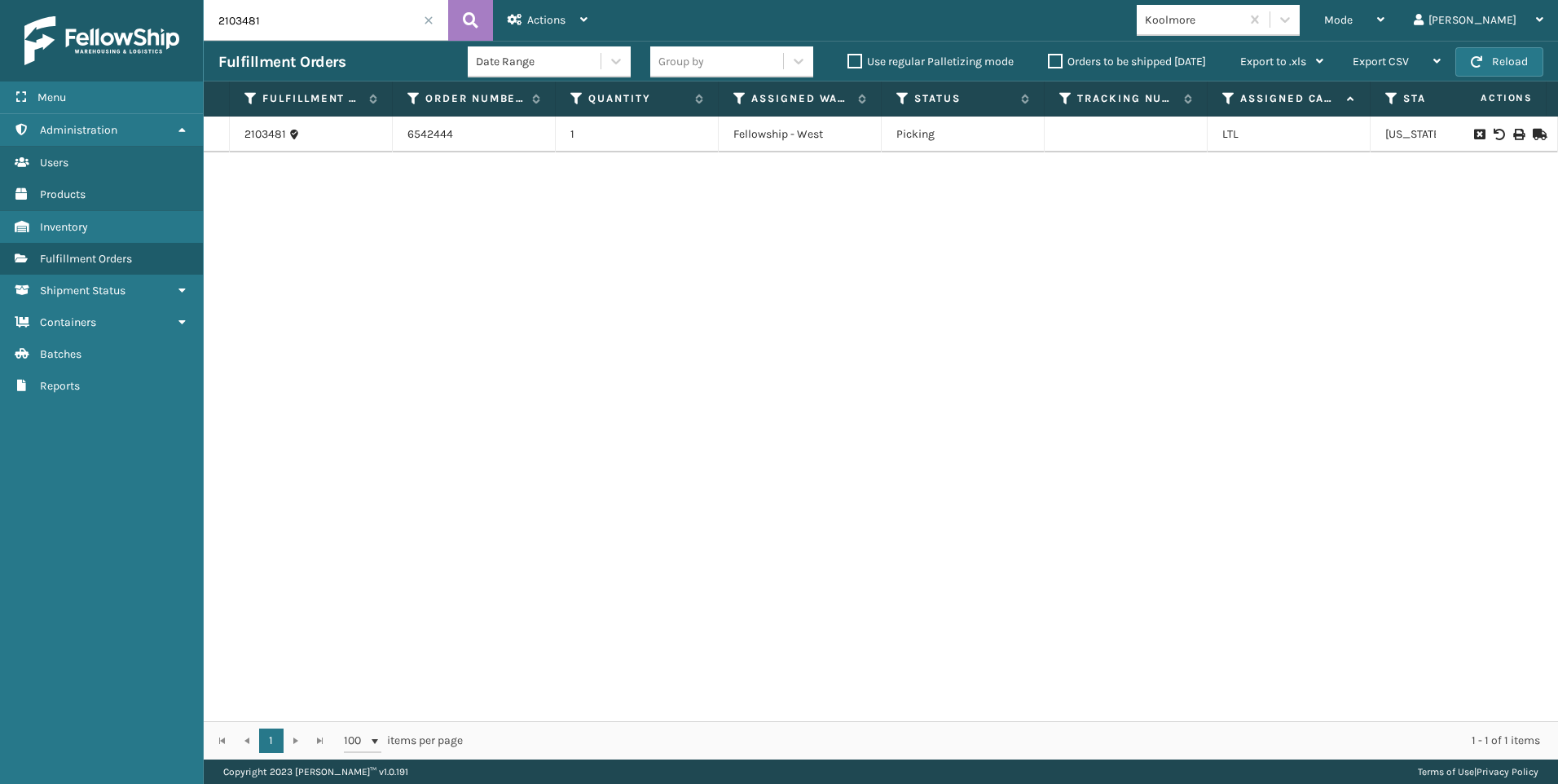
click at [1510, 138] on div at bounding box center [1496, 134] width 92 height 11
click at [1513, 136] on icon at bounding box center [1518, 134] width 10 height 11
drag, startPoint x: 255, startPoint y: 24, endPoint x: 94, endPoint y: 14, distance: 161.3
click at [138, 0] on div "Menu Administration Users Products Inventory Fulfillment Orders Shipment Status…" at bounding box center [779, 0] width 1558 height 0
type input "1"
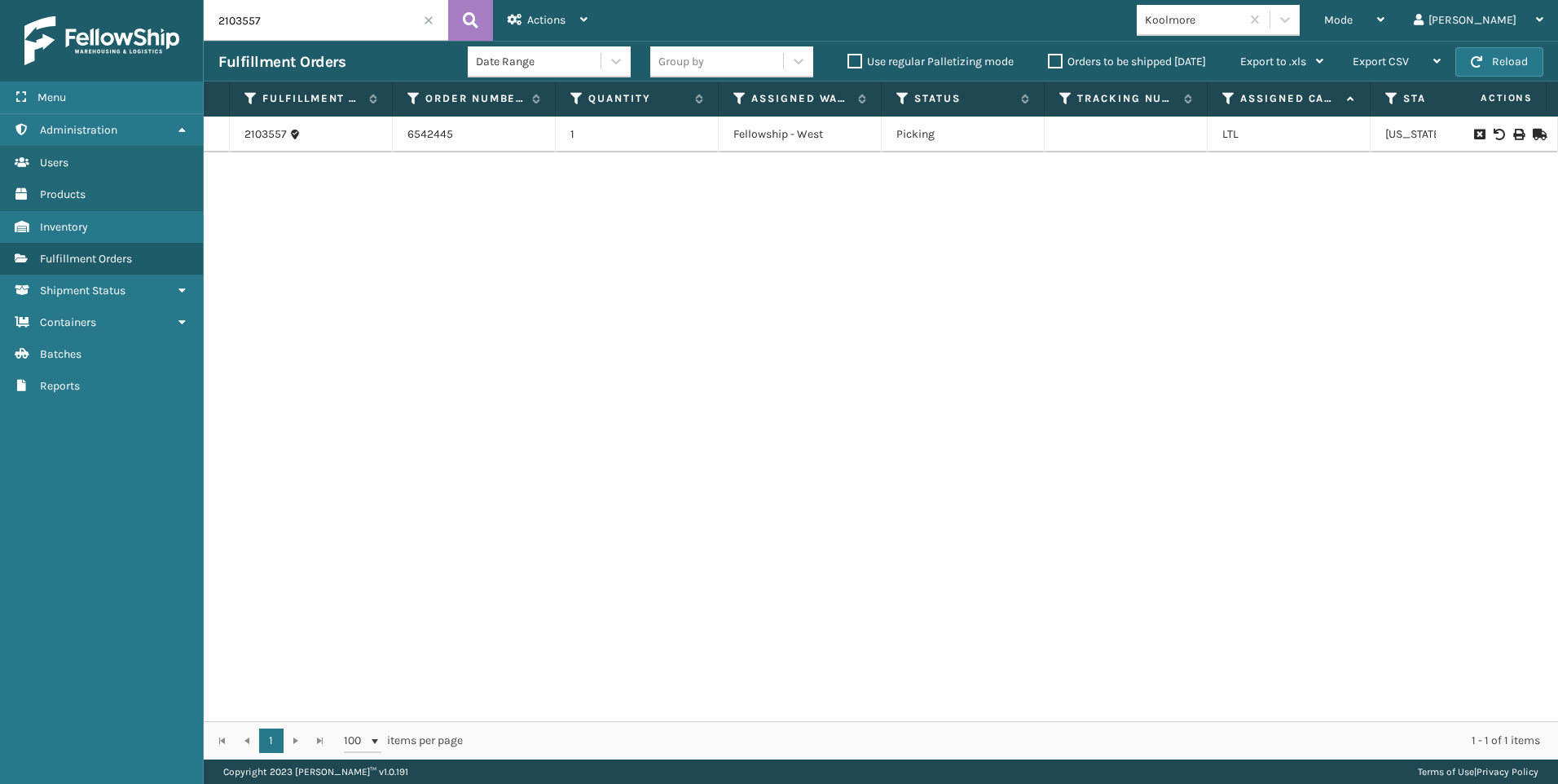
click at [1513, 131] on icon at bounding box center [1518, 134] width 10 height 11
drag, startPoint x: 262, startPoint y: 8, endPoint x: 145, endPoint y: 19, distance: 117.5
click at [152, 0] on div "Menu Administration Users Products Inventory Fulfillment Orders Shipment Status…" at bounding box center [779, 0] width 1558 height 0
click at [1513, 132] on icon at bounding box center [1518, 134] width 10 height 11
drag, startPoint x: 240, startPoint y: 14, endPoint x: 93, endPoint y: -2, distance: 147.9
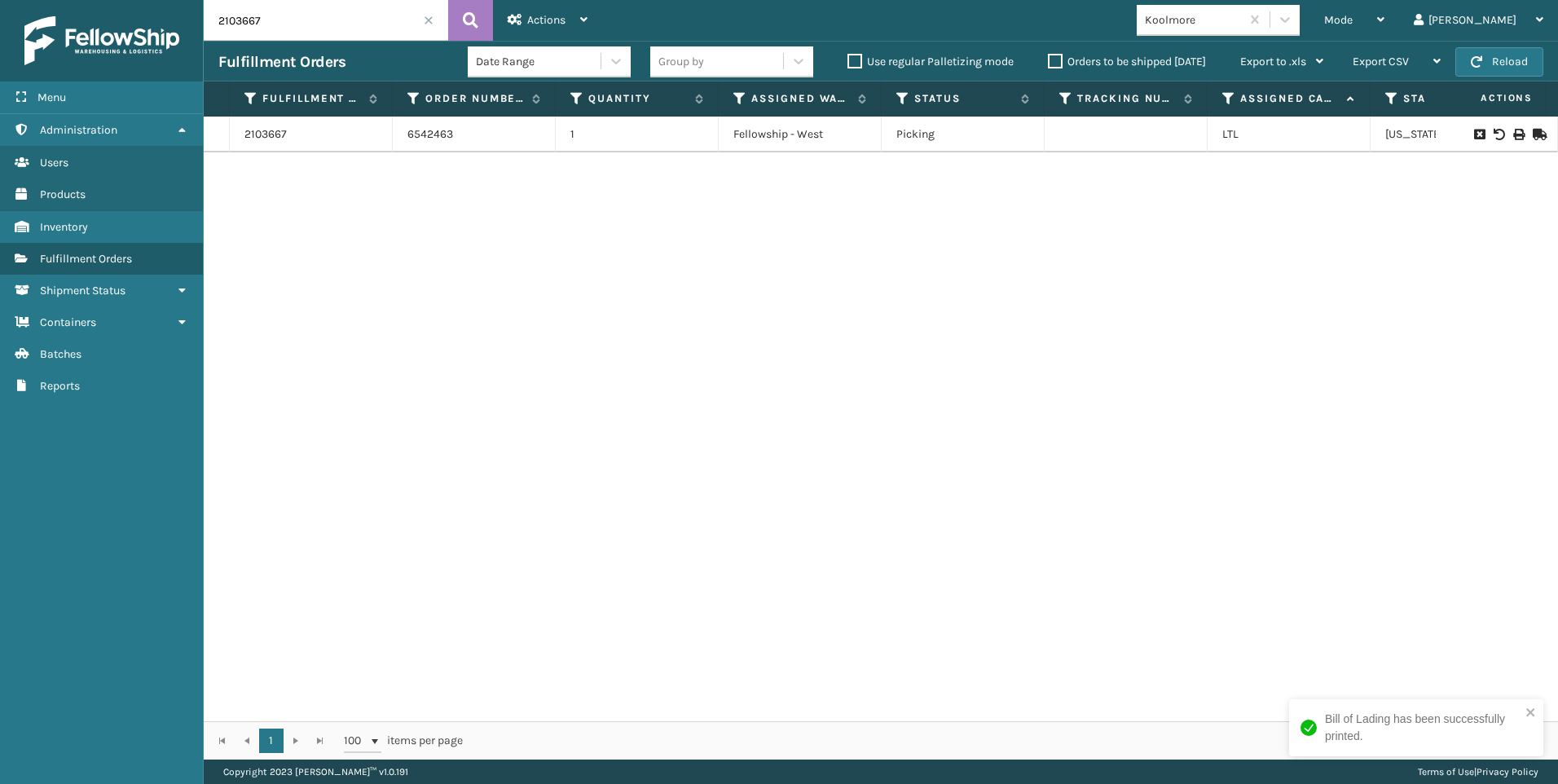
click at [93, 0] on html "Bill of Lading has been successfully printed. Menu Administration Users Product…" at bounding box center [779, 392] width 1558 height 784
click at [1514, 134] on div at bounding box center [1496, 134] width 92 height 11
click at [1513, 131] on icon at bounding box center [1518, 134] width 10 height 11
drag, startPoint x: 266, startPoint y: 30, endPoint x: 173, endPoint y: 22, distance: 93.3
click at [178, 0] on div "Menu Administration Users Products Inventory Fulfillment Orders Shipment Status…" at bounding box center [779, 0] width 1558 height 0
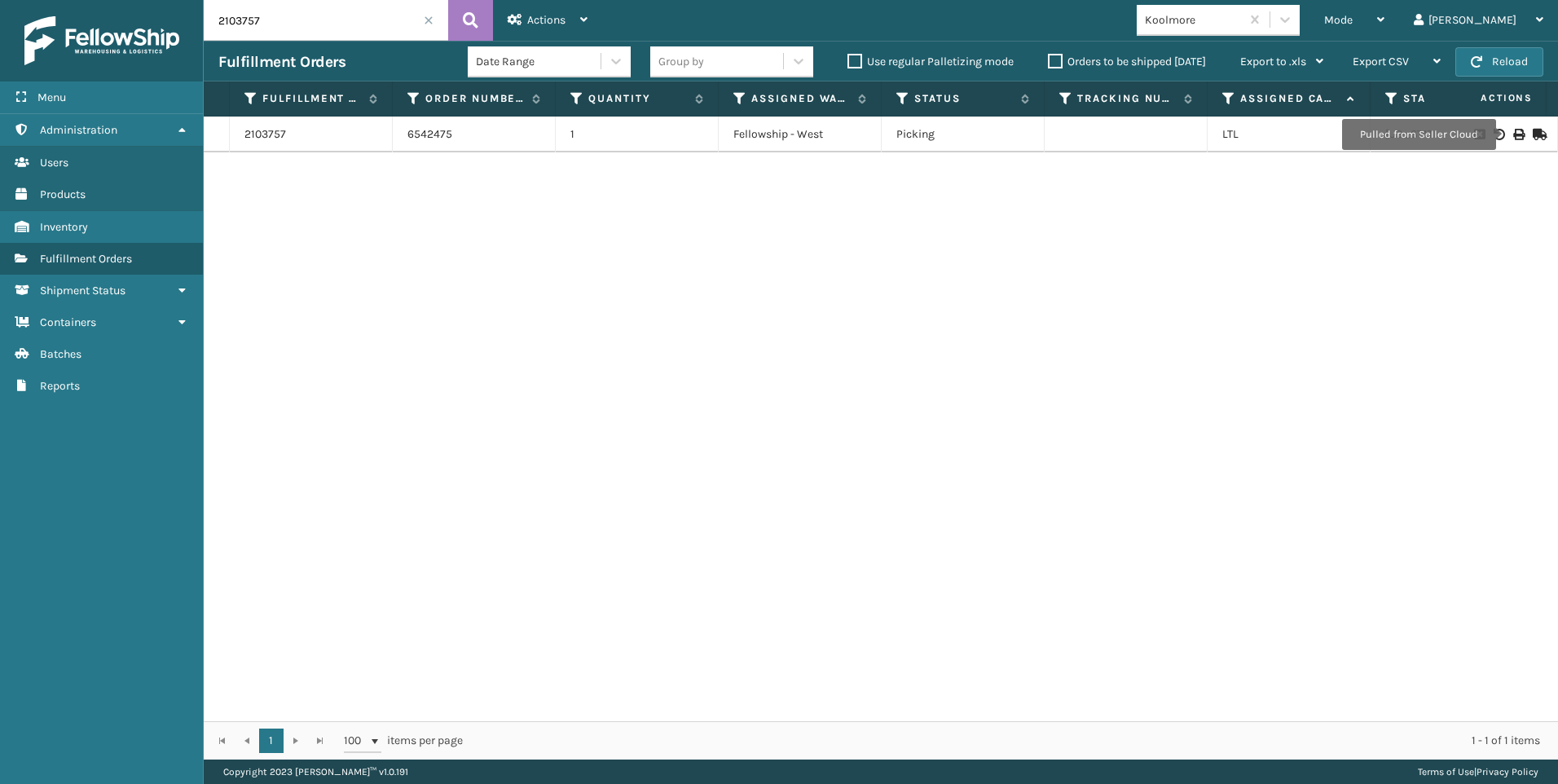
click at [1513, 134] on icon at bounding box center [1518, 134] width 10 height 11
drag, startPoint x: 300, startPoint y: 26, endPoint x: 0, endPoint y: 25, distance: 300.0
click at [0, 23] on html "Bill of Lading has been successfully printed. Menu Administration Users Product…" at bounding box center [779, 392] width 1558 height 784
click at [1513, 128] on icon at bounding box center [1518, 134] width 10 height 11
click at [184, 0] on div "Menu Administration Users Products Inventory Fulfillment Orders Shipment Status…" at bounding box center [779, 0] width 1558 height 0
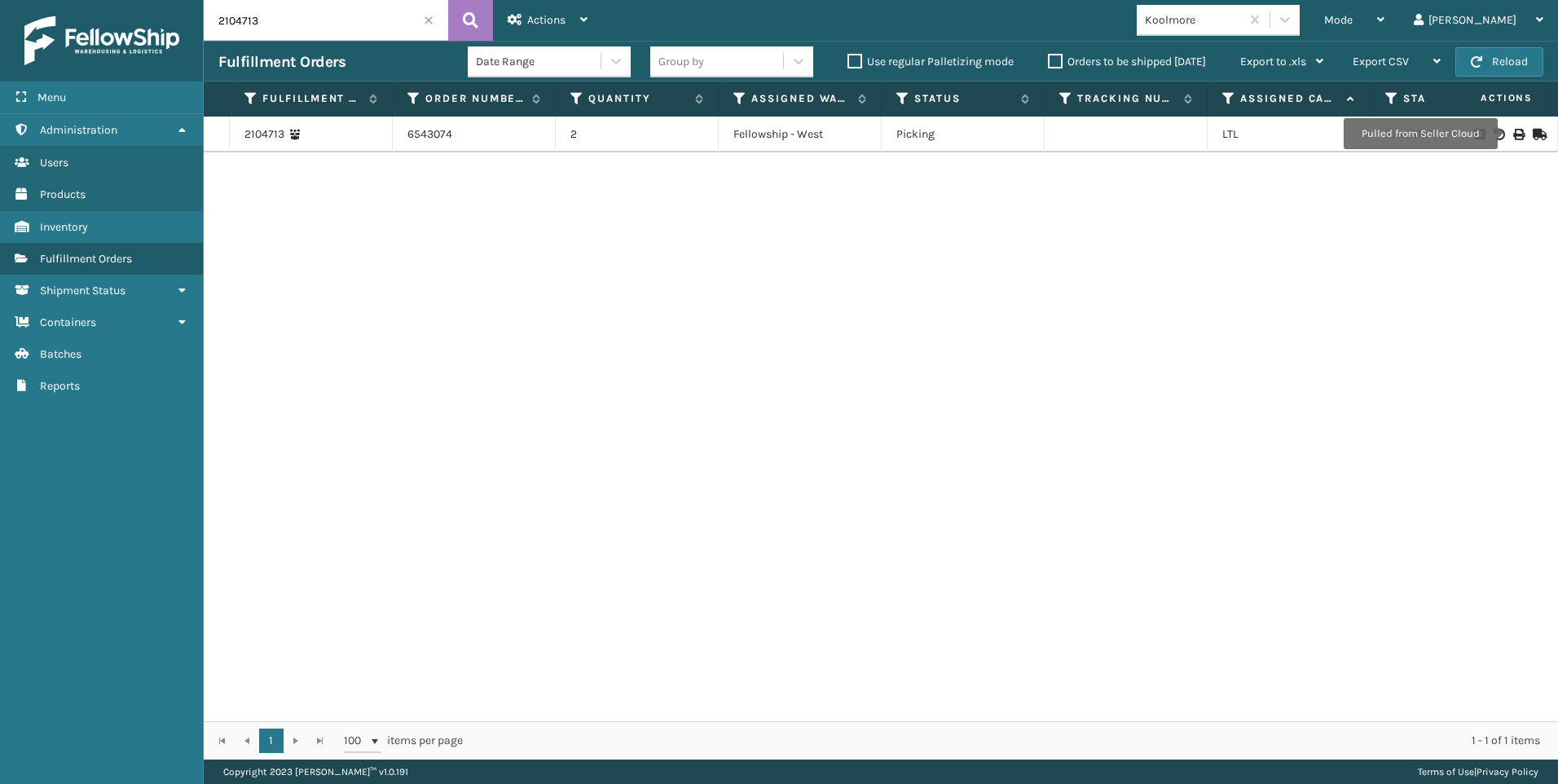
click at [1513, 134] on icon at bounding box center [1518, 134] width 10 height 11
drag, startPoint x: 102, startPoint y: 22, endPoint x: 0, endPoint y: 21, distance: 102.0
click at [6, 0] on div "Menu Administration Users Products Inventory Fulfillment Orders Shipment Status…" at bounding box center [779, 0] width 1558 height 0
click at [1513, 132] on icon at bounding box center [1518, 134] width 10 height 11
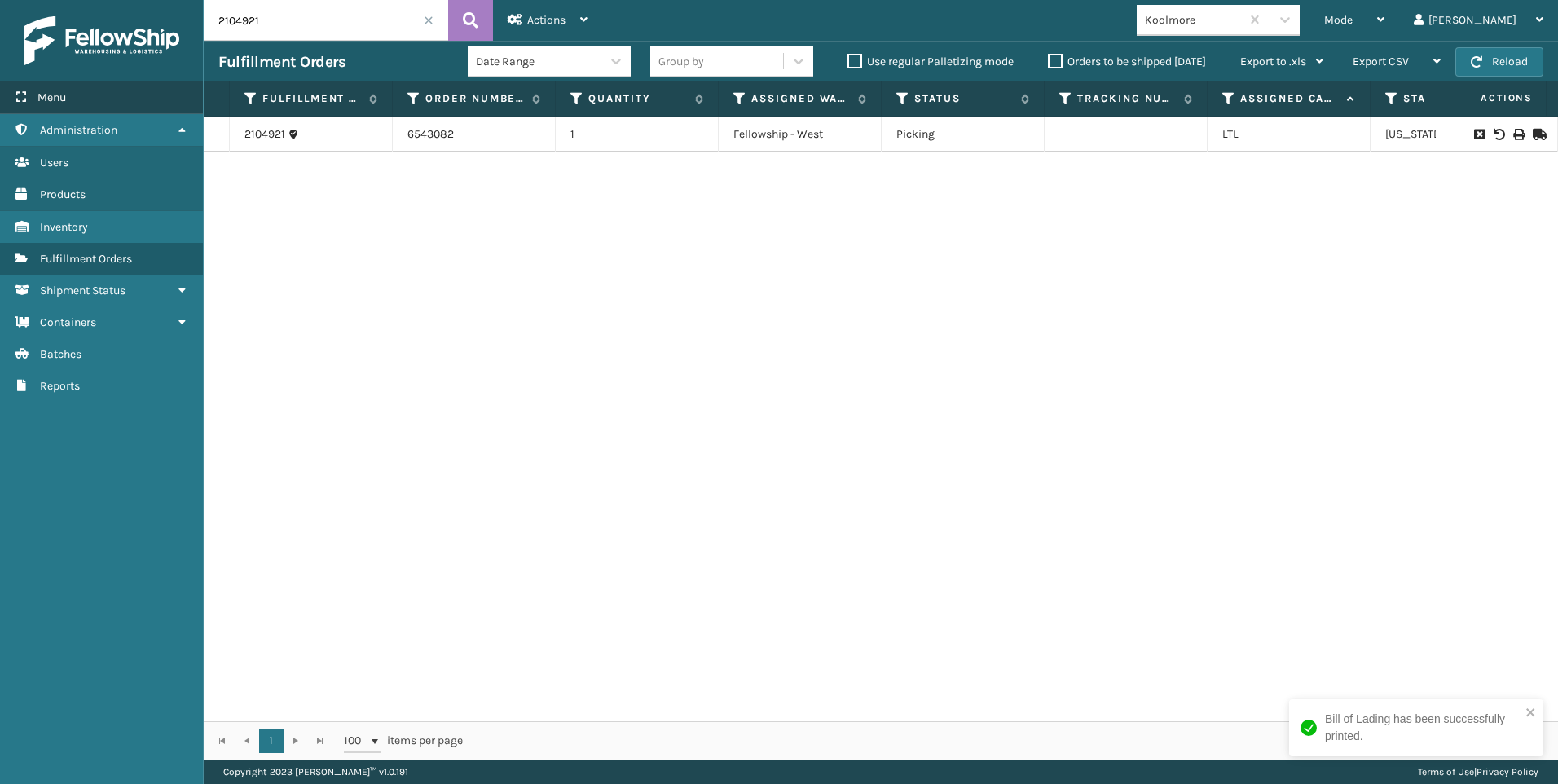
drag, startPoint x: 298, startPoint y: 37, endPoint x: 20, endPoint y: 82, distance: 281.6
click at [52, 0] on div "Menu Administration Users Products Inventory Fulfillment Orders Shipment Status…" at bounding box center [779, 0] width 1558 height 0
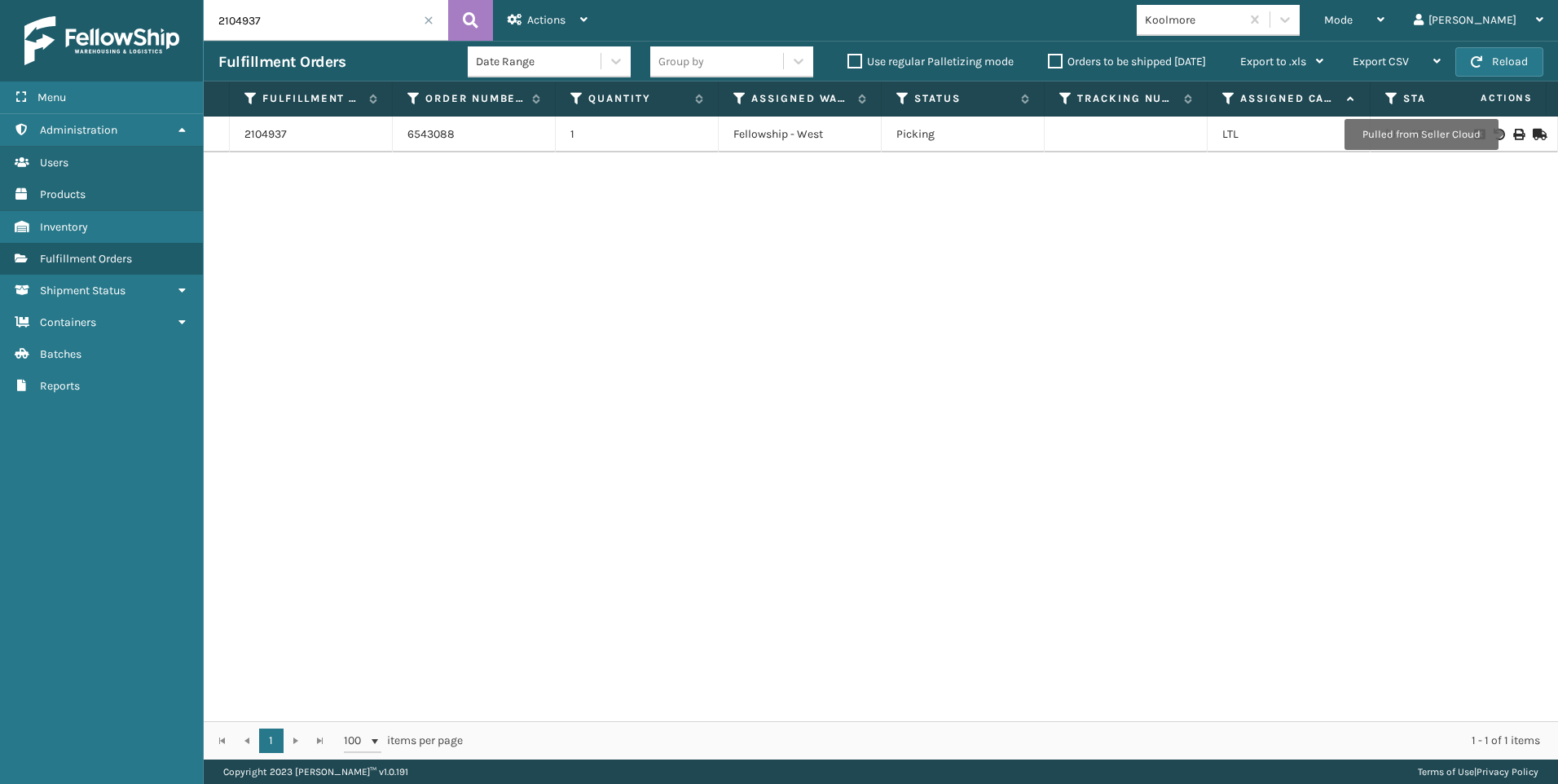
click at [1513, 133] on icon at bounding box center [1518, 134] width 10 height 11
drag, startPoint x: 291, startPoint y: 16, endPoint x: 61, endPoint y: 16, distance: 230.0
click at [78, 0] on div "Menu Administration Users Products Inventory Fulfillment Orders Shipment Status…" at bounding box center [779, 0] width 1558 height 0
click at [1513, 136] on icon at bounding box center [1518, 134] width 10 height 11
drag, startPoint x: 270, startPoint y: 29, endPoint x: 0, endPoint y: 14, distance: 270.4
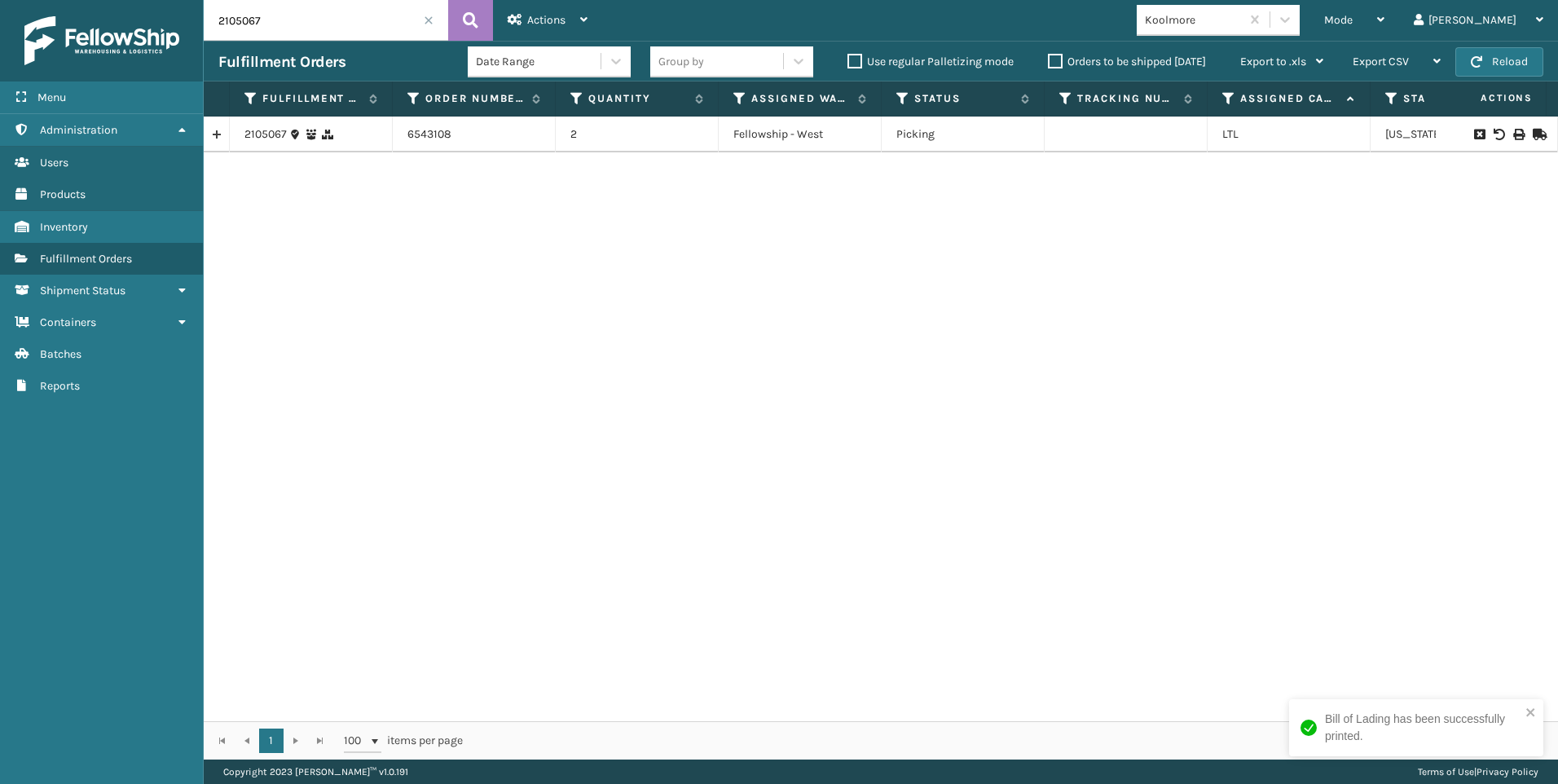
click at [0, 14] on html "Bill of Lading has been successfully printed. Menu Administration Users Product…" at bounding box center [779, 392] width 1558 height 784
click at [1513, 135] on icon at bounding box center [1518, 134] width 10 height 11
click at [126, 0] on div "Menu Administration Users Products Inventory Fulfillment Orders Shipment Status…" at bounding box center [779, 0] width 1558 height 0
click at [1513, 136] on icon at bounding box center [1518, 134] width 10 height 11
drag, startPoint x: 221, startPoint y: 27, endPoint x: 92, endPoint y: 34, distance: 129.2
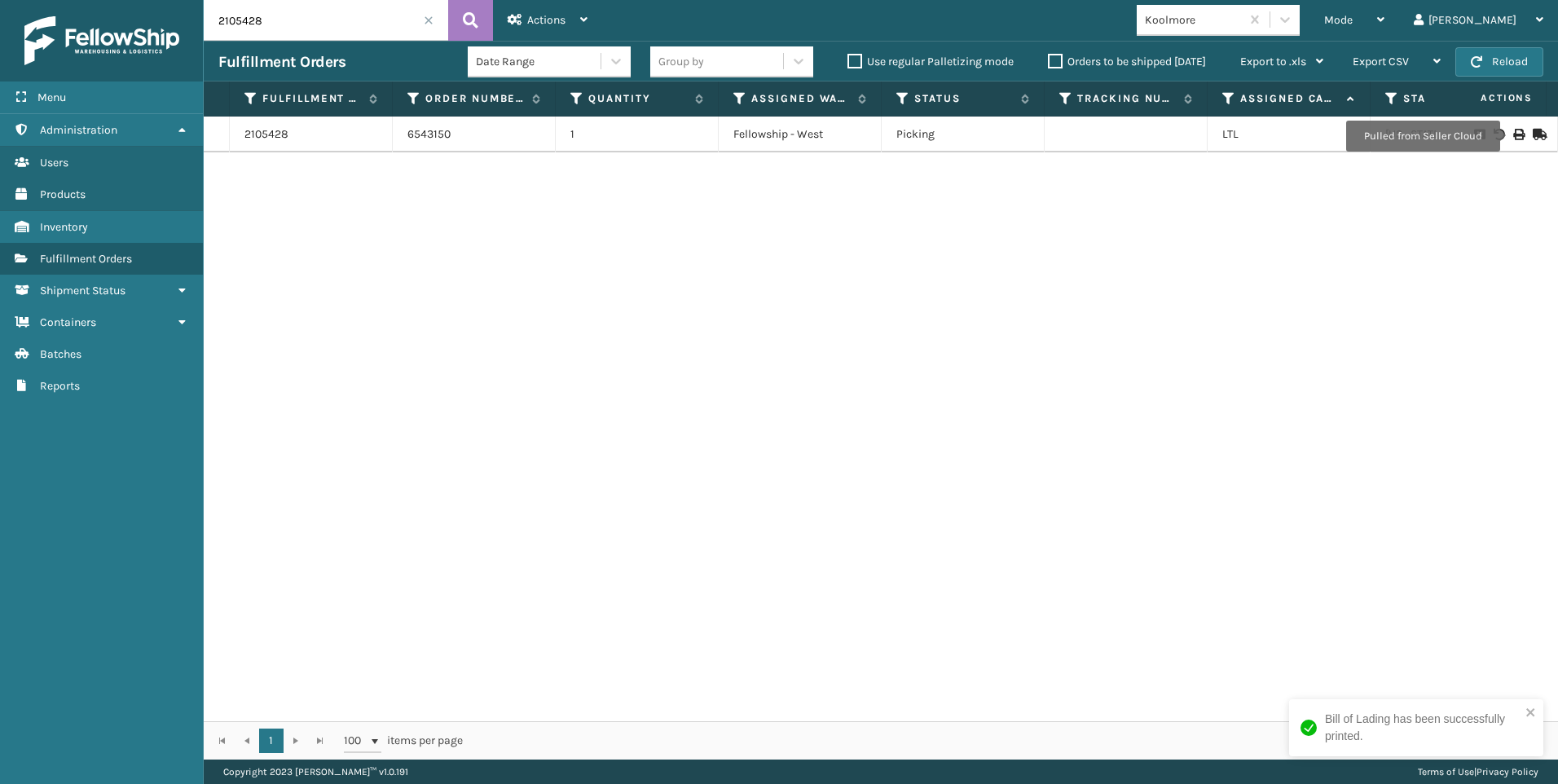
click at [85, 0] on div "Menu Administration Users Products Inventory Fulfillment Orders Shipment Status…" at bounding box center [779, 0] width 1558 height 0
drag, startPoint x: 201, startPoint y: 19, endPoint x: 0, endPoint y: 29, distance: 201.2
click at [52, 0] on div "Menu Administration Users Products Inventory Fulfillment Orders Shipment Status…" at bounding box center [779, 0] width 1558 height 0
click at [1513, 131] on icon at bounding box center [1518, 134] width 10 height 11
drag, startPoint x: 194, startPoint y: 20, endPoint x: 97, endPoint y: 27, distance: 97.3
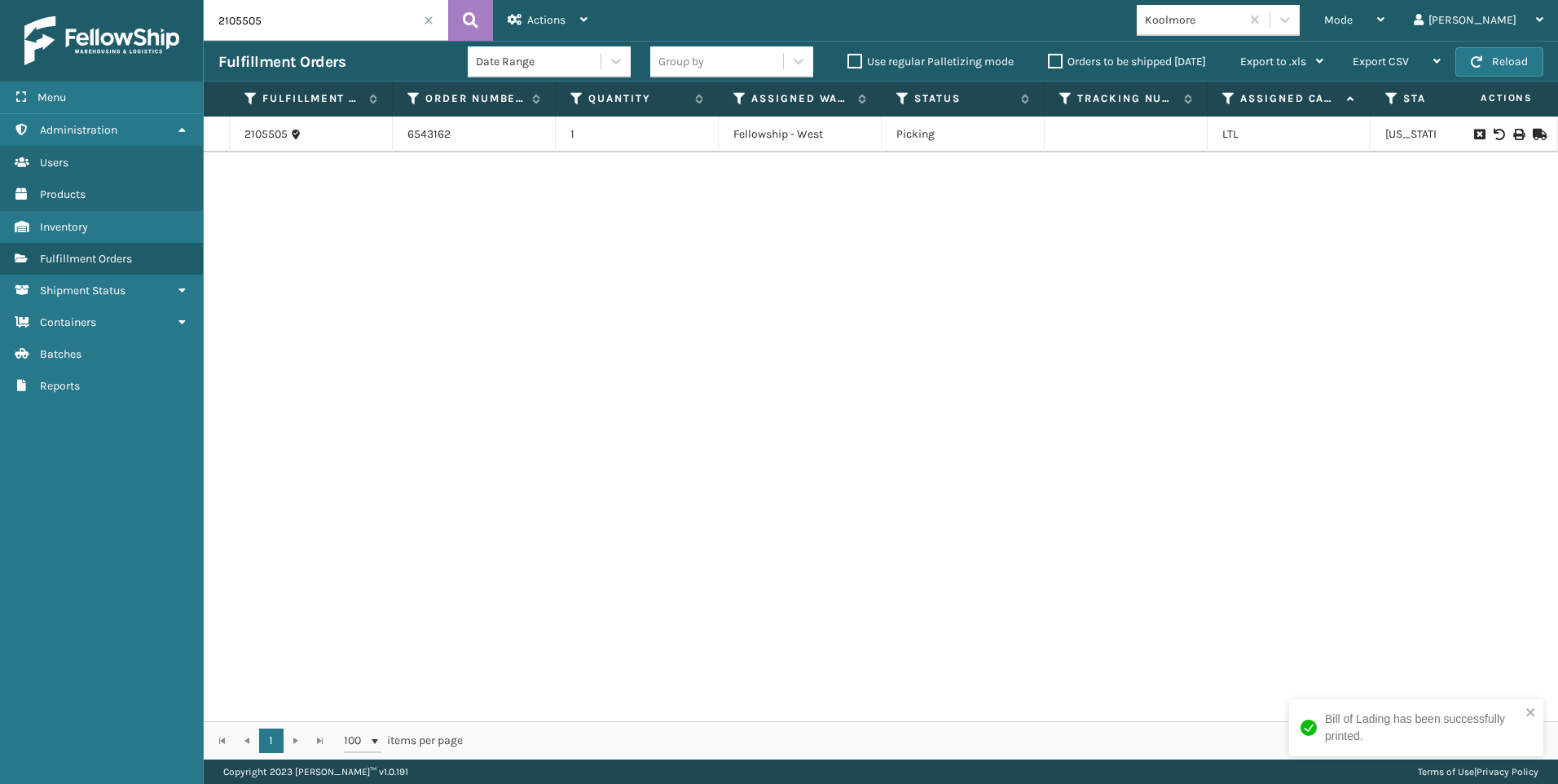
click at [124, 0] on div "Menu Administration Users Products Inventory Fulfillment Orders Shipment Status…" at bounding box center [779, 0] width 1558 height 0
click at [1513, 136] on icon at bounding box center [1518, 134] width 10 height 11
drag, startPoint x: 296, startPoint y: 11, endPoint x: 87, endPoint y: -2, distance: 209.4
click at [87, 0] on html "Bill of Lading has been successfully printed. Menu Administration Users Product…" at bounding box center [779, 392] width 1558 height 784
click at [1513, 135] on icon at bounding box center [1518, 134] width 10 height 11
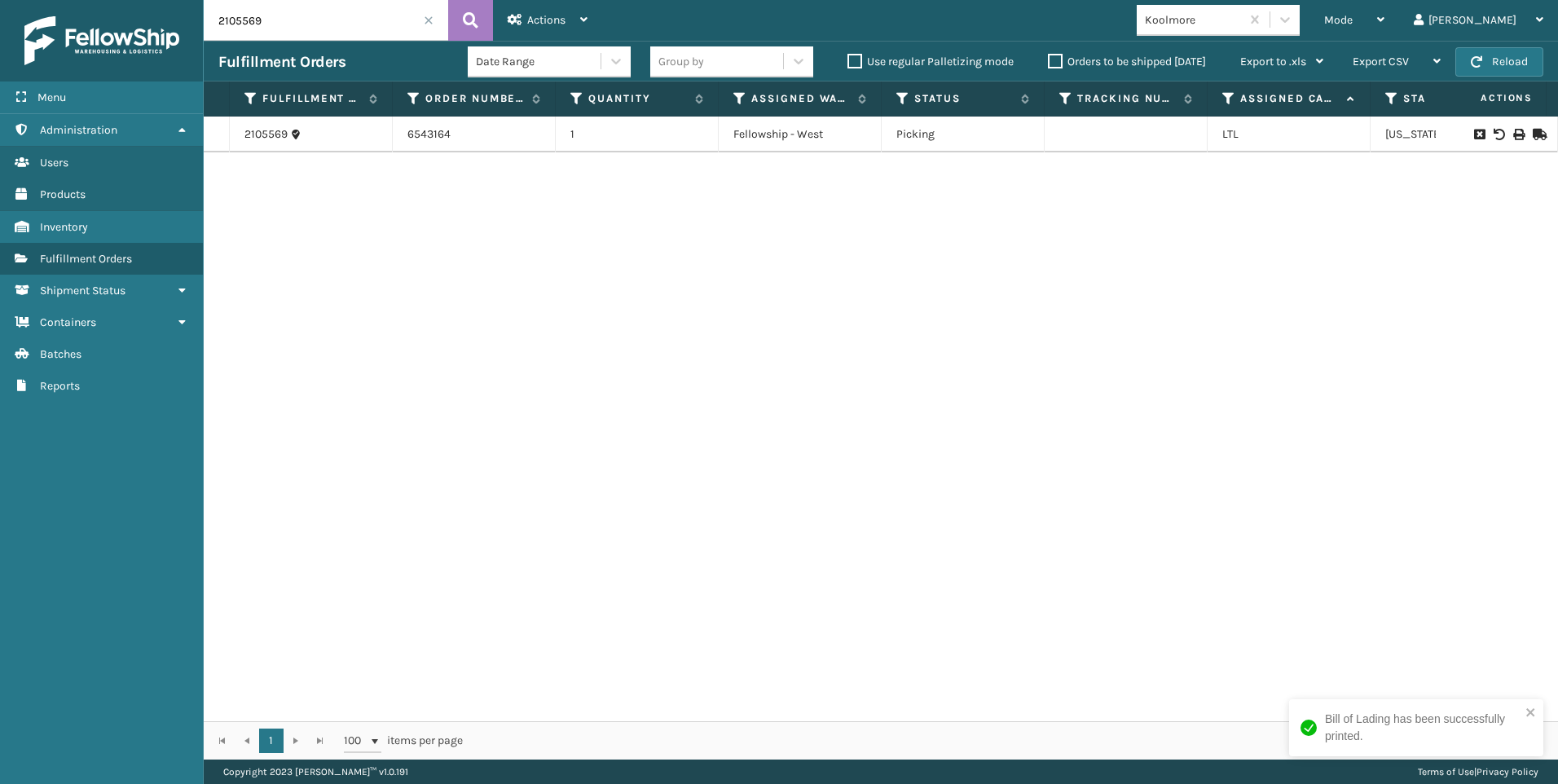
drag, startPoint x: 265, startPoint y: 28, endPoint x: 168, endPoint y: 25, distance: 97.0
click at [174, 0] on div "Menu Administration Users Products Inventory Fulfillment Orders Shipment Status…" at bounding box center [779, 0] width 1558 height 0
click at [1513, 138] on icon at bounding box center [1518, 134] width 10 height 11
drag, startPoint x: 273, startPoint y: 14, endPoint x: 0, endPoint y: 7, distance: 273.1
click at [115, 0] on div "Menu Administration Users Products Inventory Fulfillment Orders Shipment Status…" at bounding box center [779, 0] width 1558 height 0
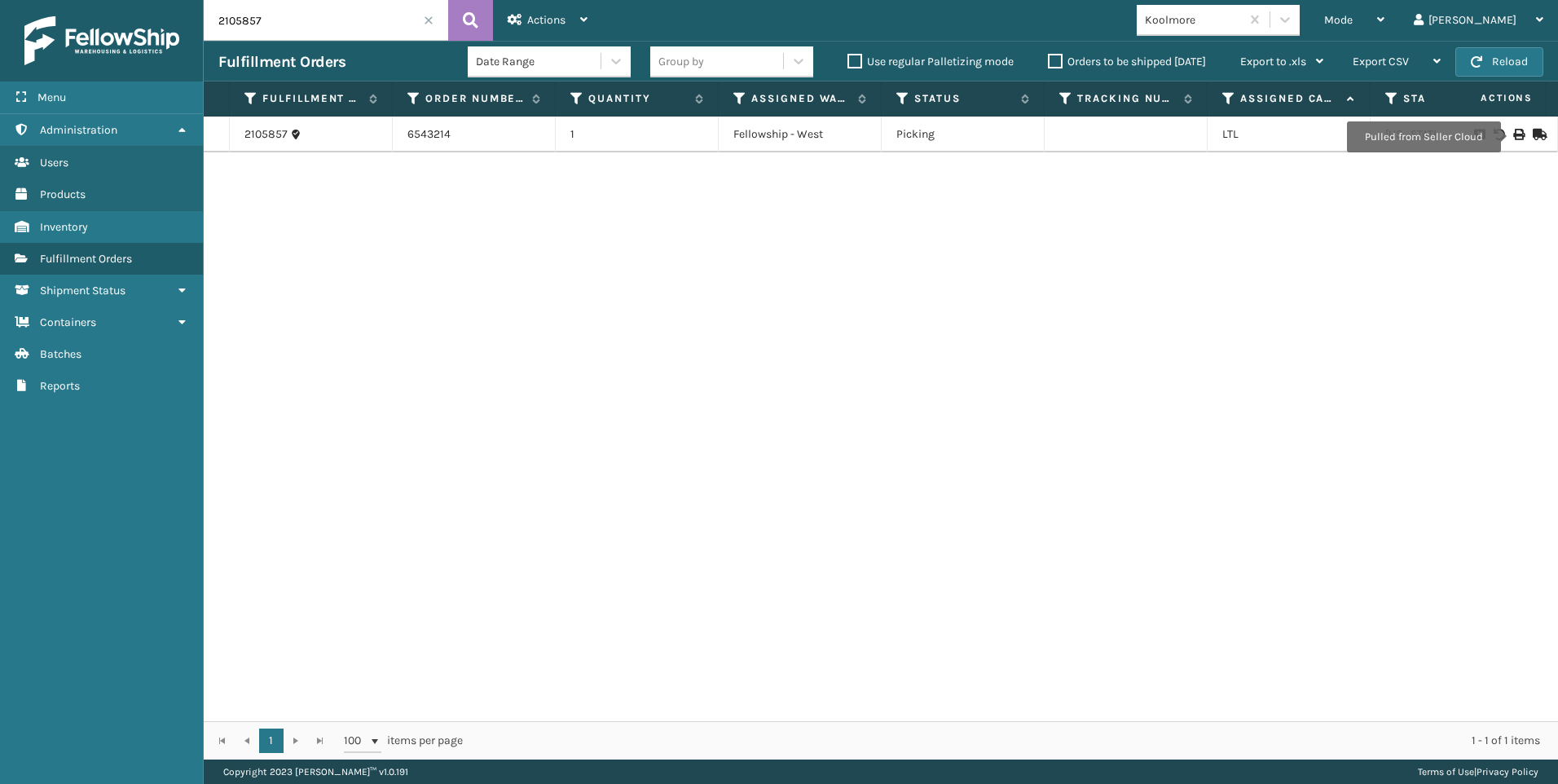
click at [1513, 137] on icon at bounding box center [1518, 134] width 10 height 11
drag, startPoint x: 260, startPoint y: 23, endPoint x: 96, endPoint y: 20, distance: 164.0
click at [106, 0] on div "Menu Administration Users Products Inventory Fulfillment Orders Shipment Status…" at bounding box center [779, 0] width 1558 height 0
type input "2105855"
click at [1513, 131] on icon at bounding box center [1518, 134] width 10 height 11
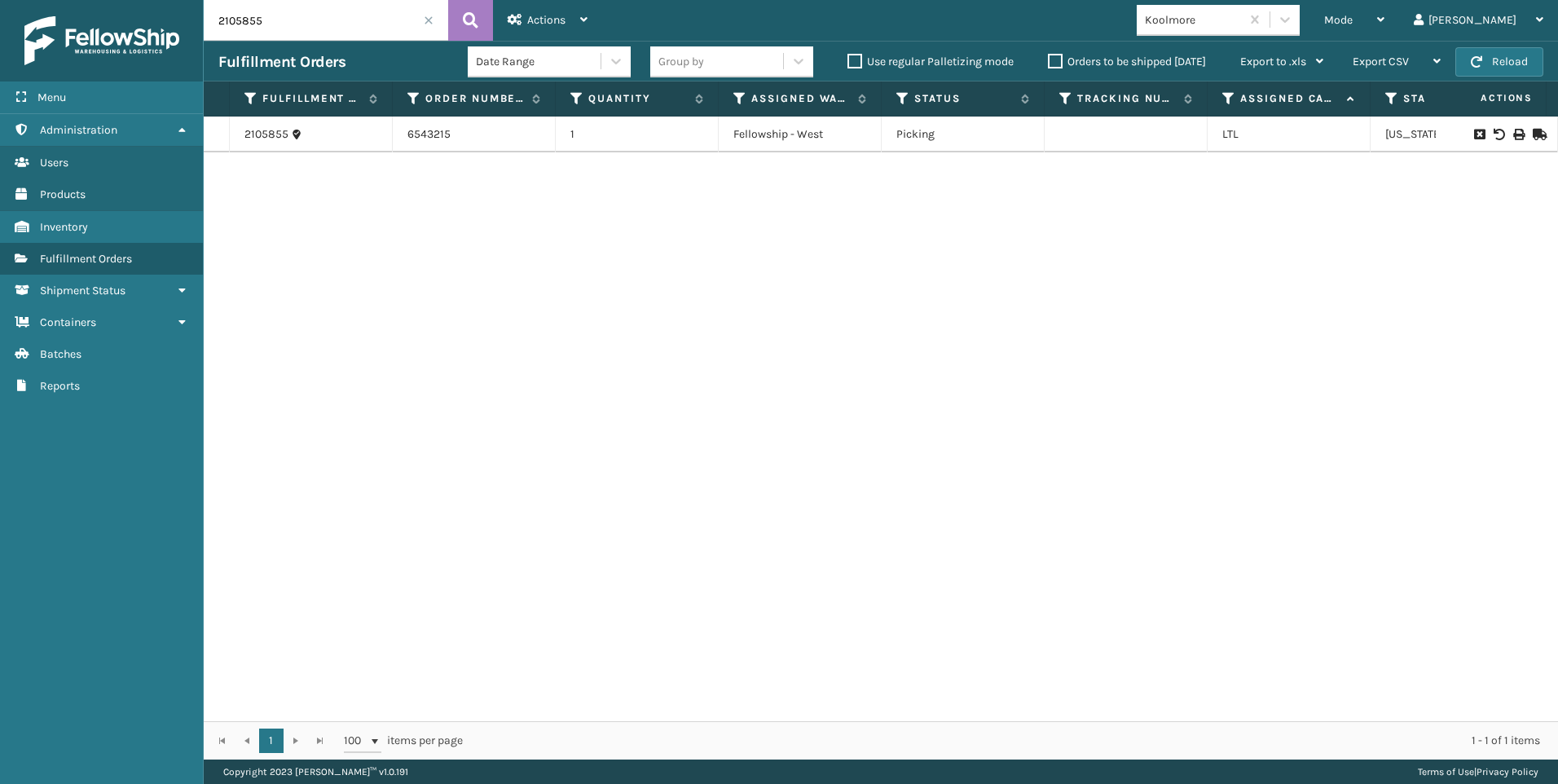
click at [430, 22] on span at bounding box center [429, 20] width 10 height 10
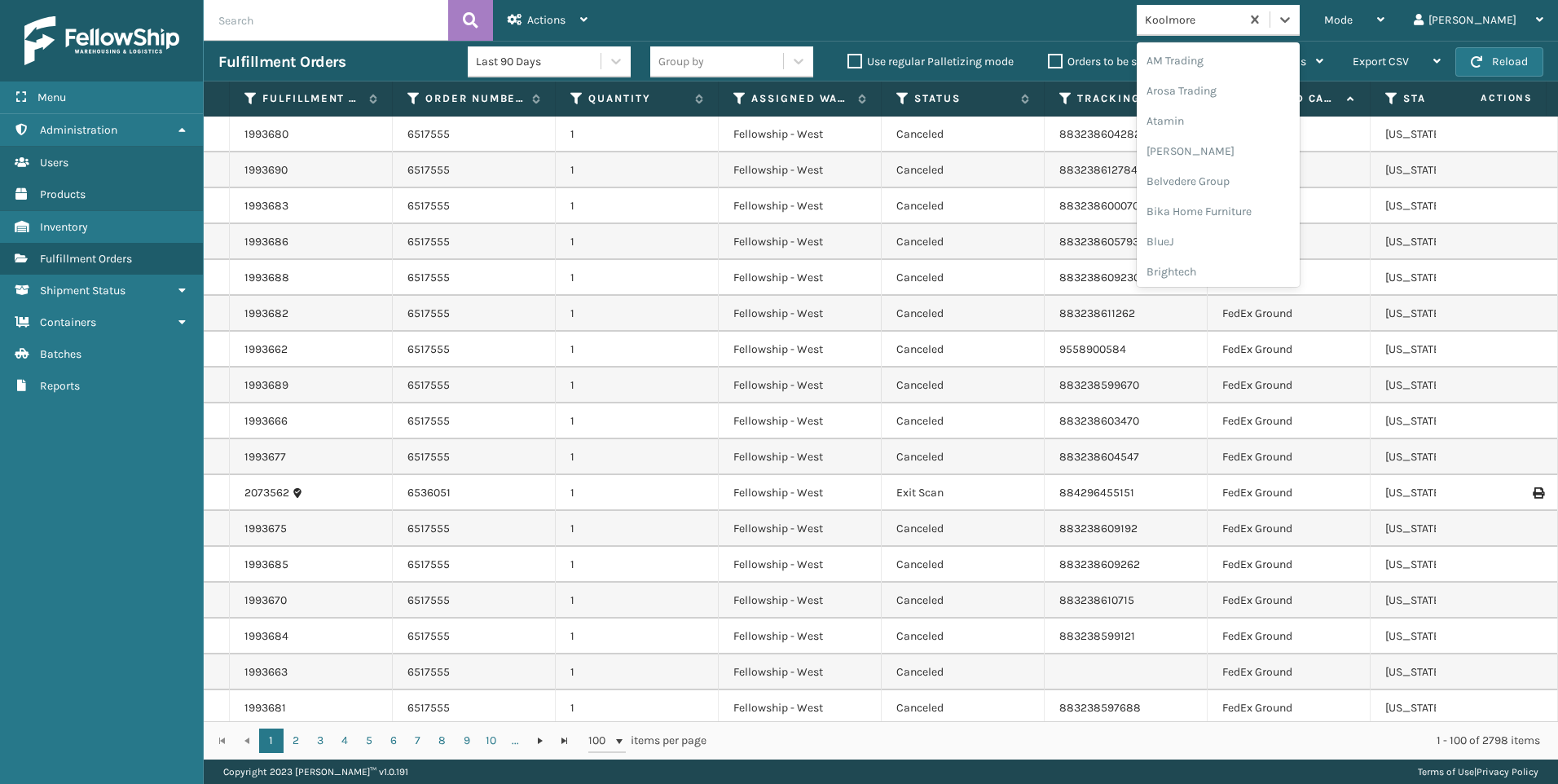
click at [1241, 13] on div "Koolmore" at bounding box center [1193, 20] width 97 height 17
click at [1270, 232] on div "SleepGeekz" at bounding box center [1218, 239] width 163 height 30
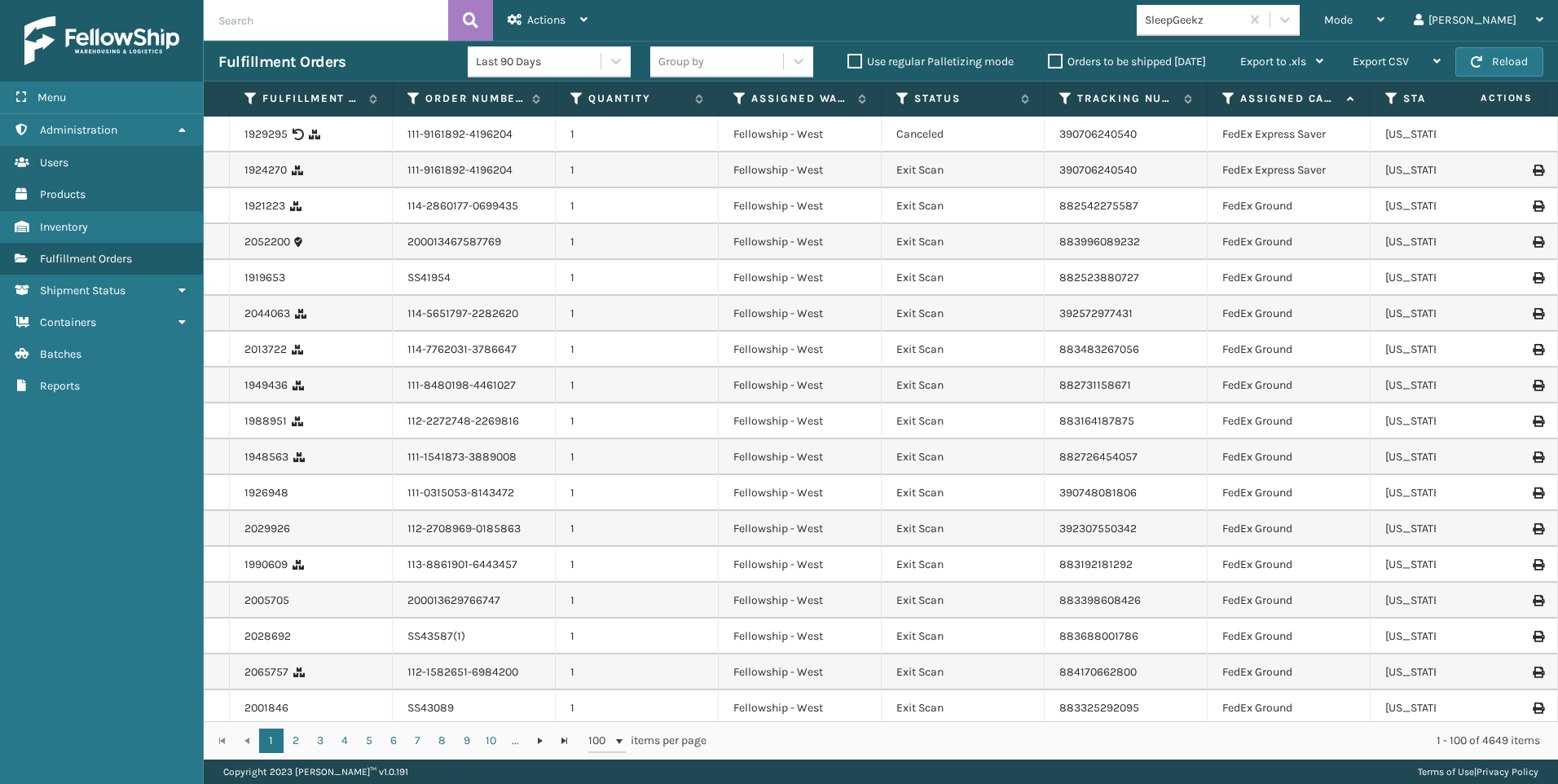
click at [1353, 20] on span "Mode" at bounding box center [1338, 20] width 29 height 14
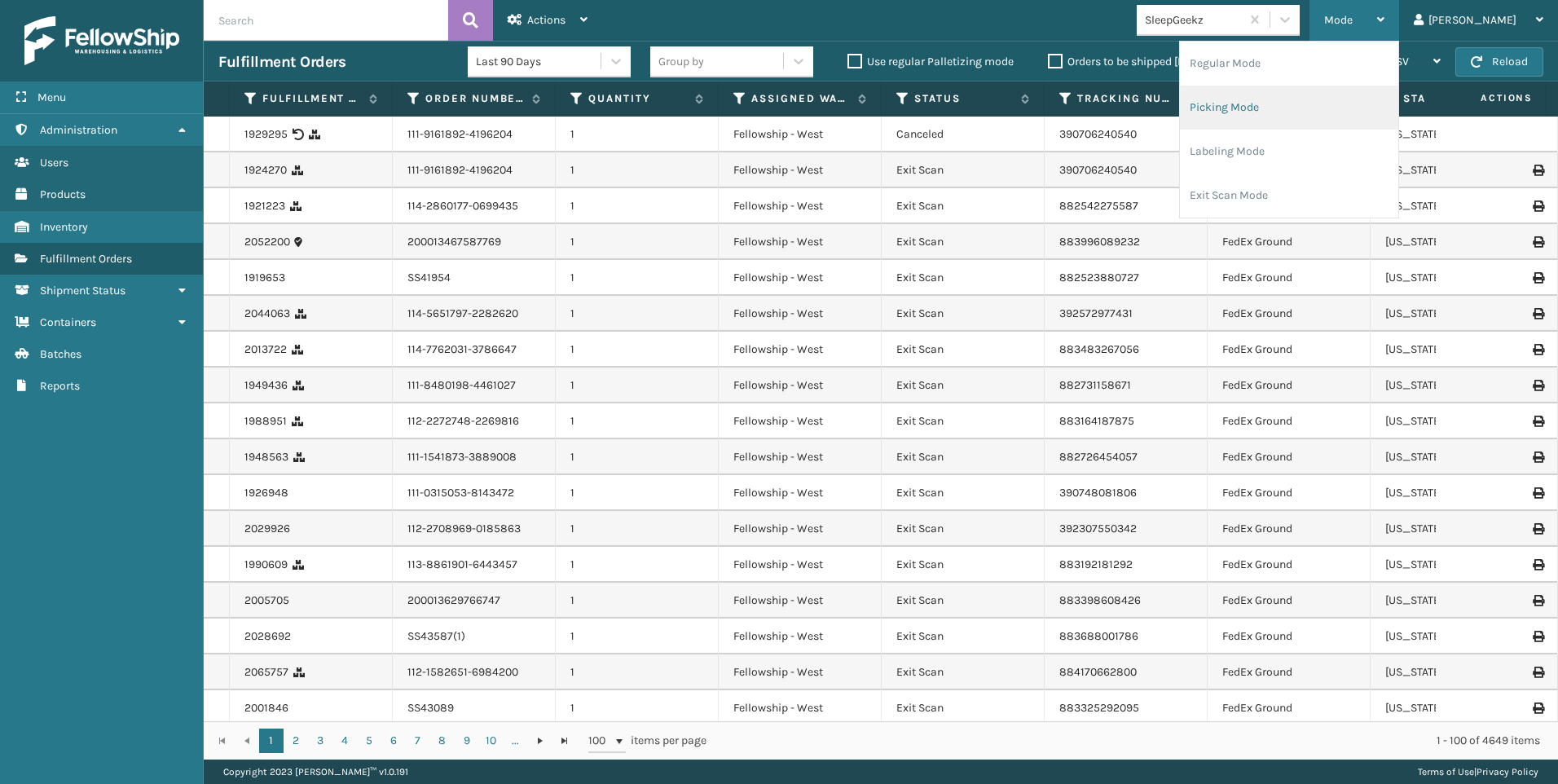
click at [1346, 116] on li "Picking Mode" at bounding box center [1289, 107] width 219 height 44
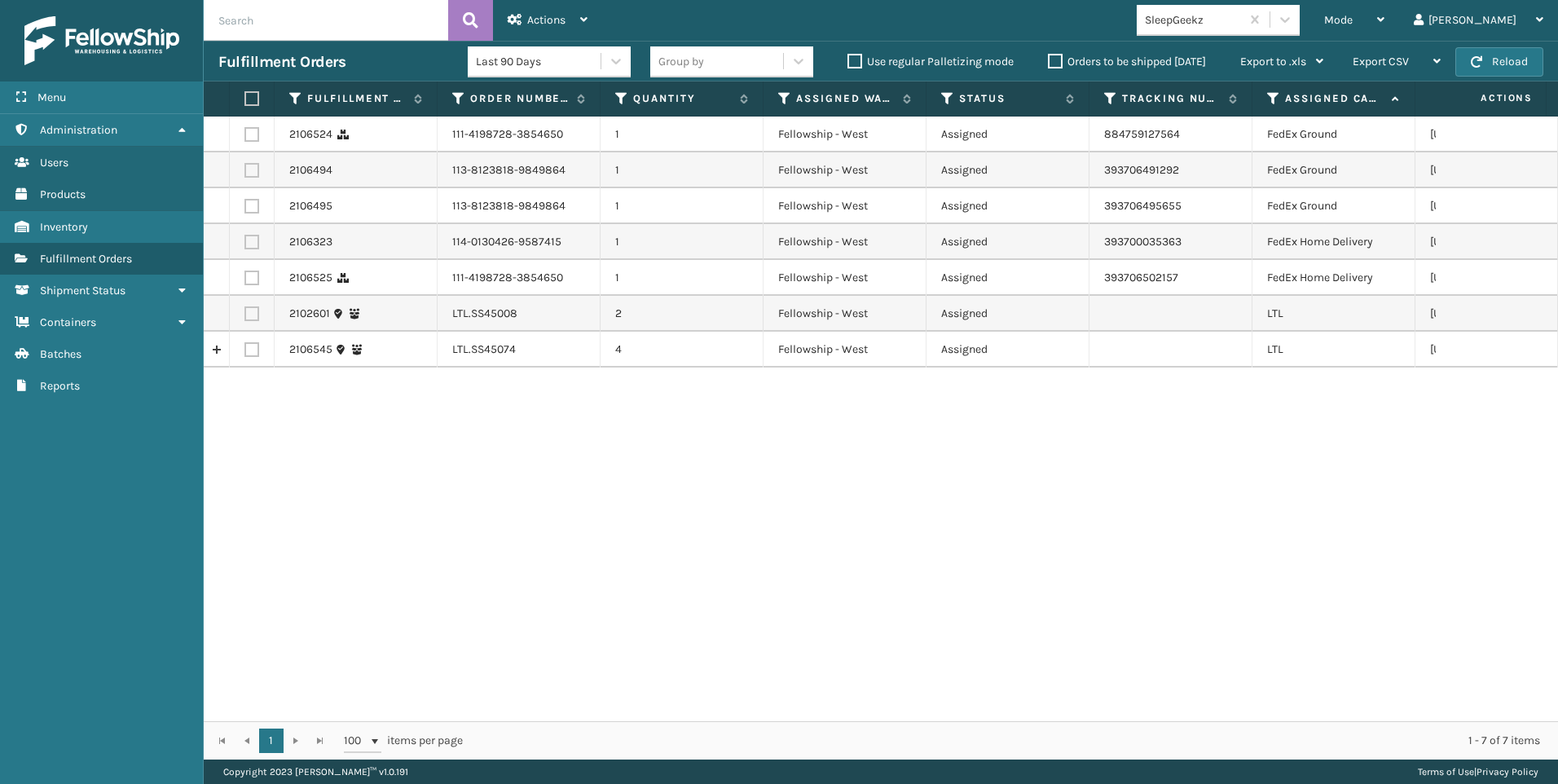
click at [250, 350] on label at bounding box center [251, 349] width 14 height 14
click at [245, 350] on input "checkbox" at bounding box center [244, 347] width 1 height 10
checkbox input "true"
click at [550, 27] on div "Actions" at bounding box center [548, 20] width 80 height 41
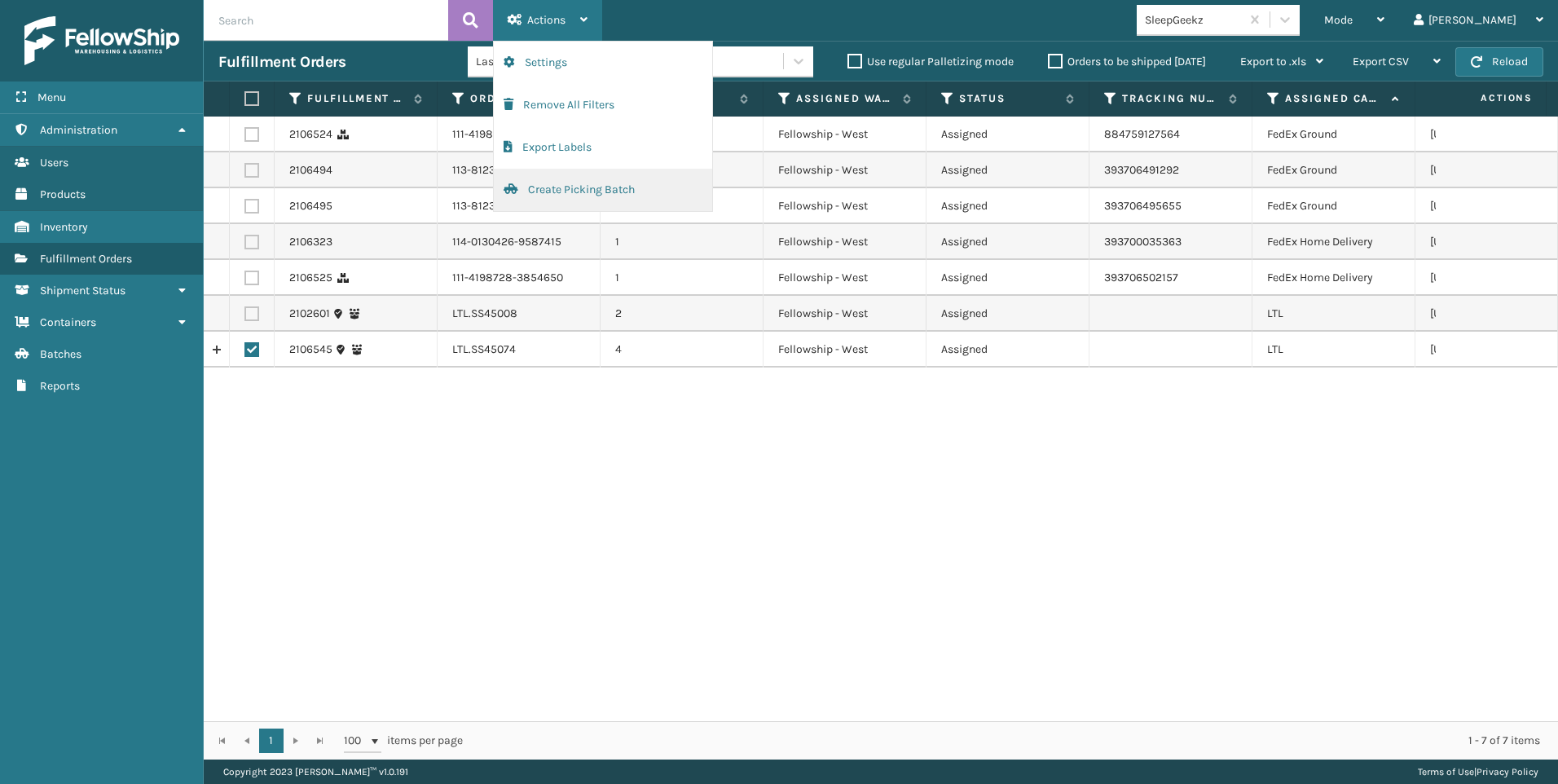
click at [575, 192] on button "Create Picking Batch" at bounding box center [603, 189] width 219 height 43
